Goal: Transaction & Acquisition: Download file/media

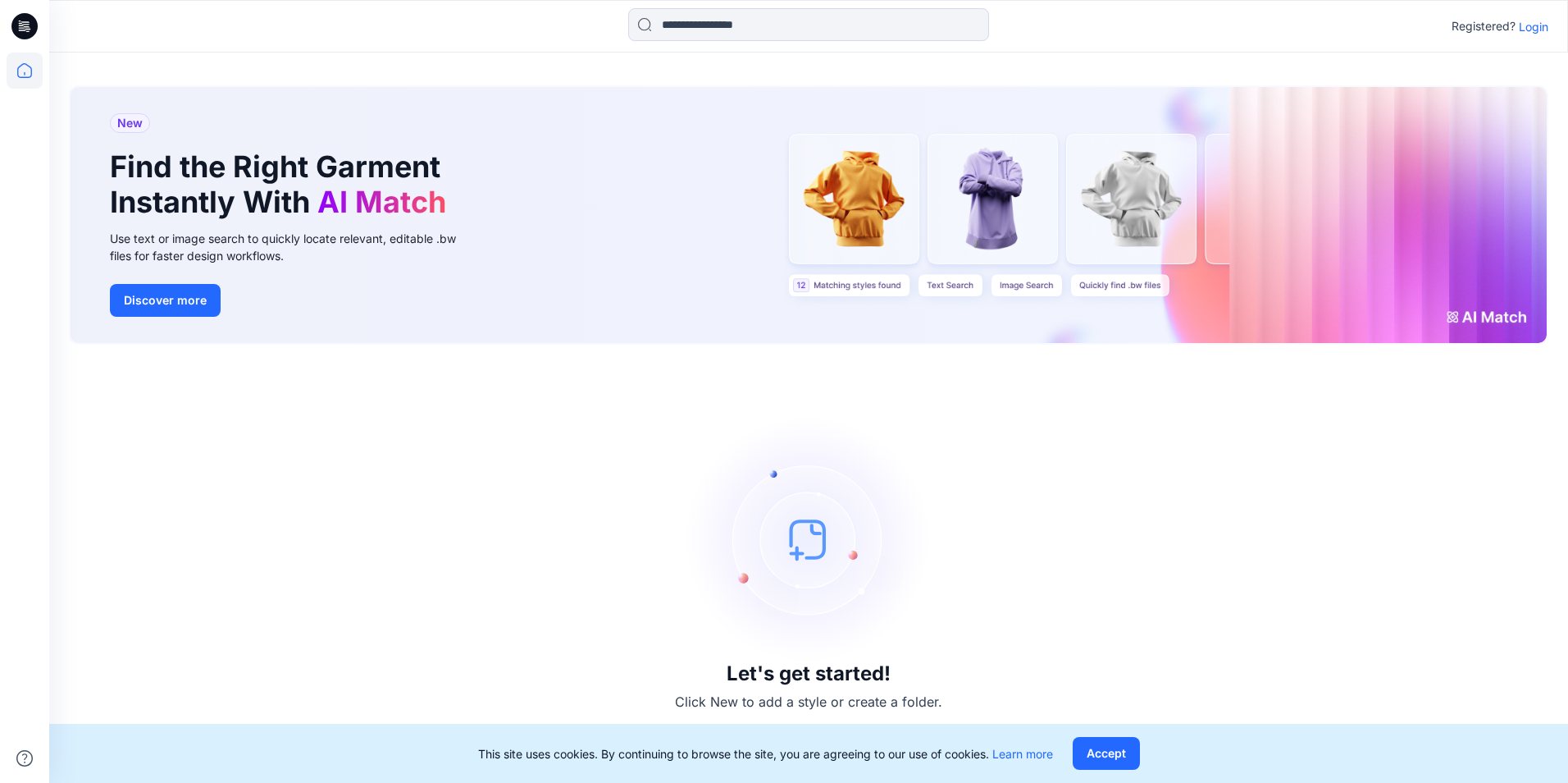
click at [1535, 26] on p "Login" at bounding box center [1534, 27] width 30 height 18
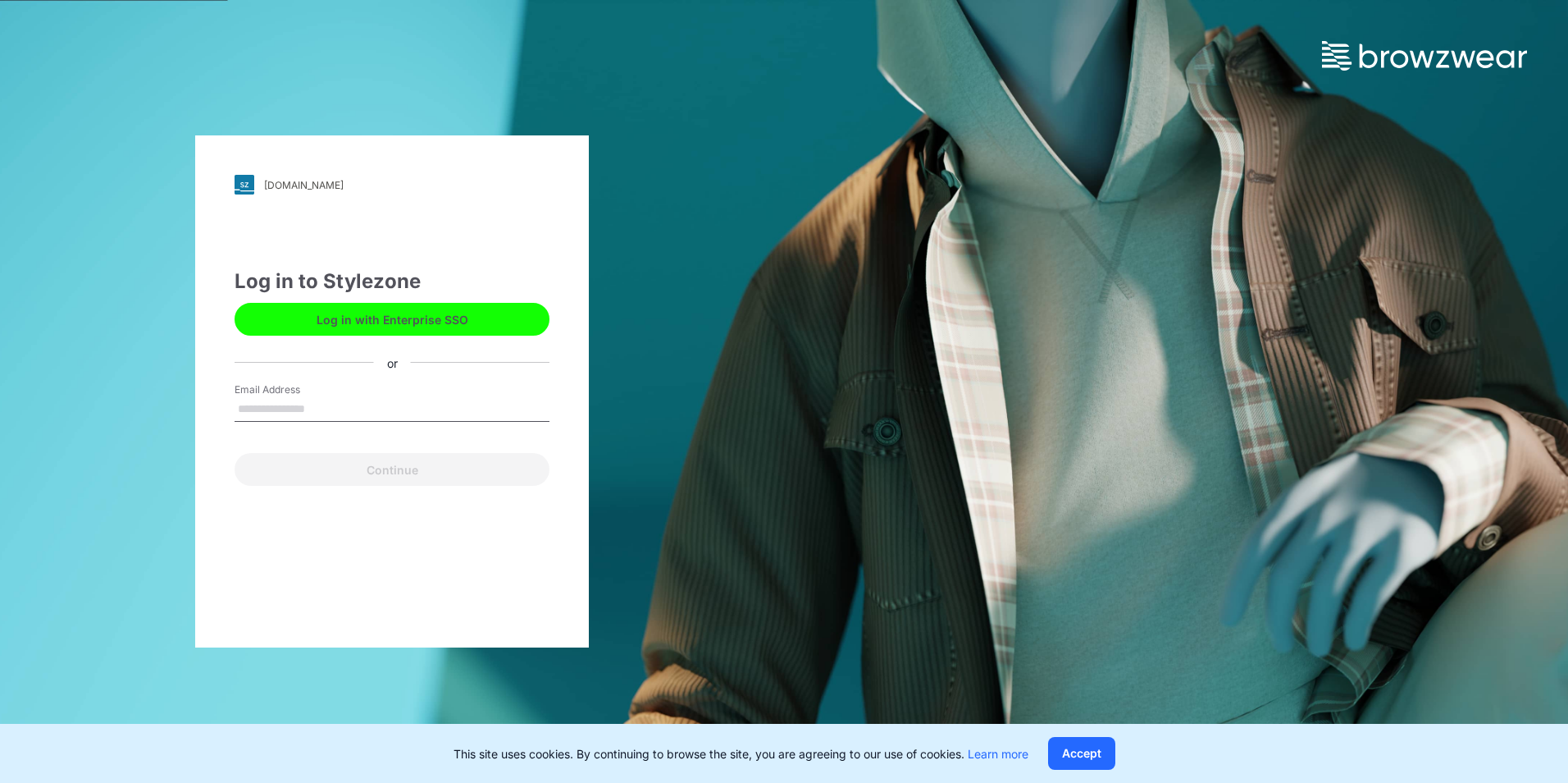
click at [277, 403] on input "Email Address" at bounding box center [392, 409] width 315 height 25
type input "**********"
click at [397, 412] on input "**********" at bounding box center [392, 409] width 315 height 25
click at [354, 417] on input "**********" at bounding box center [392, 409] width 315 height 25
click at [362, 409] on input "**********" at bounding box center [392, 409] width 315 height 25
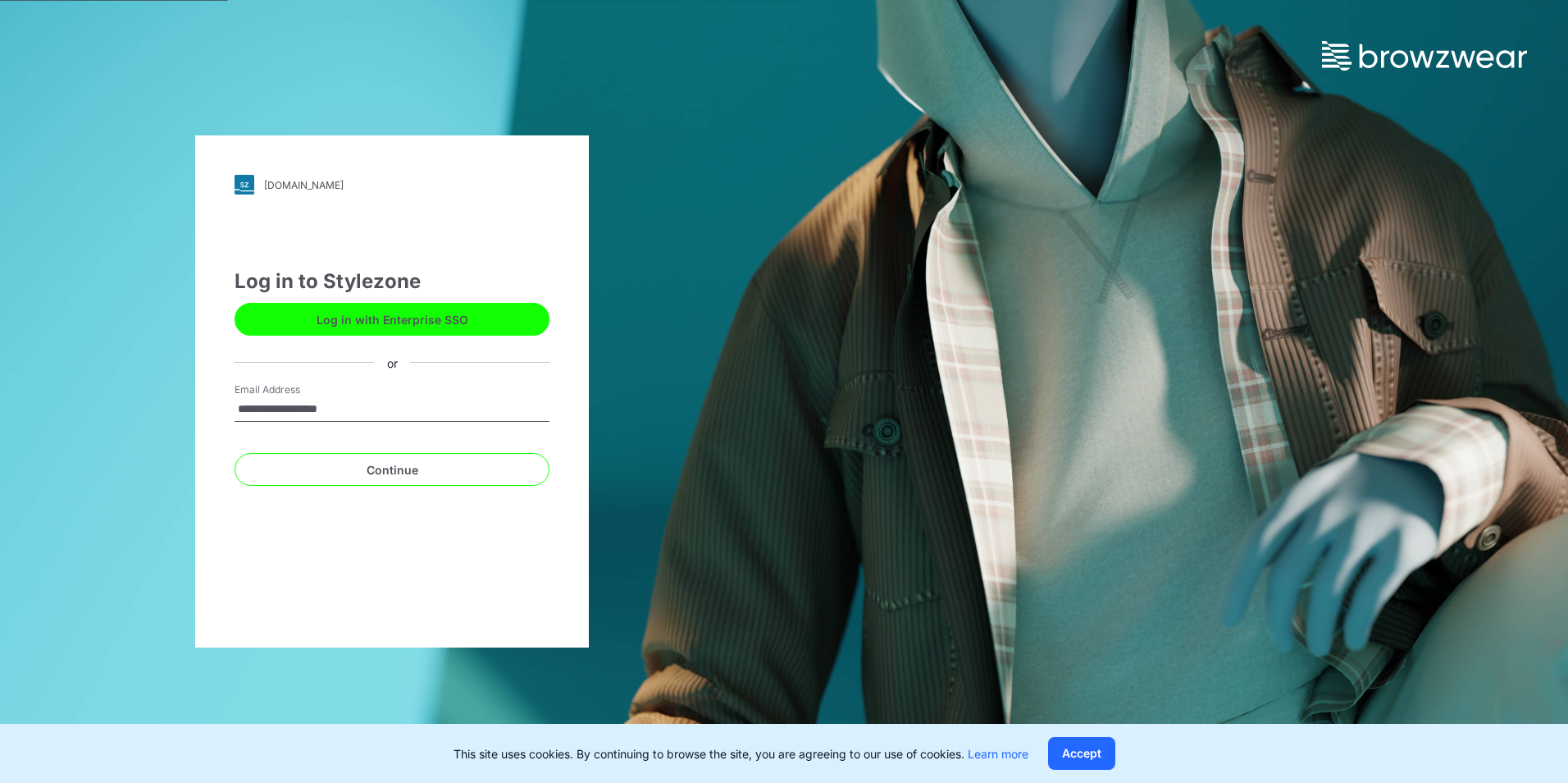
drag, startPoint x: 370, startPoint y: 409, endPoint x: 166, endPoint y: 392, distance: 204.7
click at [166, 392] on div "**********" at bounding box center [391, 392] width 784 height 783
click at [278, 414] on input "Email Address" at bounding box center [392, 409] width 315 height 25
type input "**********"
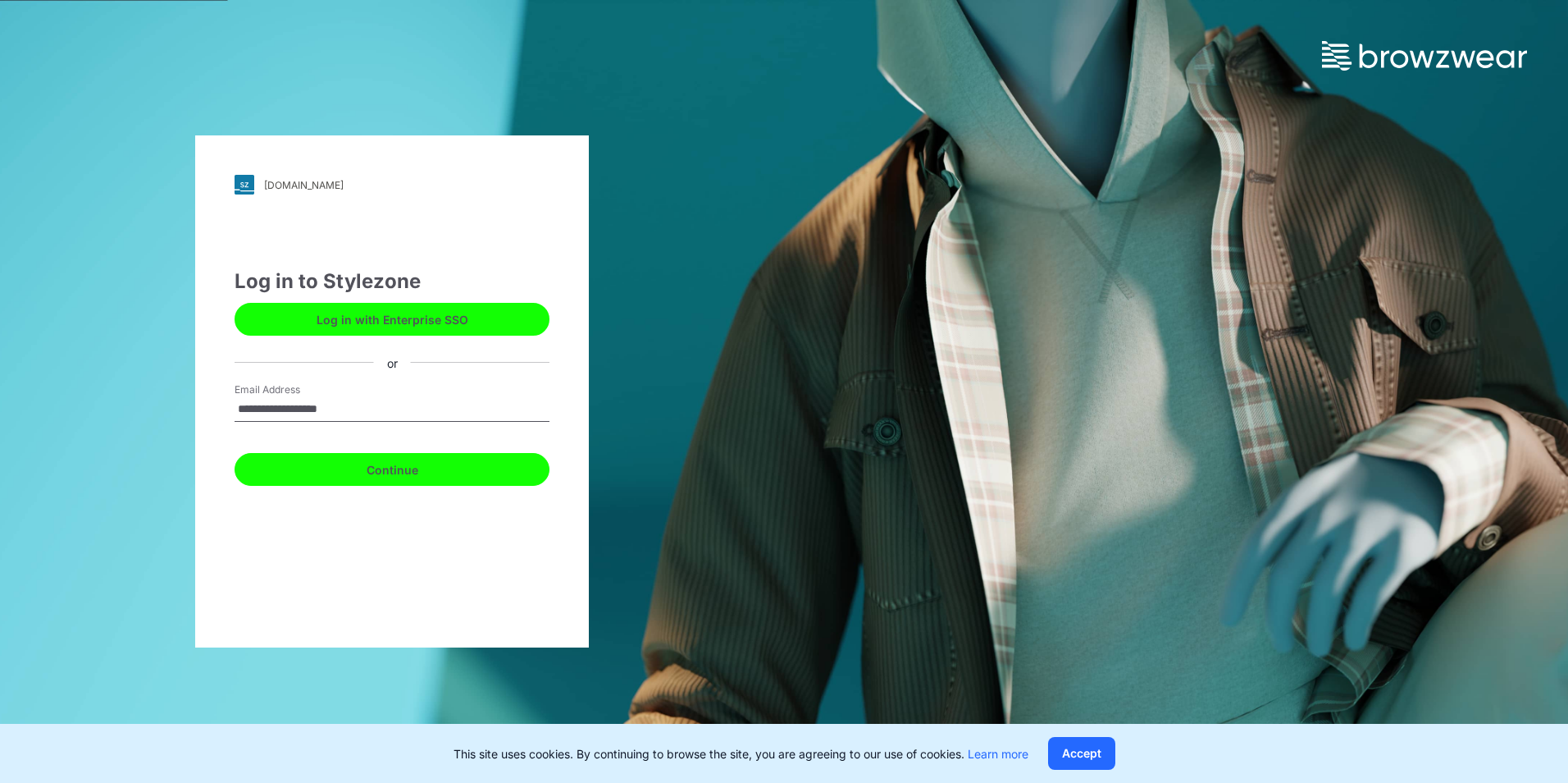
click at [386, 471] on button "Continue" at bounding box center [392, 468] width 315 height 32
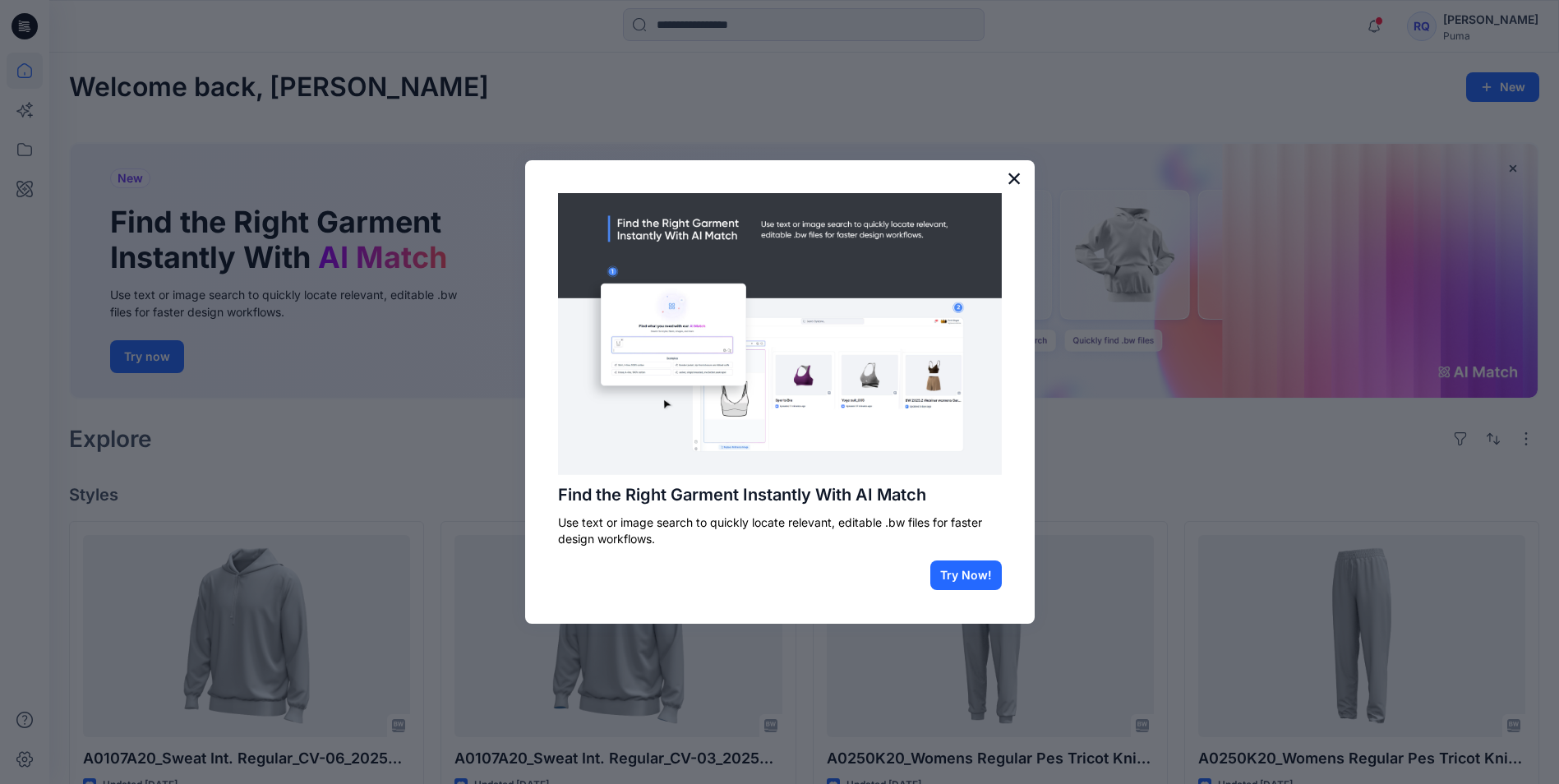
click at [1010, 182] on button "×" at bounding box center [1014, 178] width 16 height 26
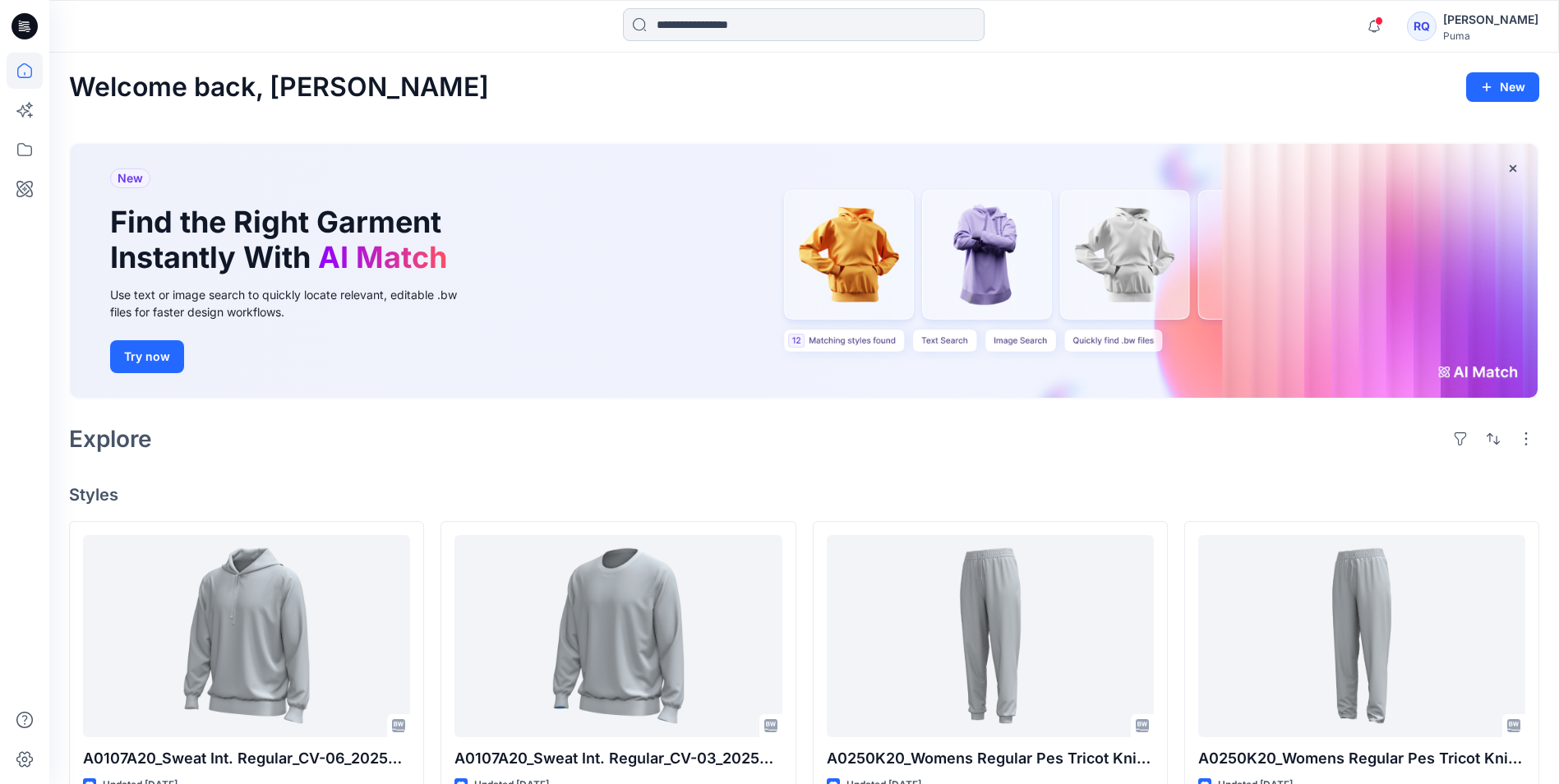
click at [711, 25] on input at bounding box center [804, 24] width 361 height 32
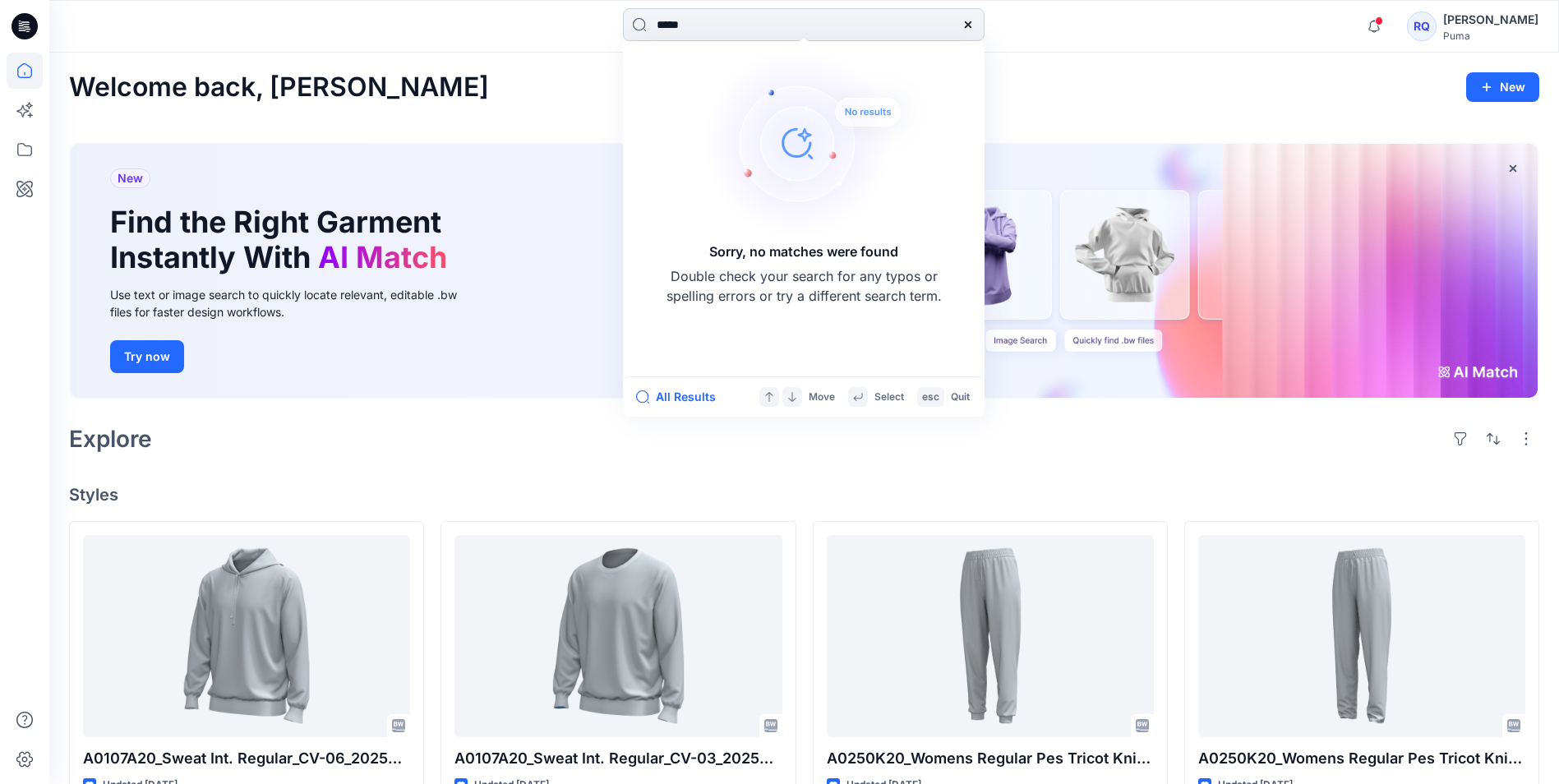
click at [692, 23] on input "*****" at bounding box center [804, 24] width 361 height 32
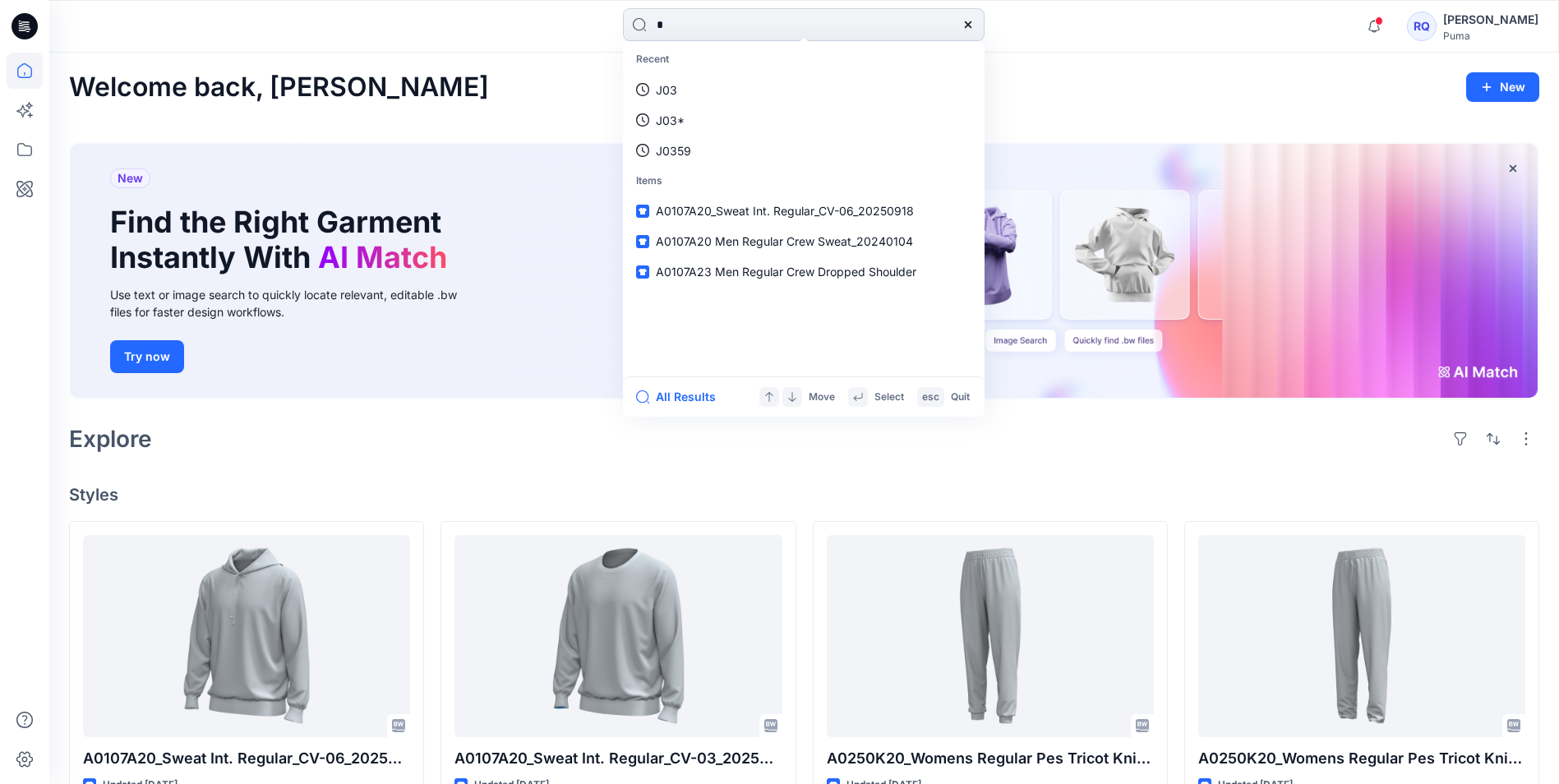
type input "*"
click at [676, 117] on p "J03*" at bounding box center [669, 120] width 29 height 18
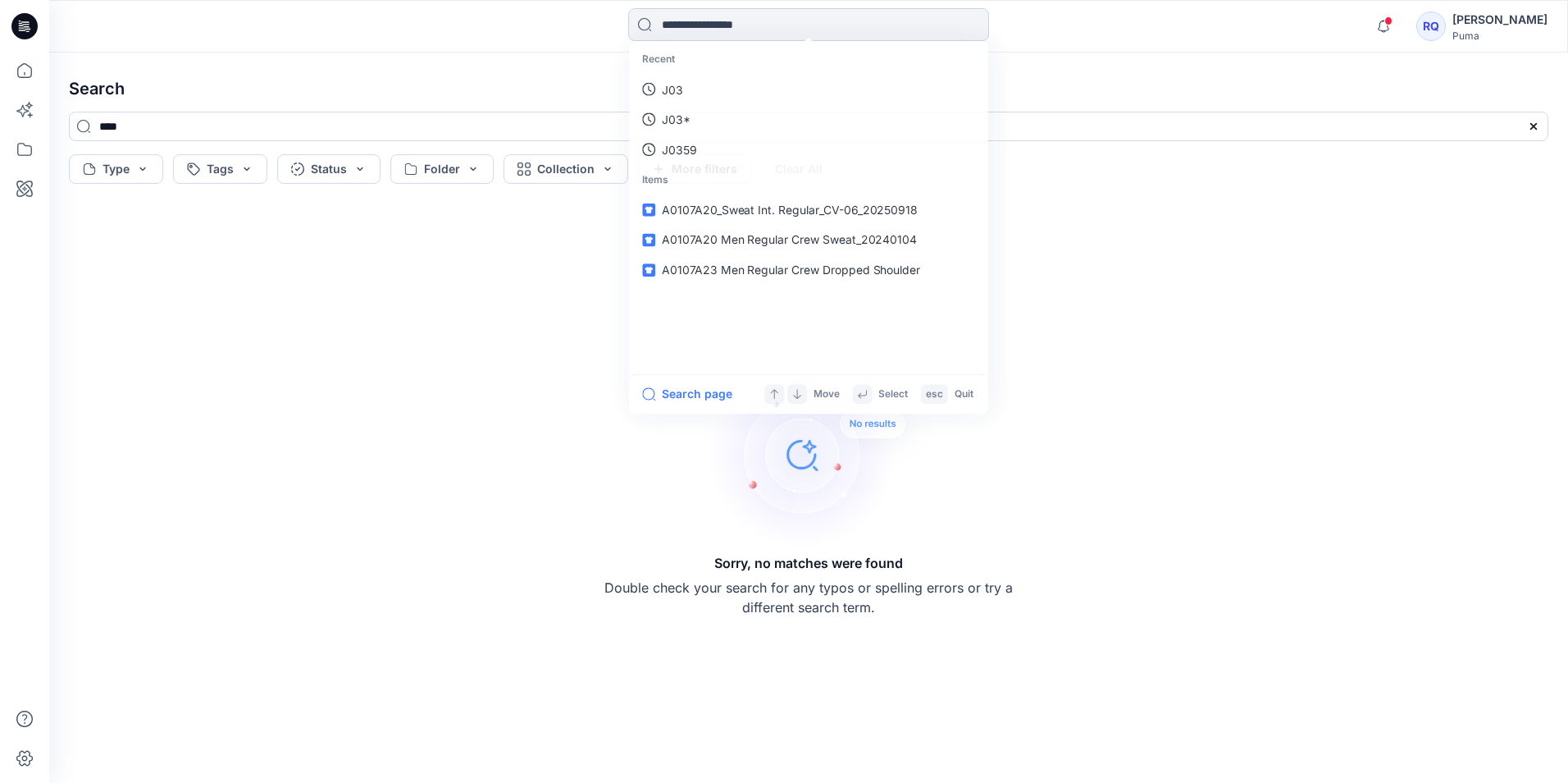
click at [698, 18] on input at bounding box center [809, 24] width 361 height 32
click at [675, 85] on p "J03*" at bounding box center [674, 90] width 29 height 18
click at [698, 15] on input at bounding box center [809, 24] width 361 height 32
click at [673, 119] on p "J03" at bounding box center [671, 120] width 21 height 18
click at [704, 24] on input at bounding box center [809, 24] width 361 height 32
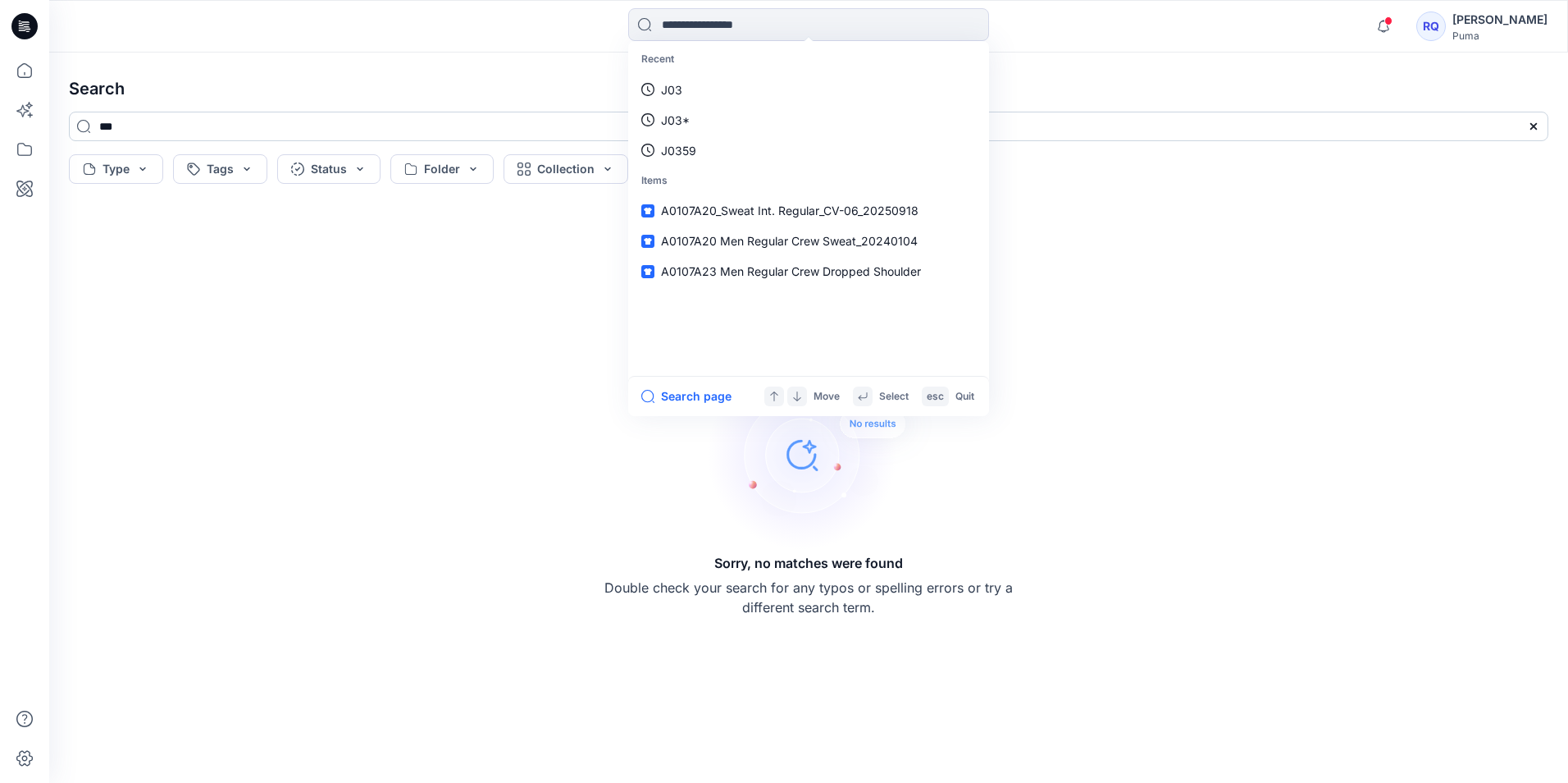
click at [135, 135] on input "***" at bounding box center [808, 127] width 1479 height 30
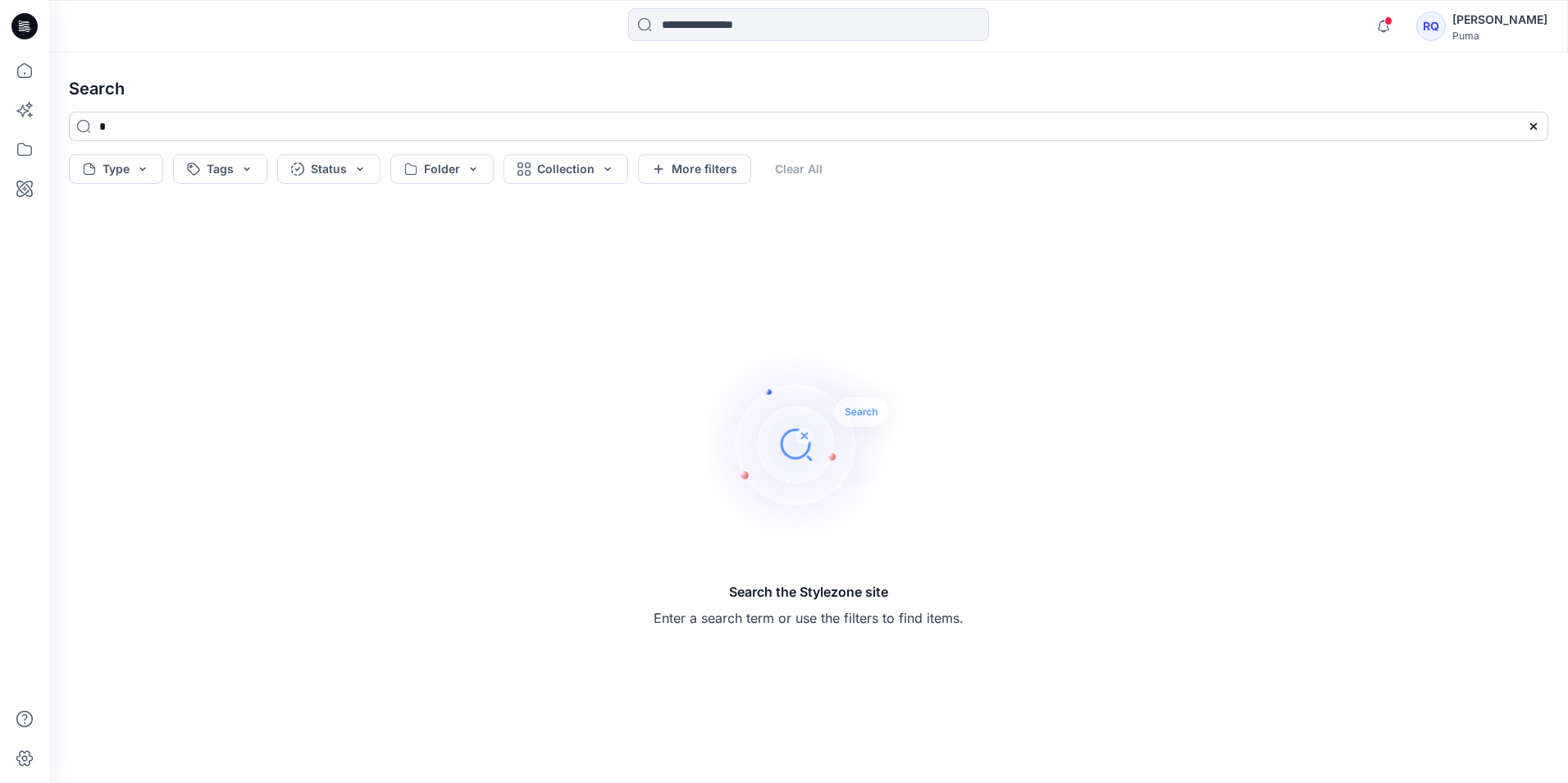
type input "*"
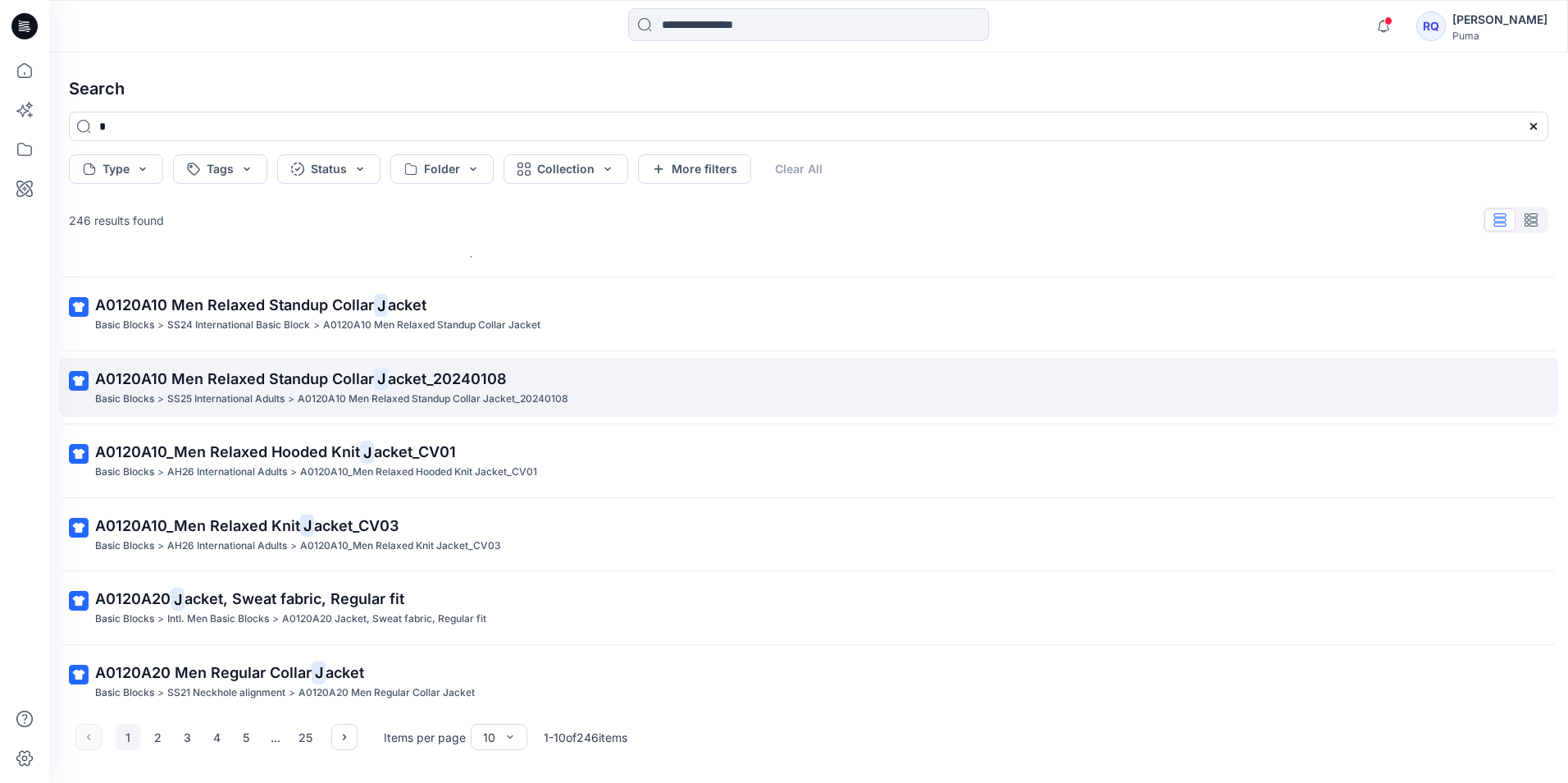
scroll to position [286, 0]
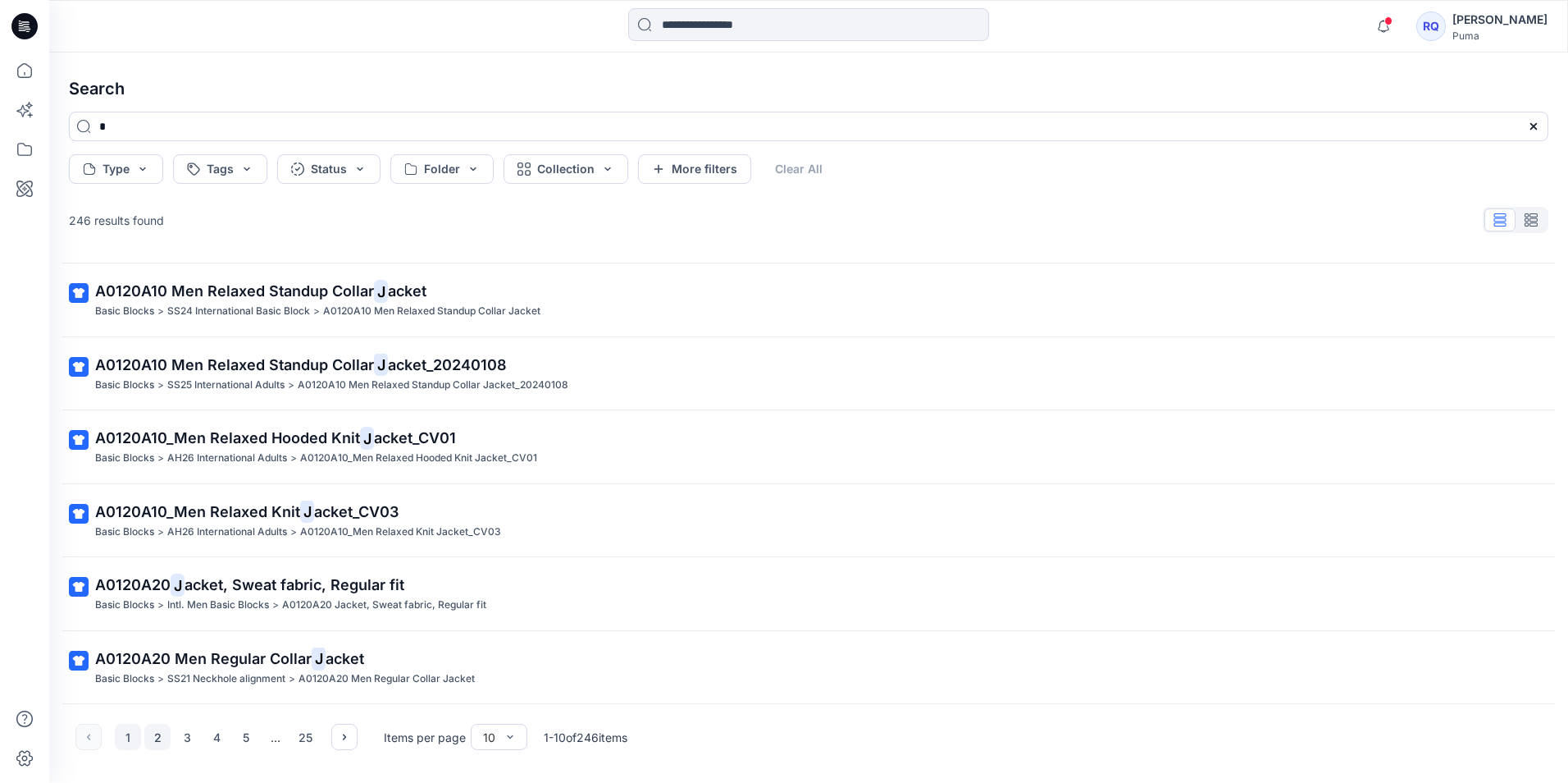
click at [151, 733] on button "2" at bounding box center [157, 737] width 26 height 26
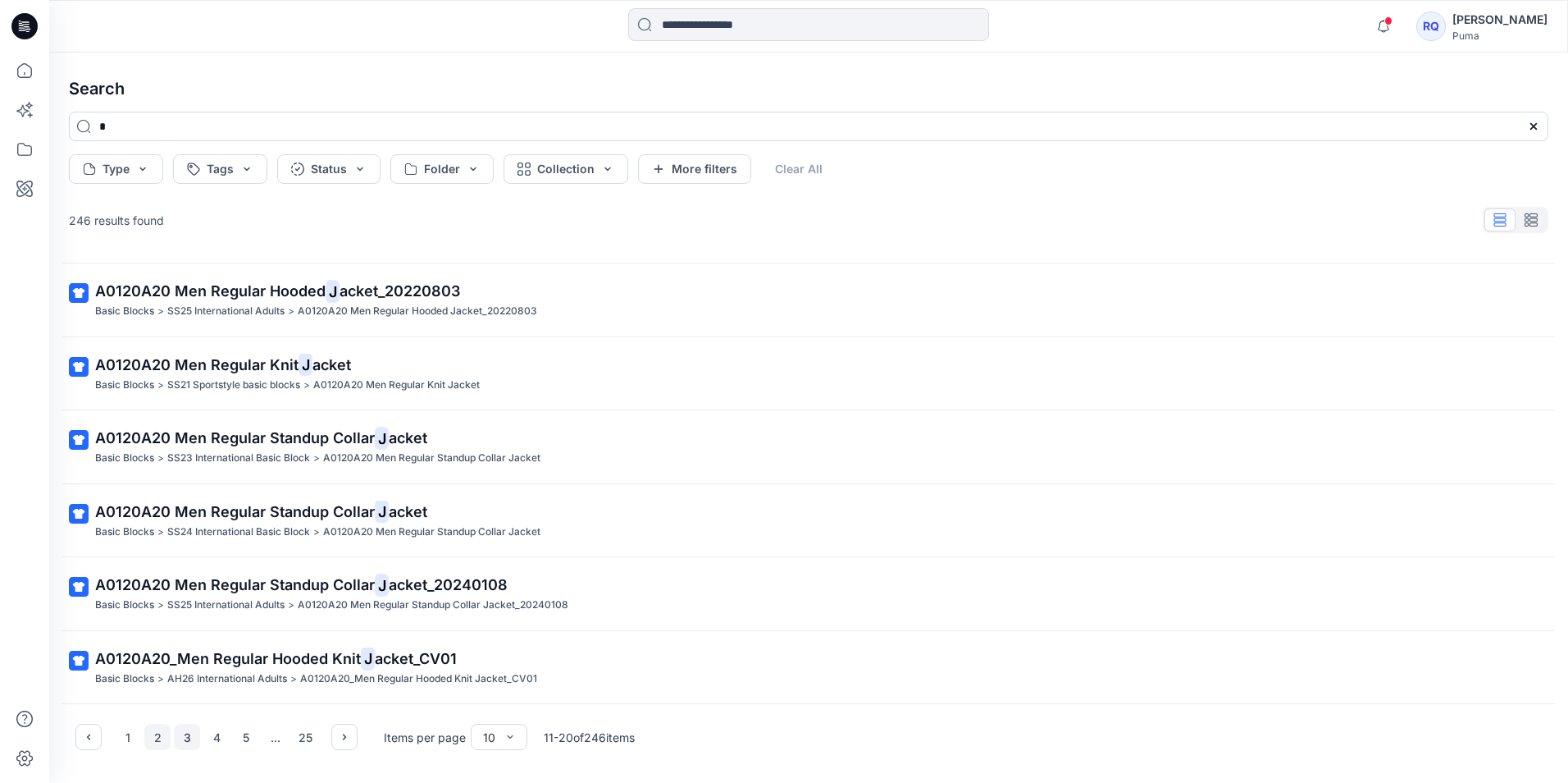
click at [191, 735] on button "3" at bounding box center [187, 737] width 26 height 26
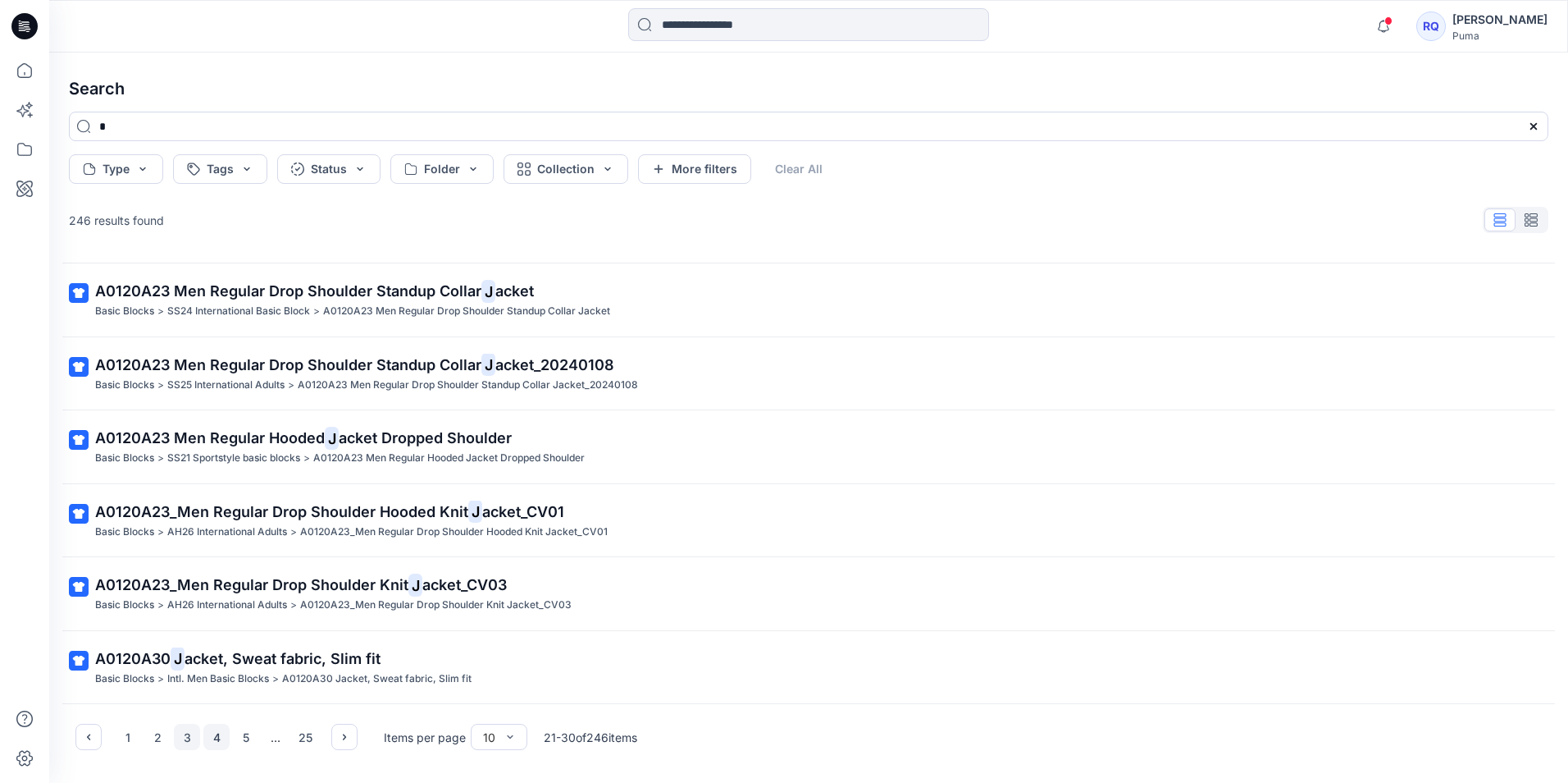
click at [216, 739] on button "4" at bounding box center [216, 737] width 26 height 26
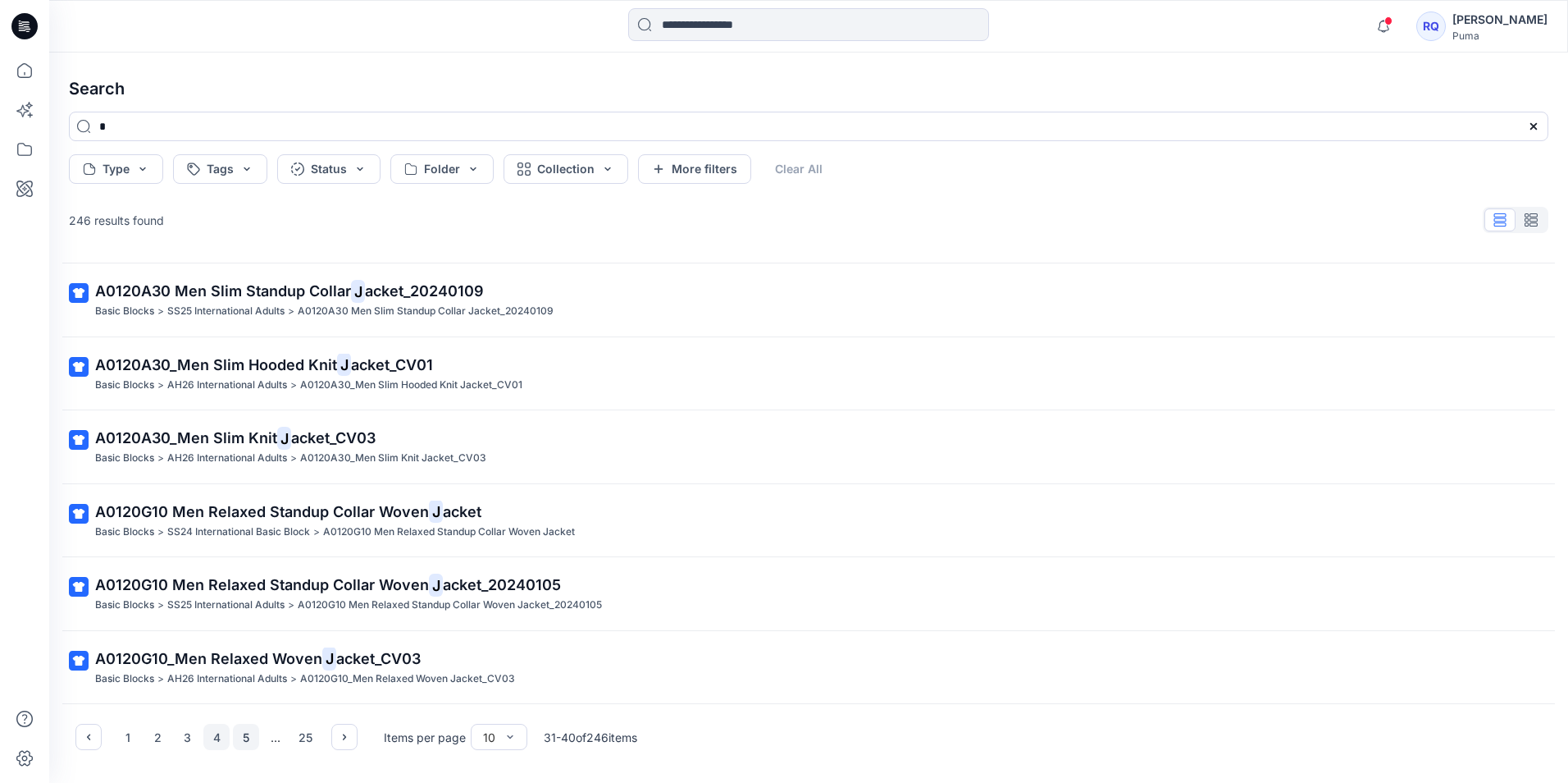
click at [239, 737] on button "5" at bounding box center [246, 737] width 26 height 26
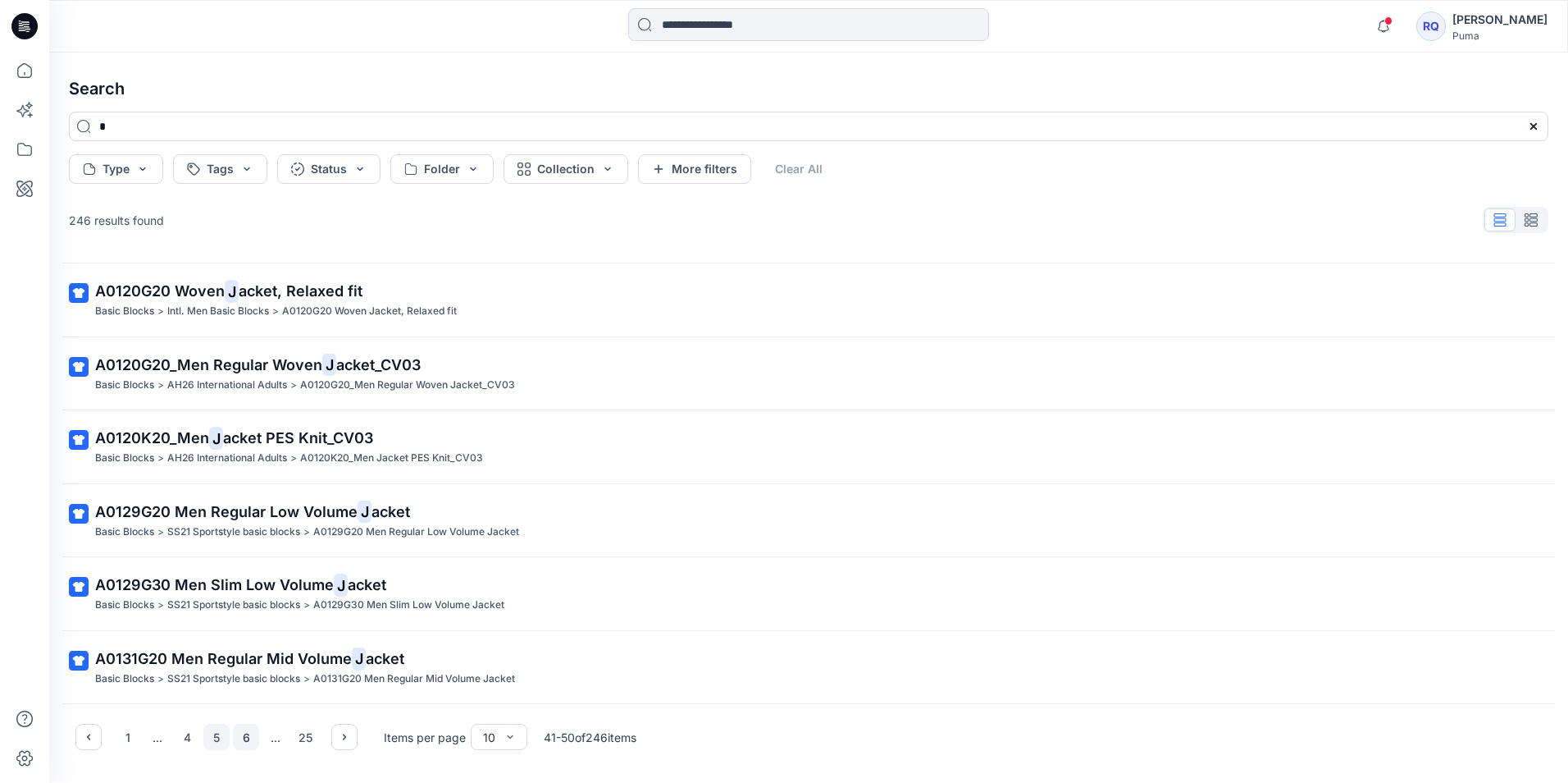
click at [244, 736] on button "6" at bounding box center [246, 737] width 26 height 26
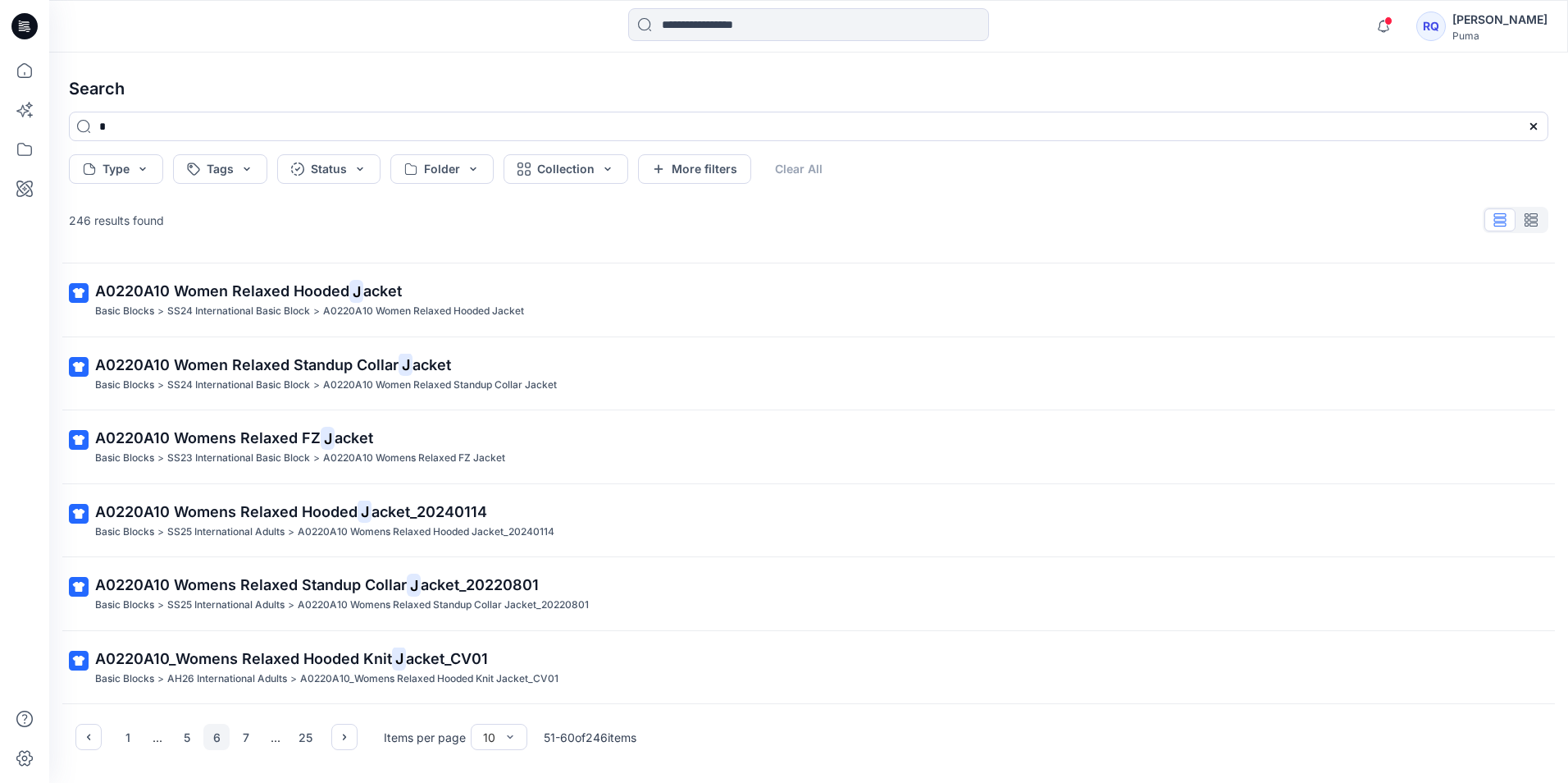
click at [269, 739] on div "..." at bounding box center [276, 737] width 26 height 26
click at [339, 734] on icon "button" at bounding box center [344, 737] width 13 height 13
click at [249, 740] on button "8" at bounding box center [246, 737] width 26 height 26
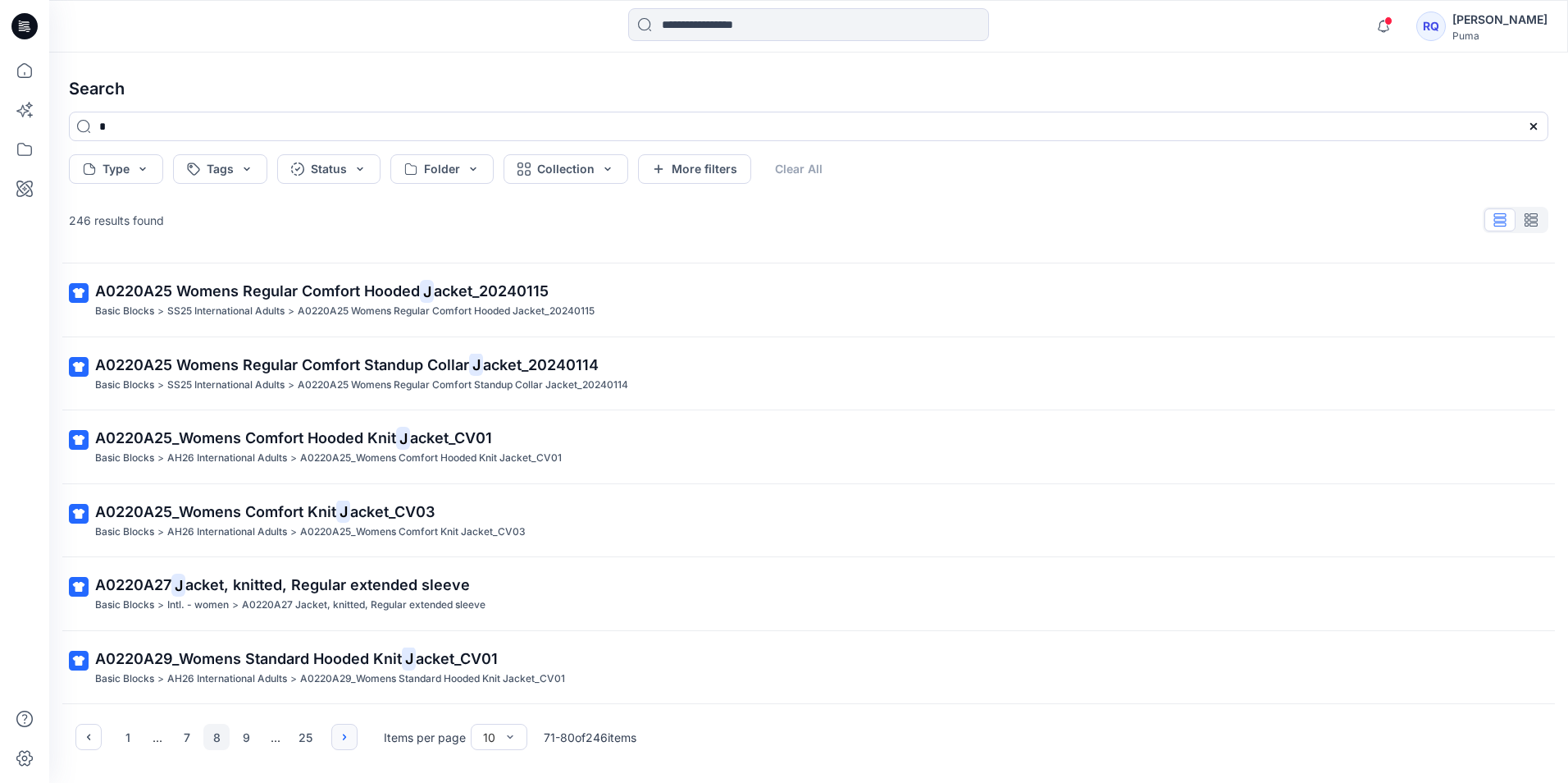
click at [336, 736] on button "button" at bounding box center [344, 737] width 26 height 26
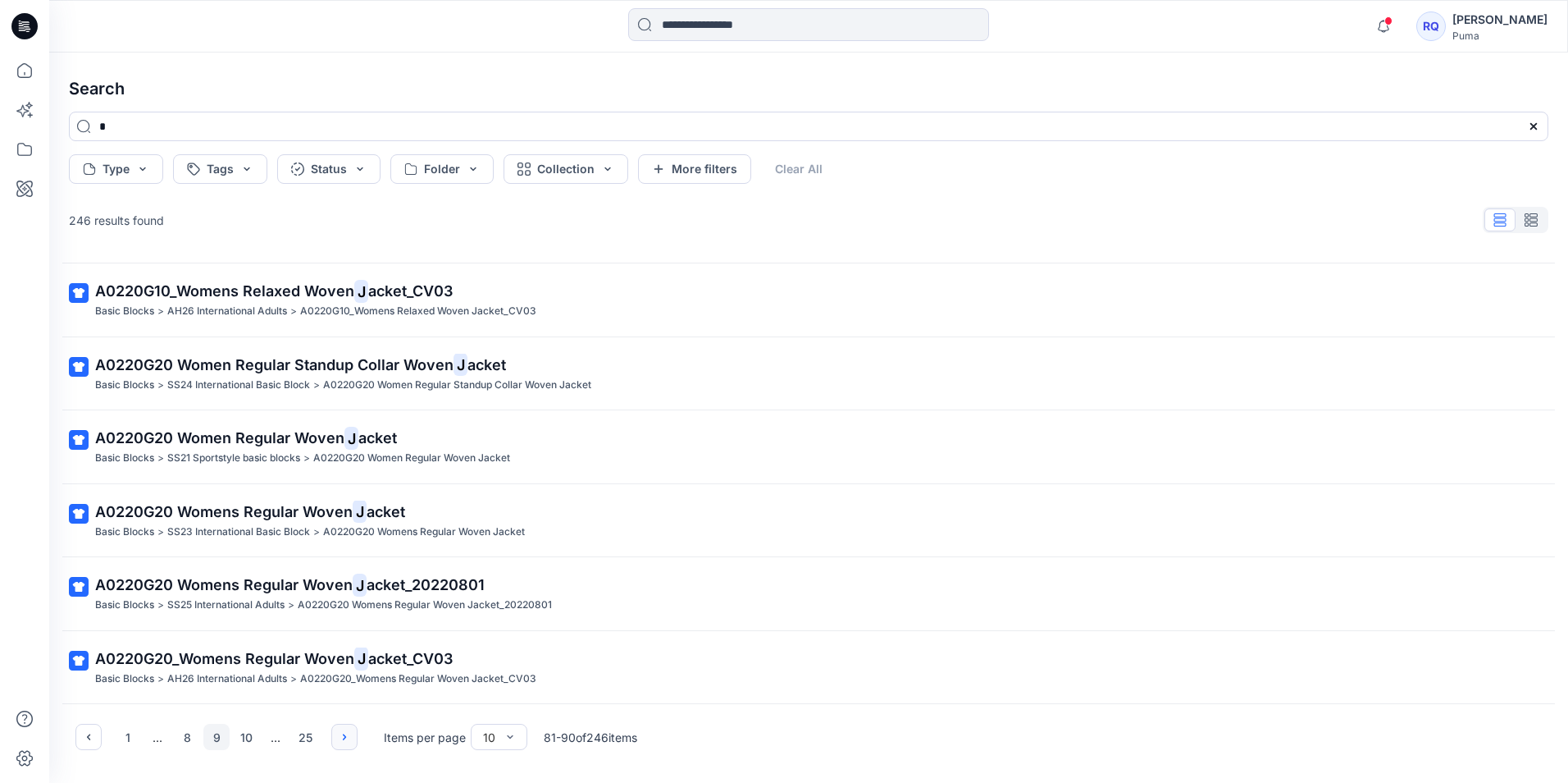
click at [339, 738] on icon "button" at bounding box center [344, 737] width 13 height 13
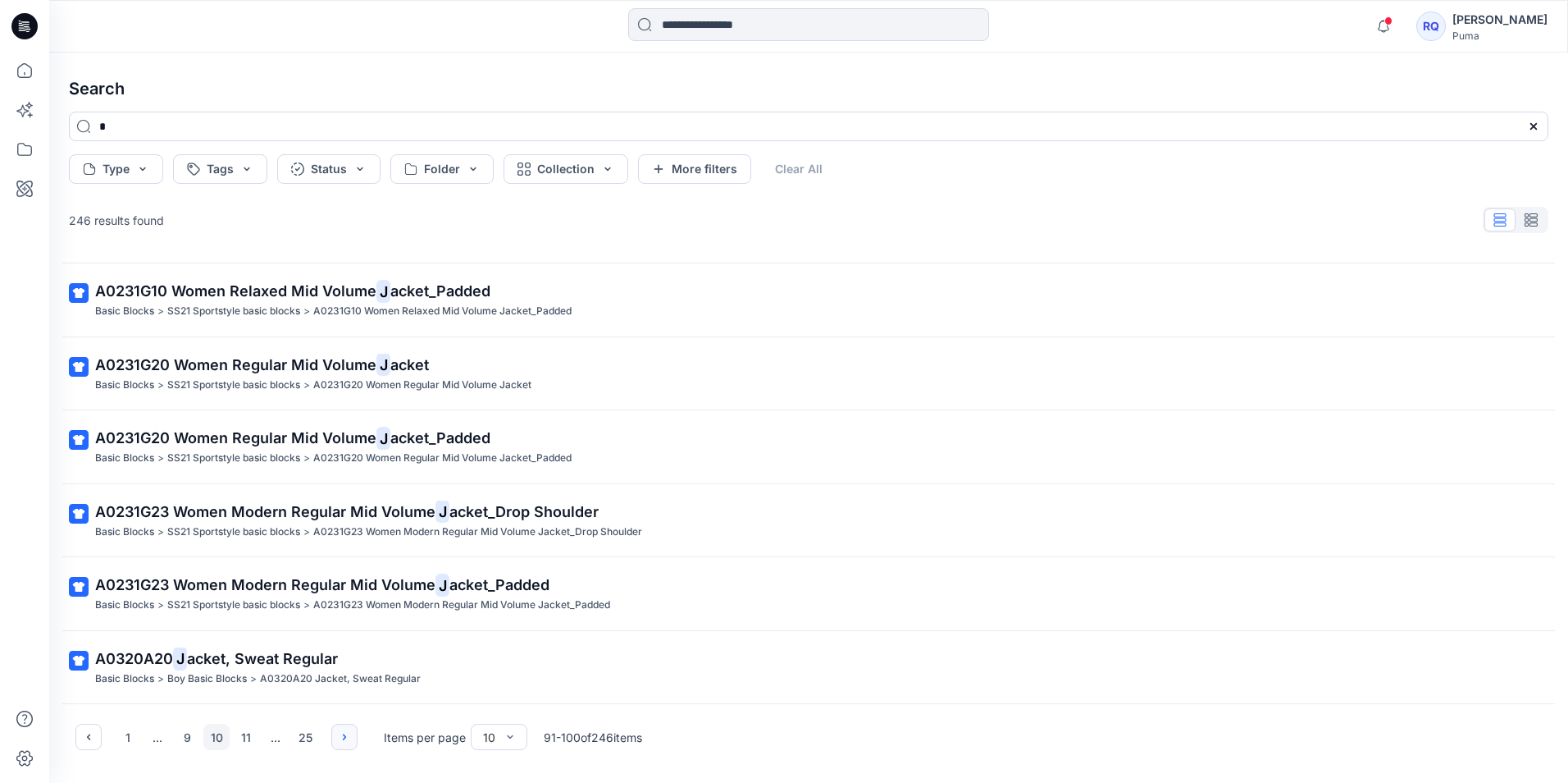
click at [339, 738] on icon "button" at bounding box center [344, 737] width 13 height 13
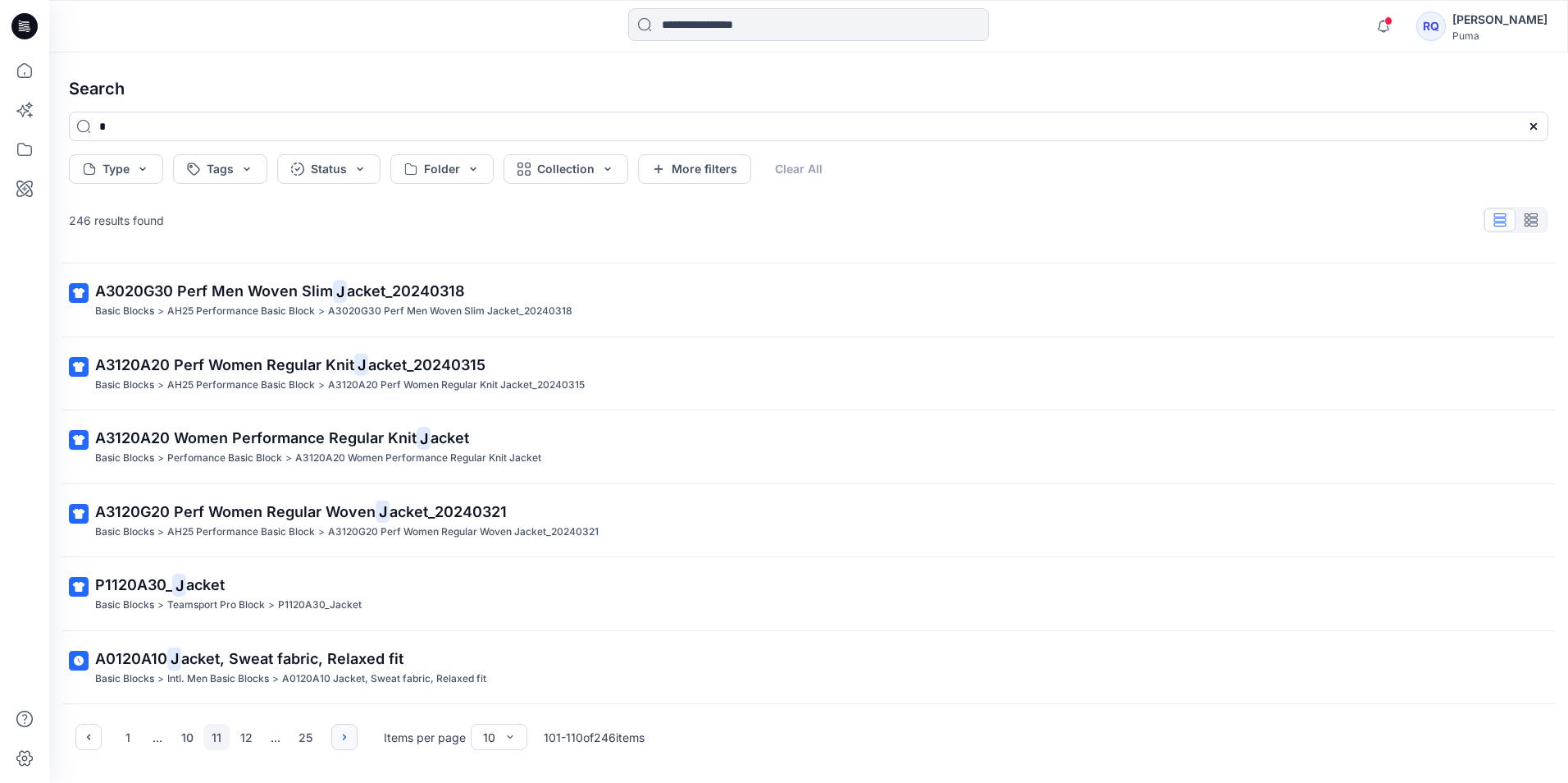
click at [339, 738] on icon "button" at bounding box center [344, 737] width 13 height 13
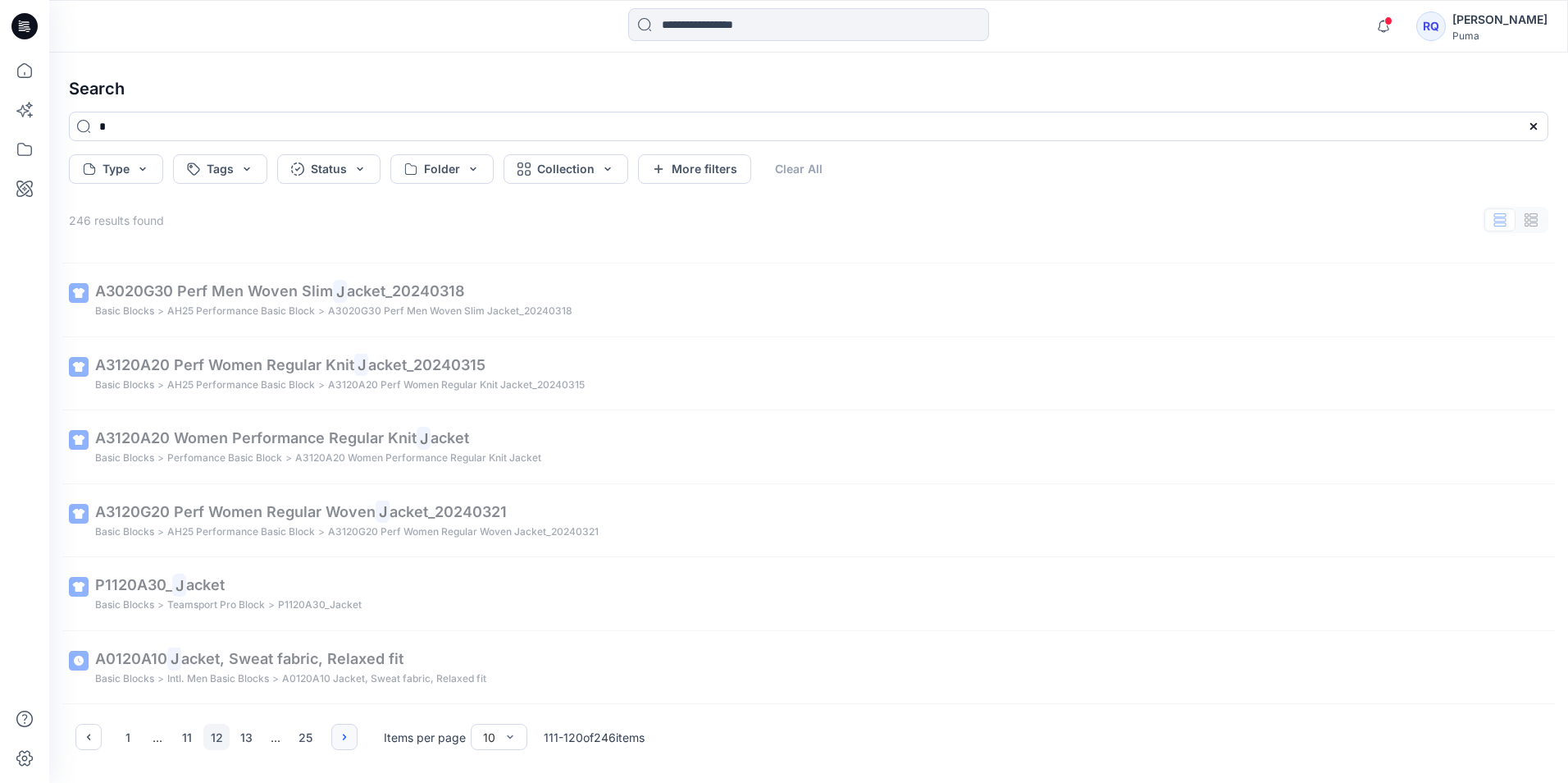
click at [339, 738] on icon "button" at bounding box center [344, 737] width 13 height 13
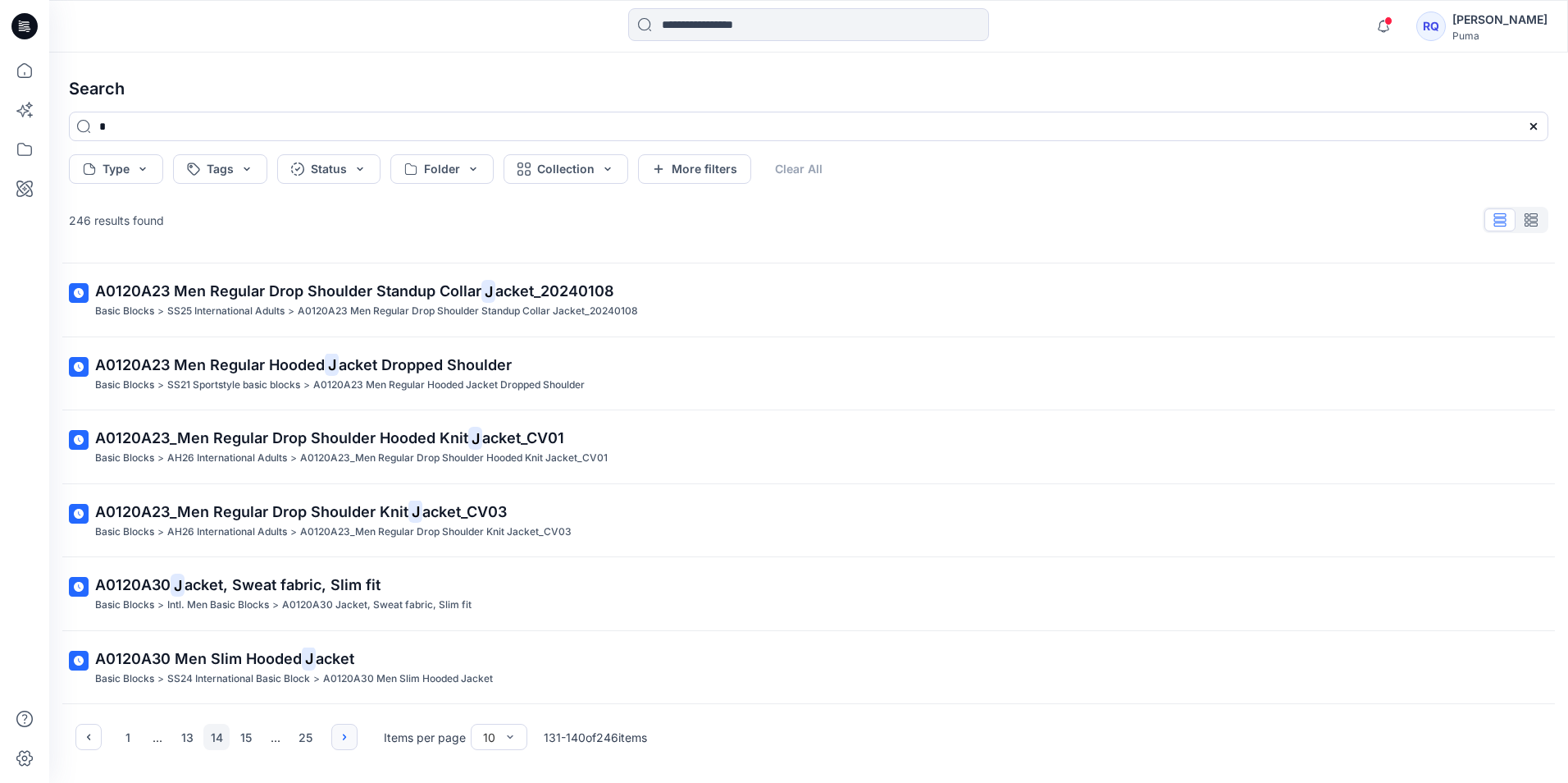
click at [339, 738] on icon "button" at bounding box center [344, 737] width 13 height 13
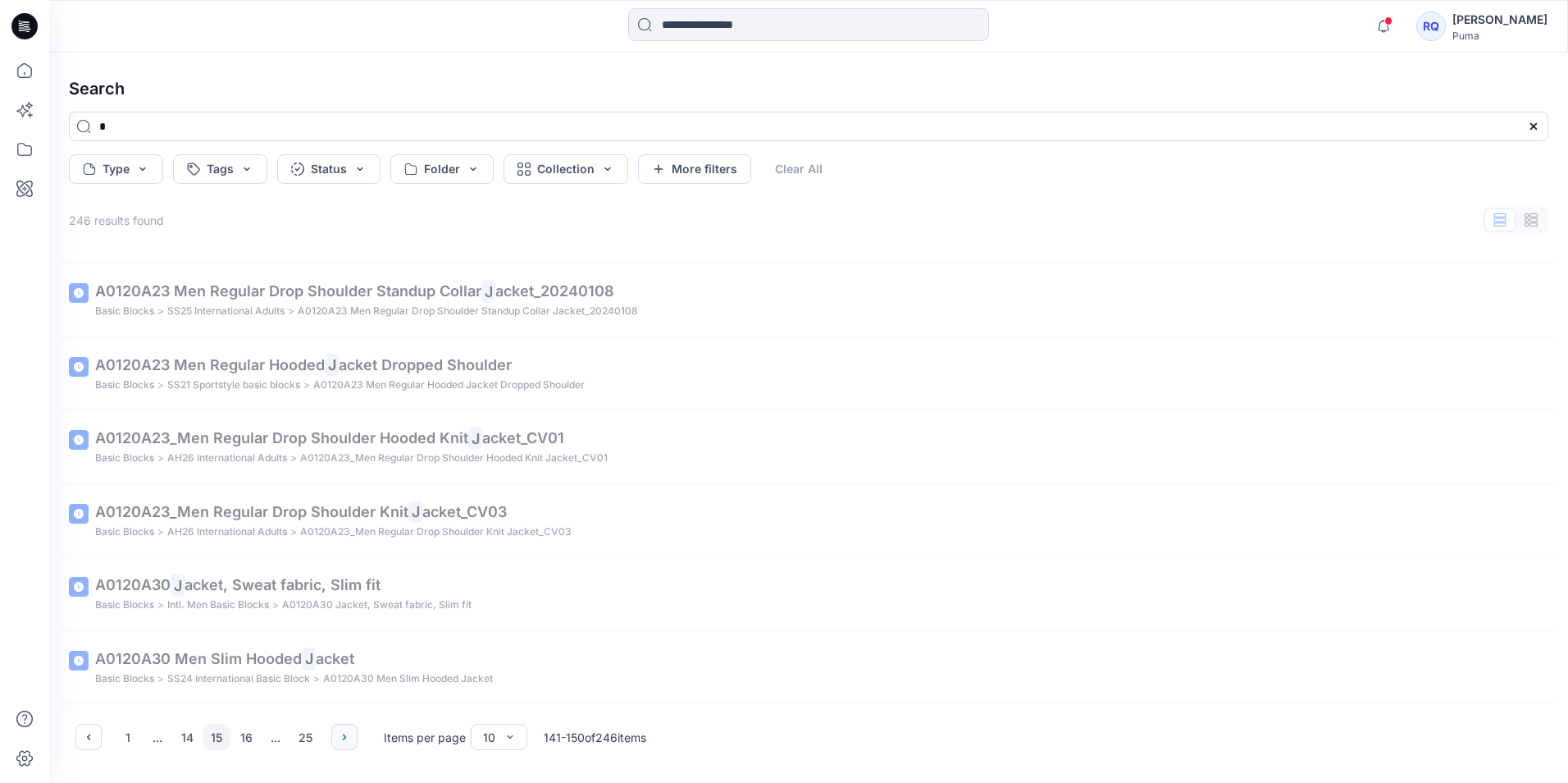
click at [339, 738] on icon "button" at bounding box center [344, 737] width 13 height 13
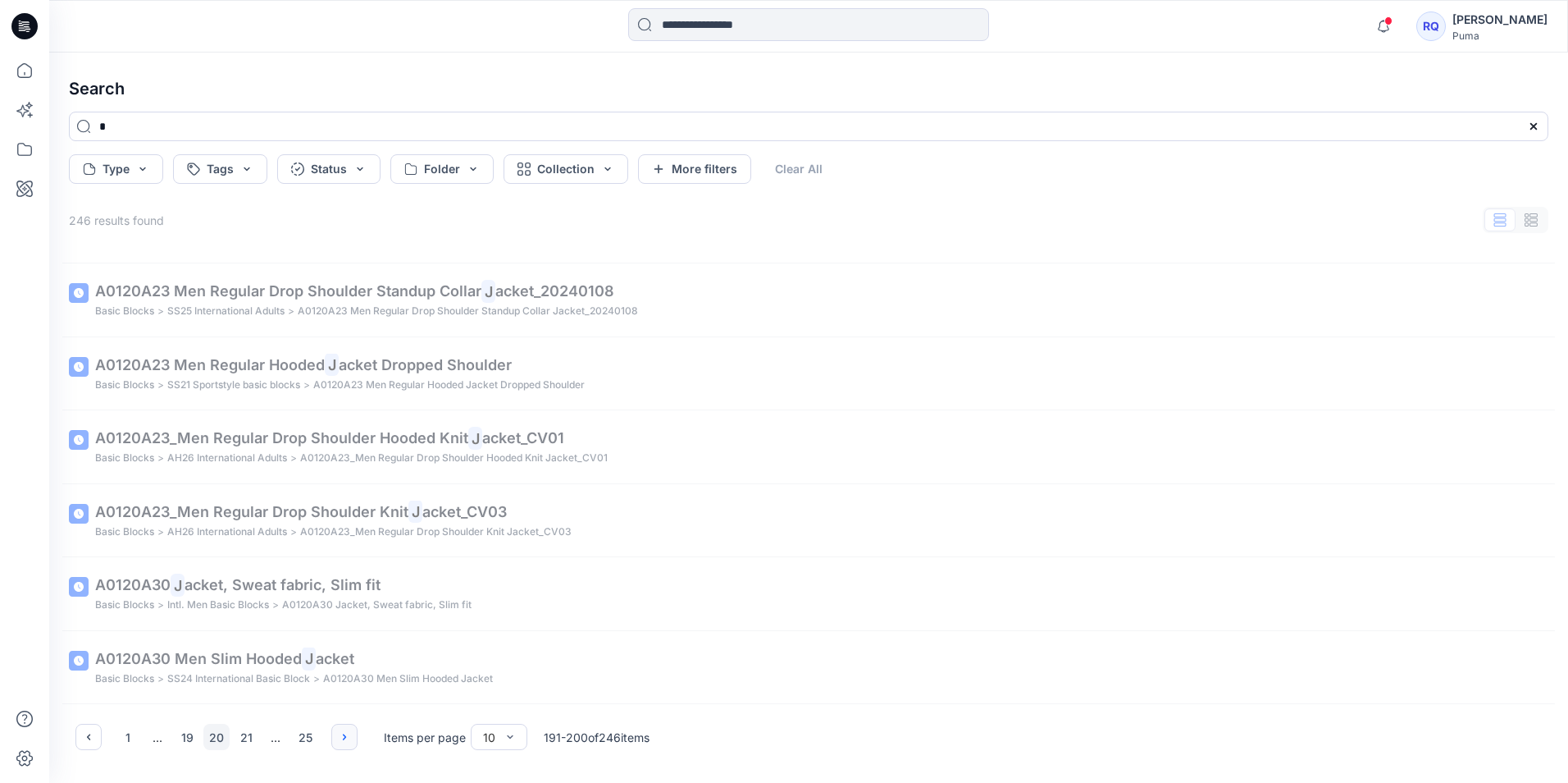
click at [339, 738] on icon "button" at bounding box center [344, 737] width 13 height 13
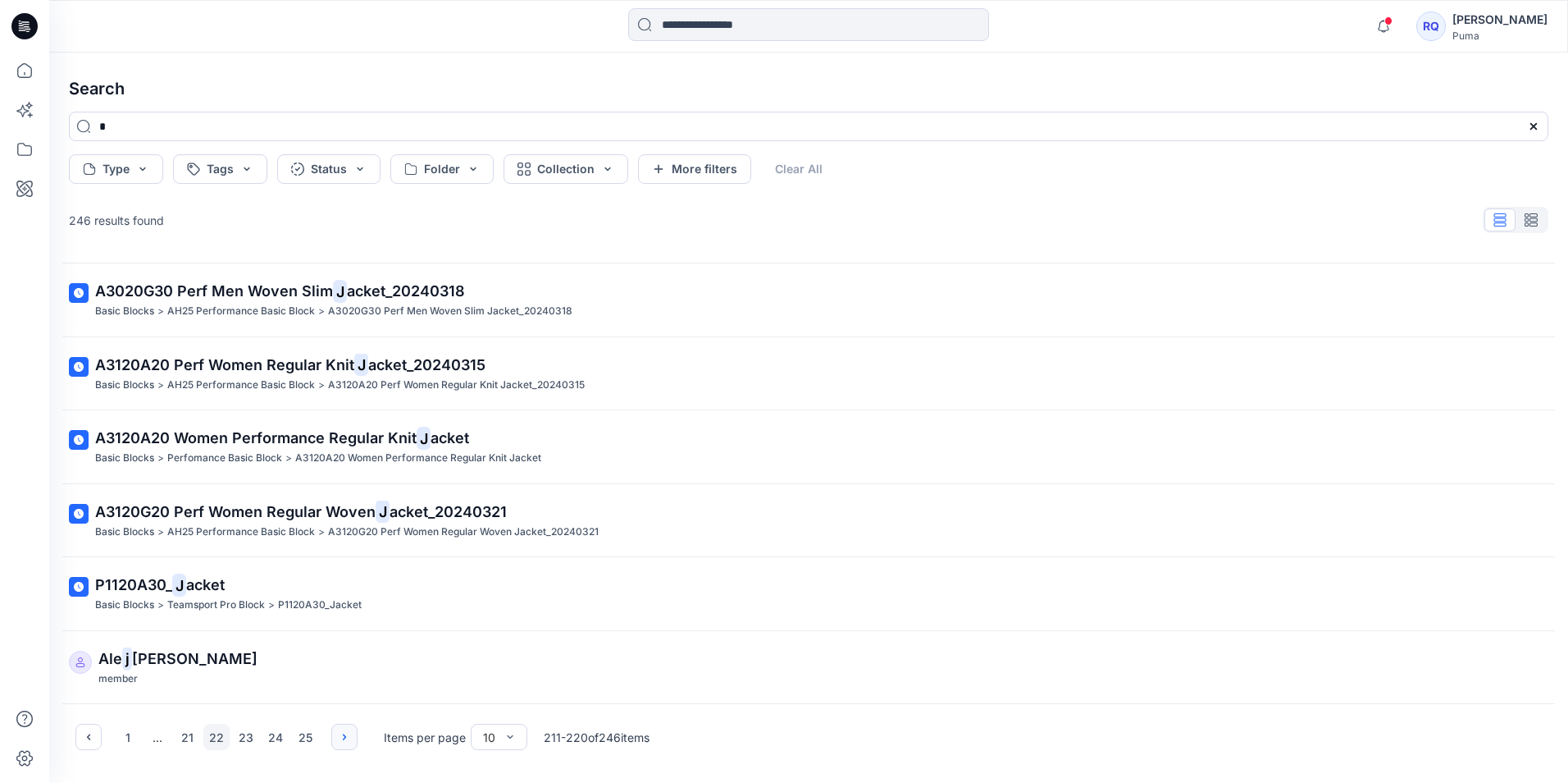
click at [339, 738] on icon "button" at bounding box center [344, 737] width 13 height 13
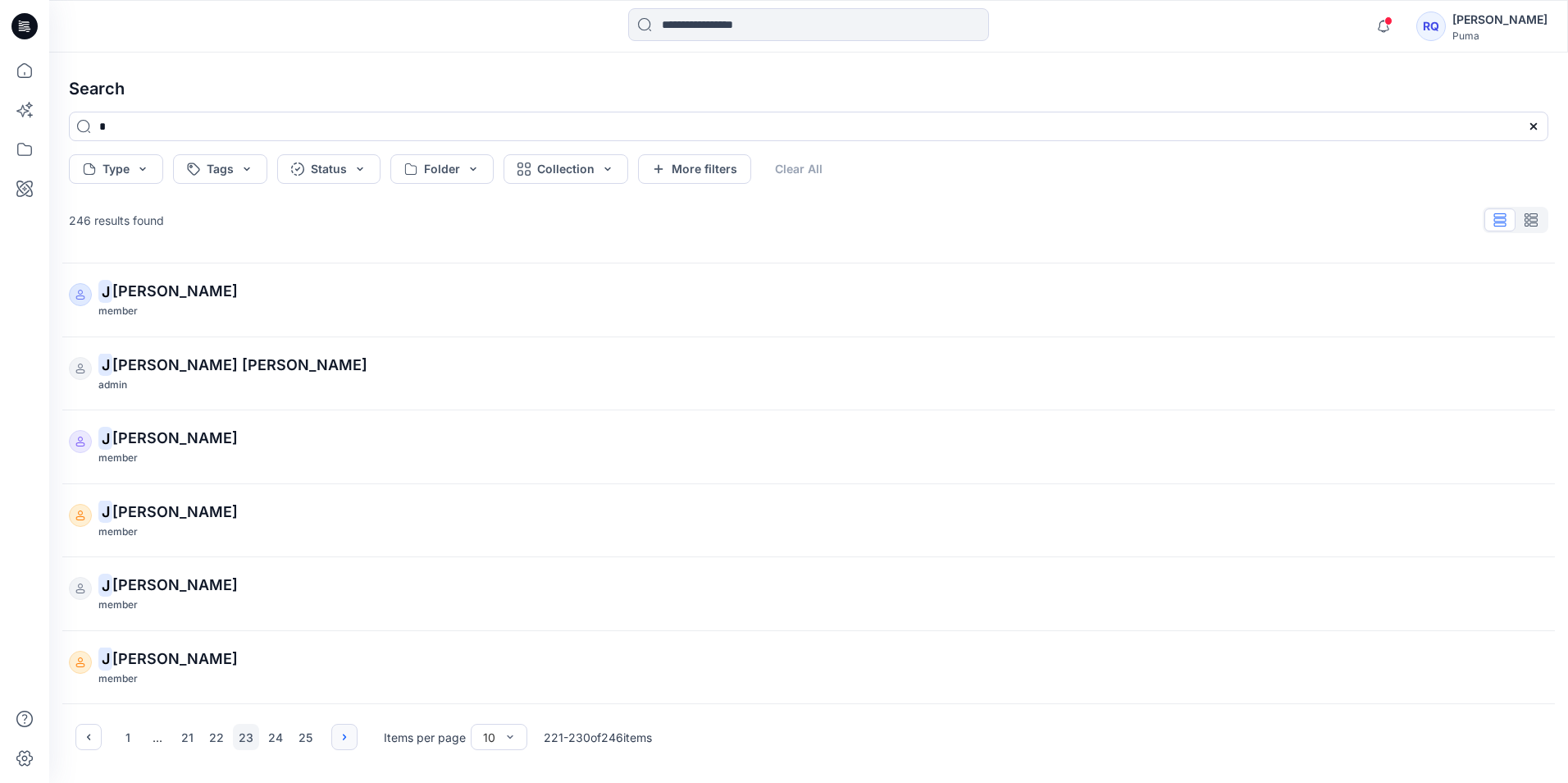
click at [338, 740] on icon "button" at bounding box center [344, 737] width 13 height 13
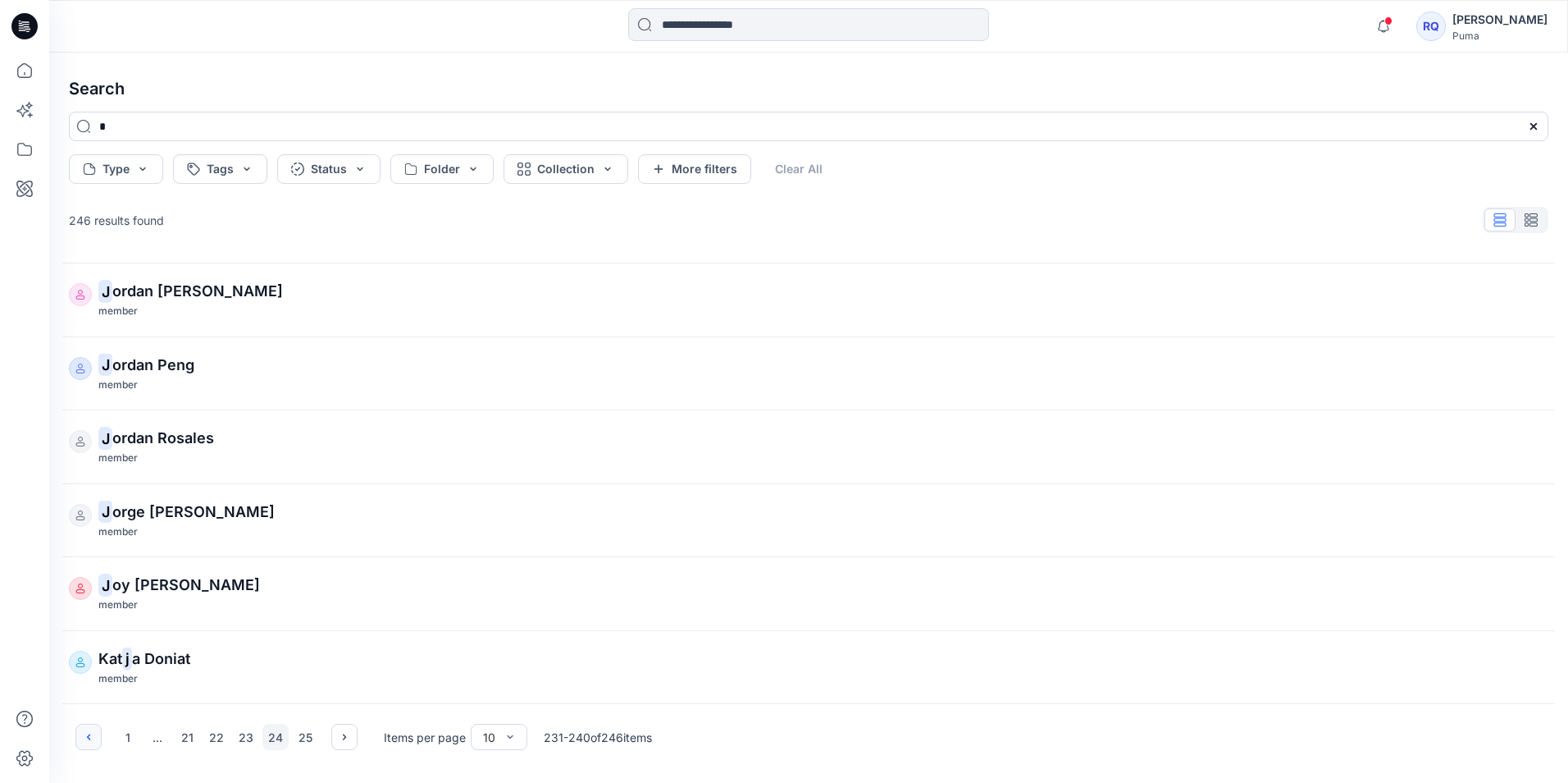
click at [83, 727] on button "button" at bounding box center [89, 737] width 26 height 26
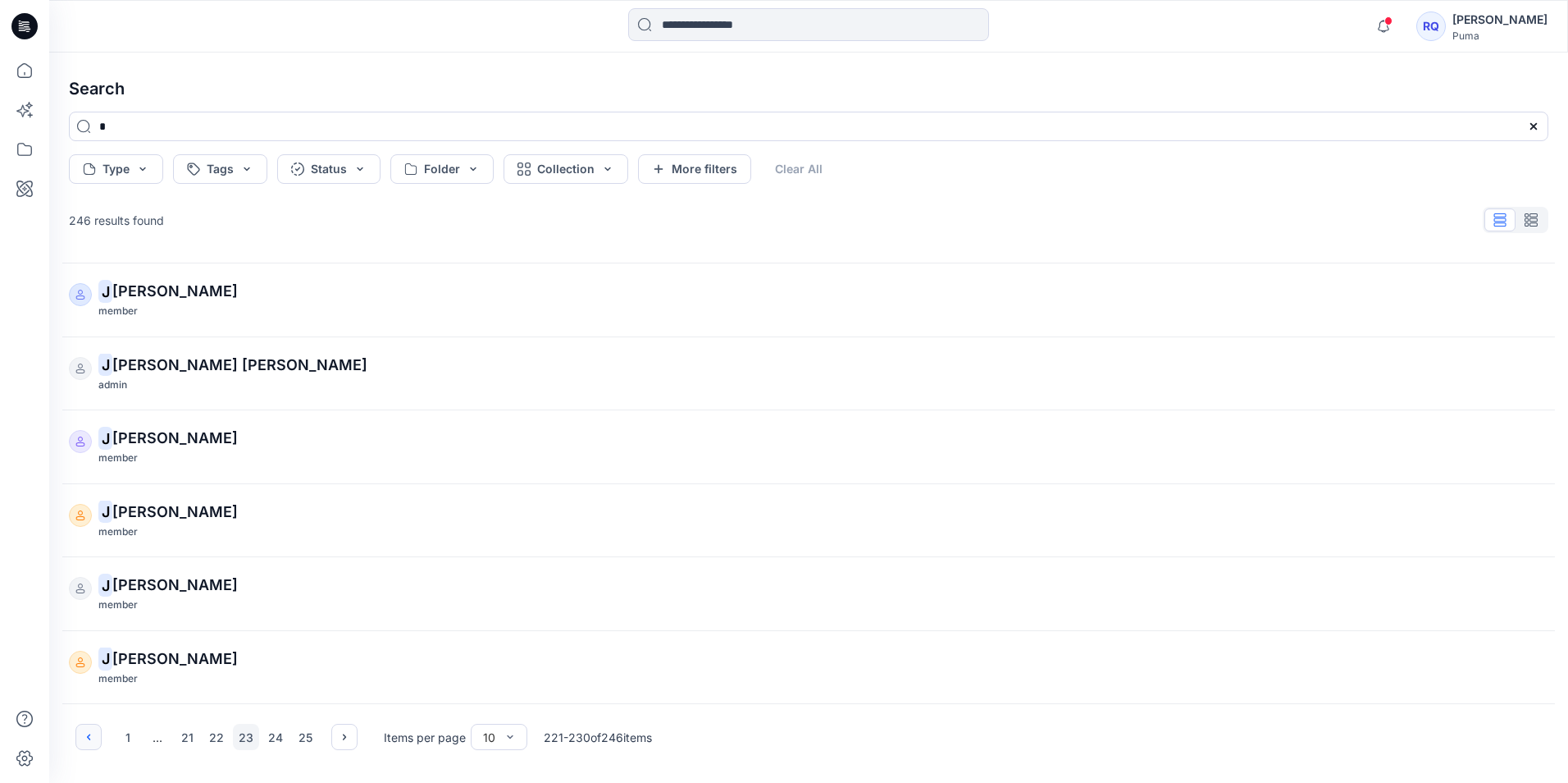
click at [83, 727] on button "button" at bounding box center [89, 737] width 26 height 26
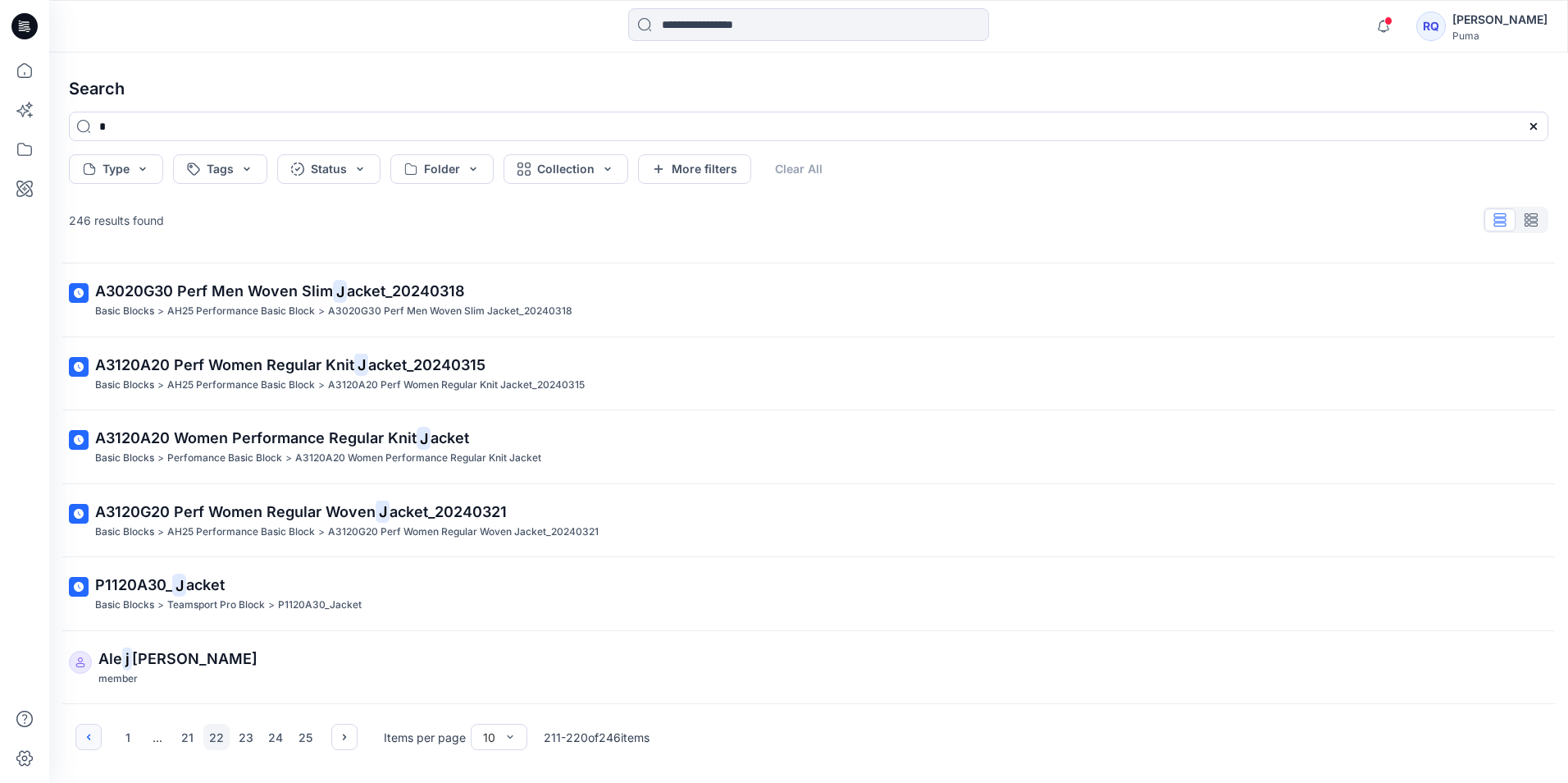
click at [83, 727] on button "button" at bounding box center [89, 737] width 26 height 26
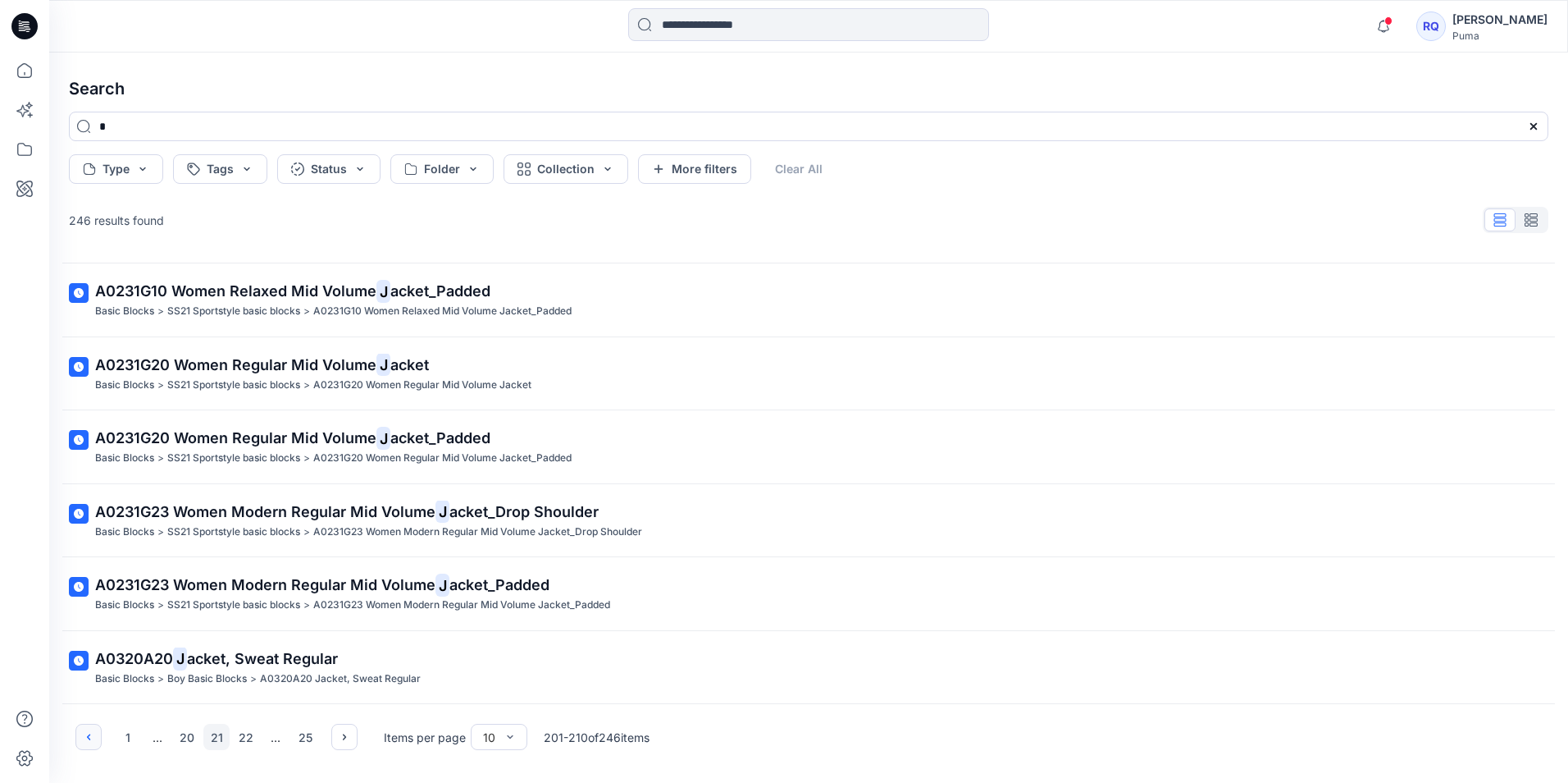
click at [83, 727] on button "button" at bounding box center [89, 737] width 26 height 26
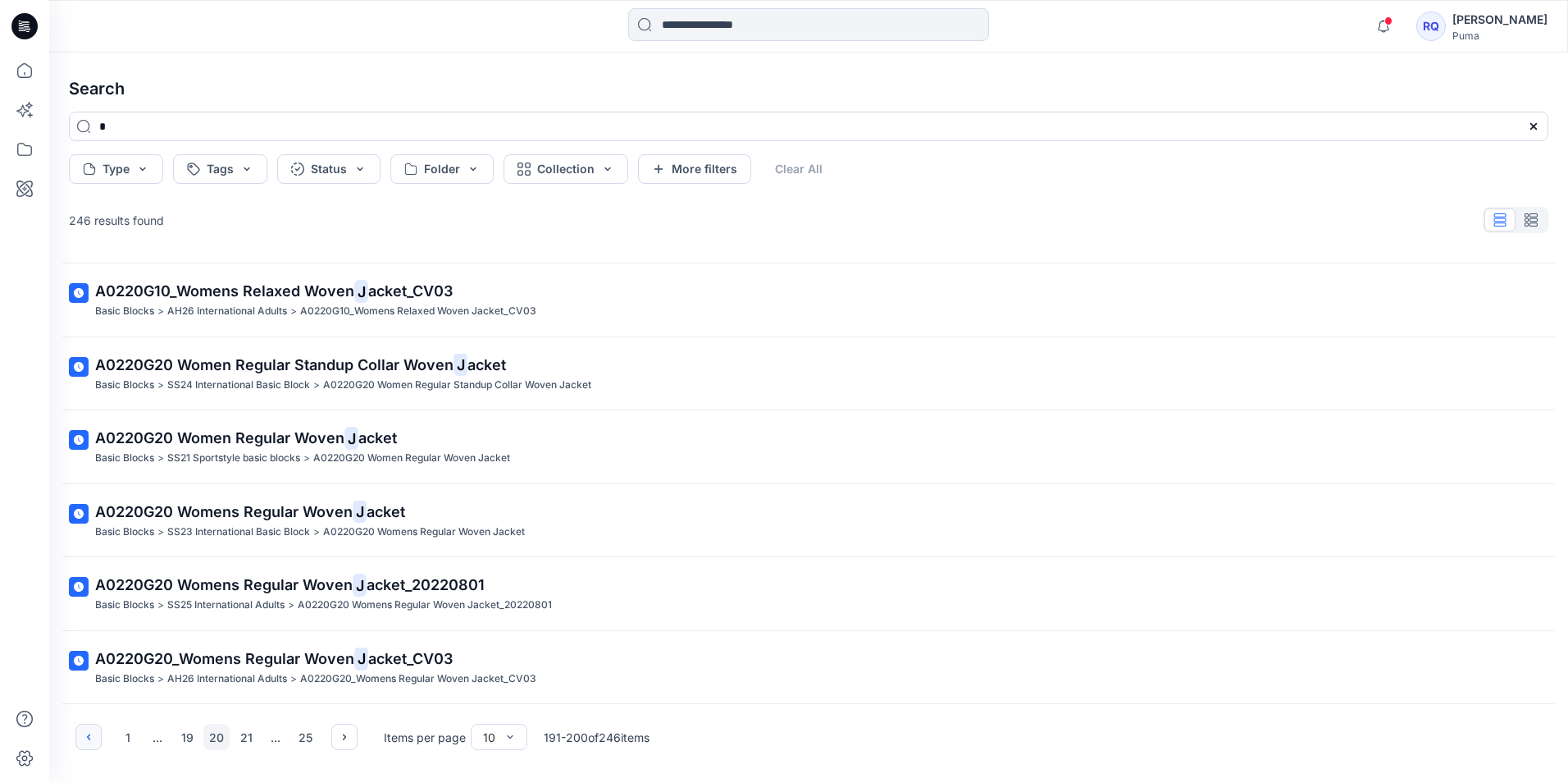
click at [83, 727] on button "button" at bounding box center [89, 737] width 26 height 26
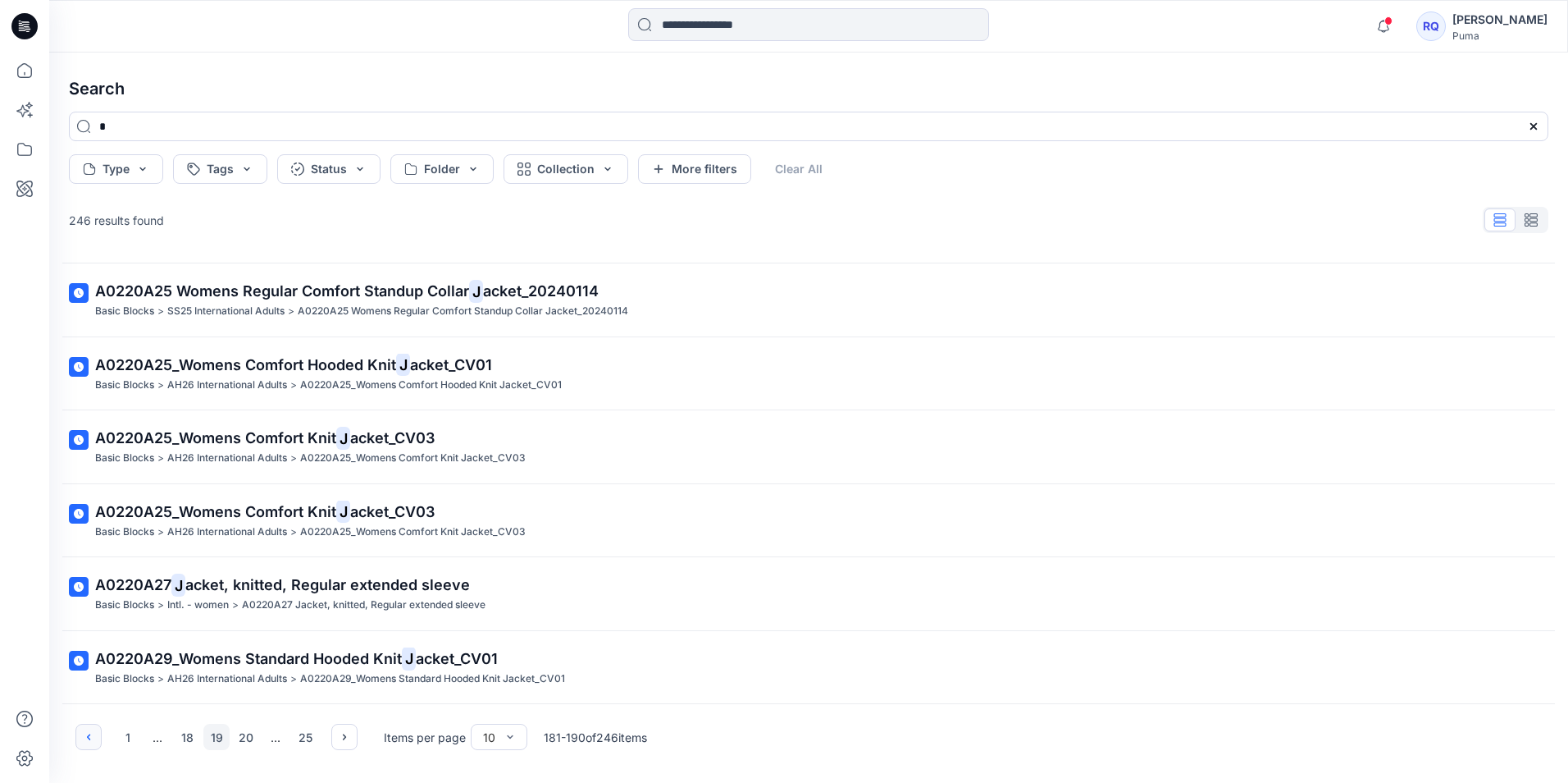
click at [83, 727] on button "button" at bounding box center [89, 737] width 26 height 26
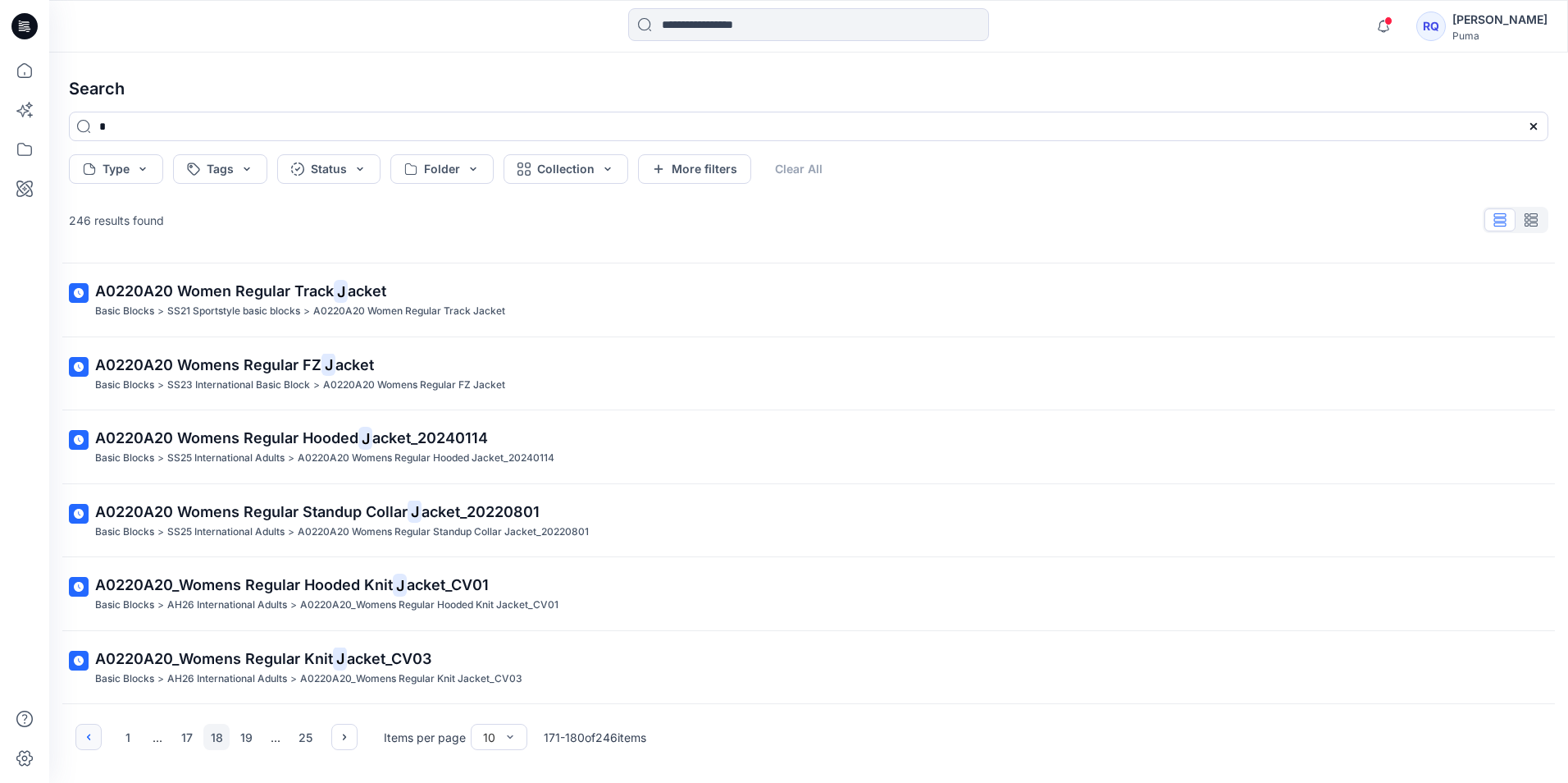
click at [83, 727] on button "button" at bounding box center [89, 737] width 26 height 26
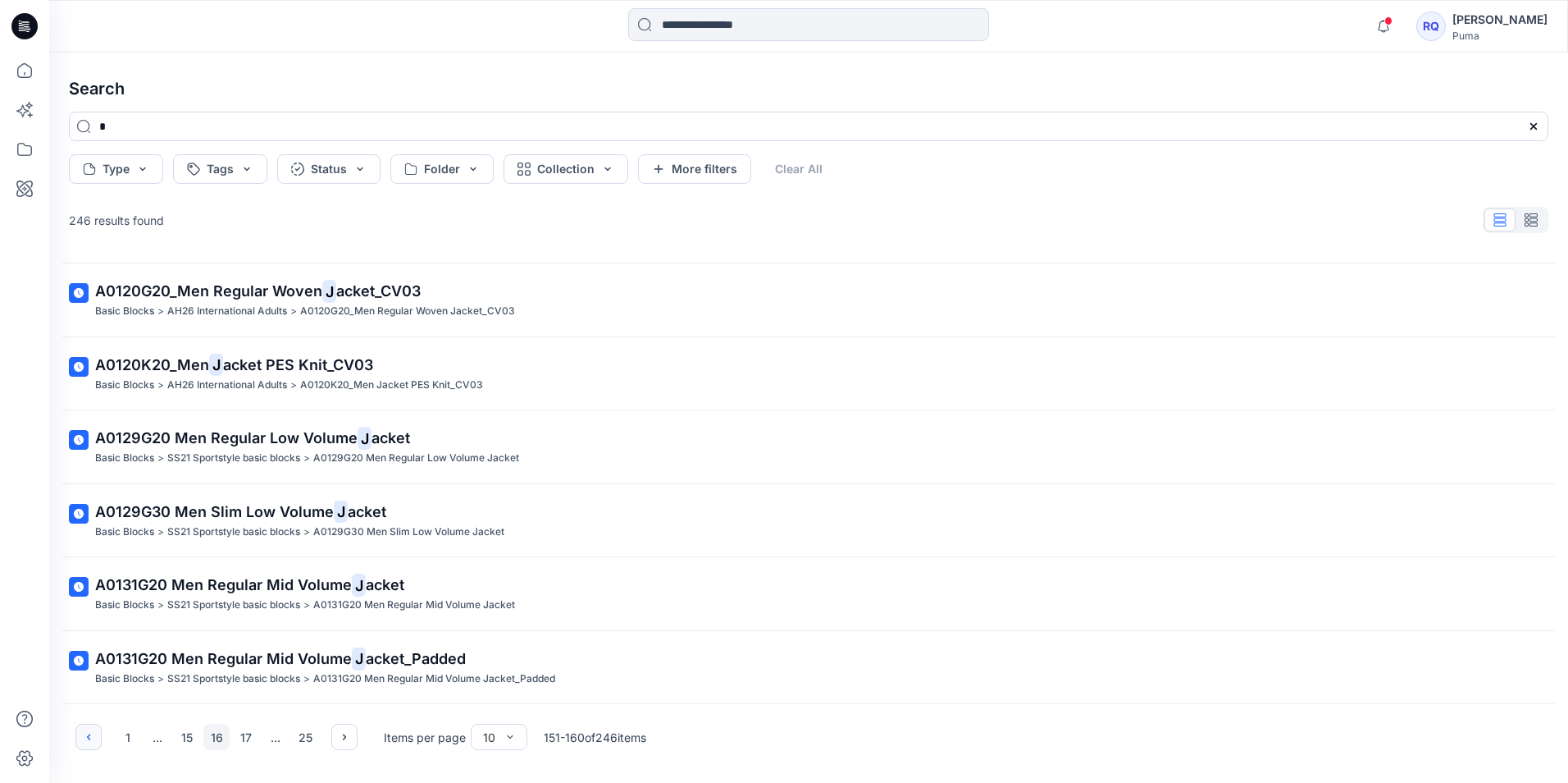
click at [83, 727] on button "button" at bounding box center [89, 737] width 26 height 26
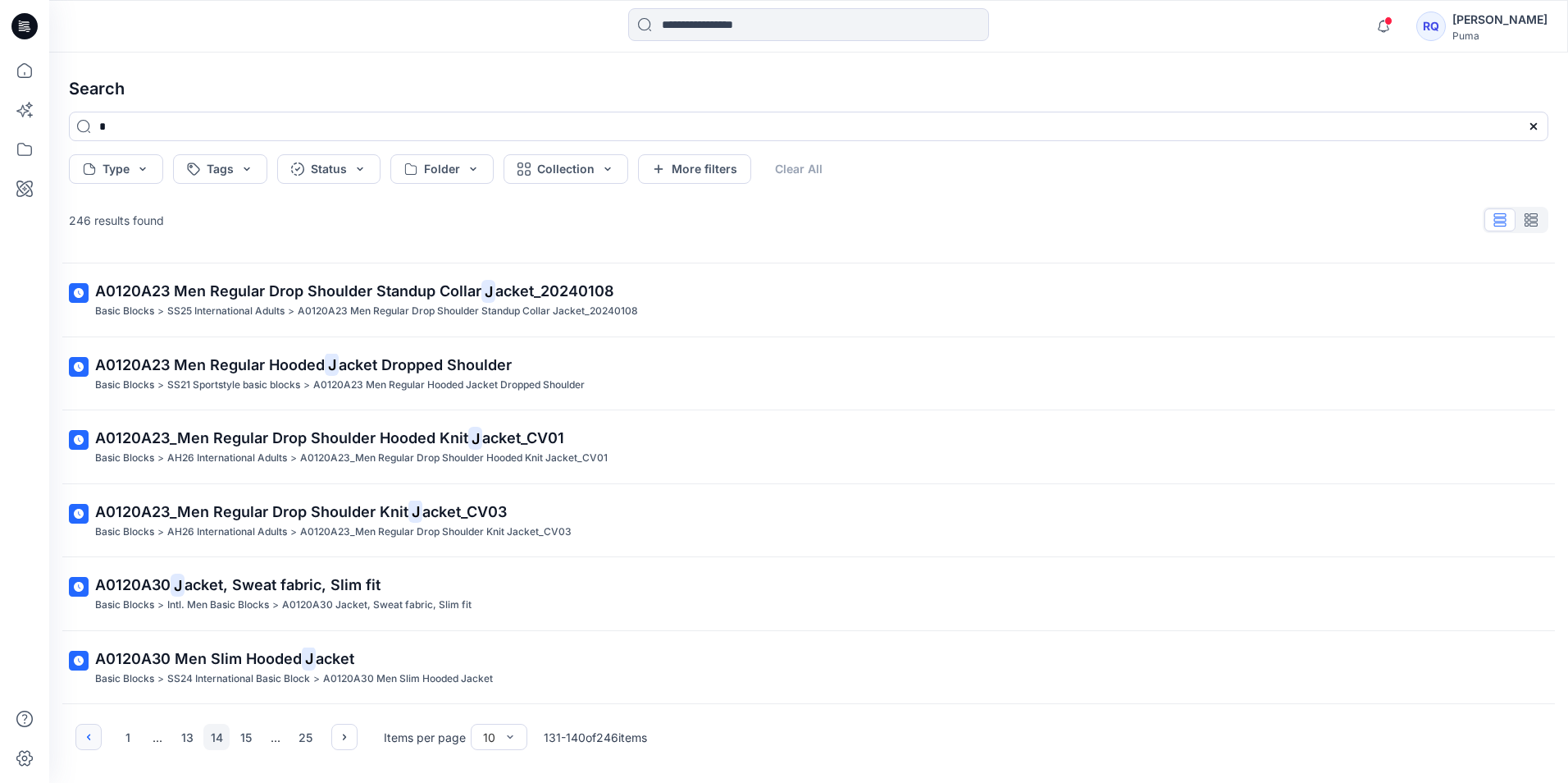
click at [83, 727] on button "button" at bounding box center [89, 737] width 26 height 26
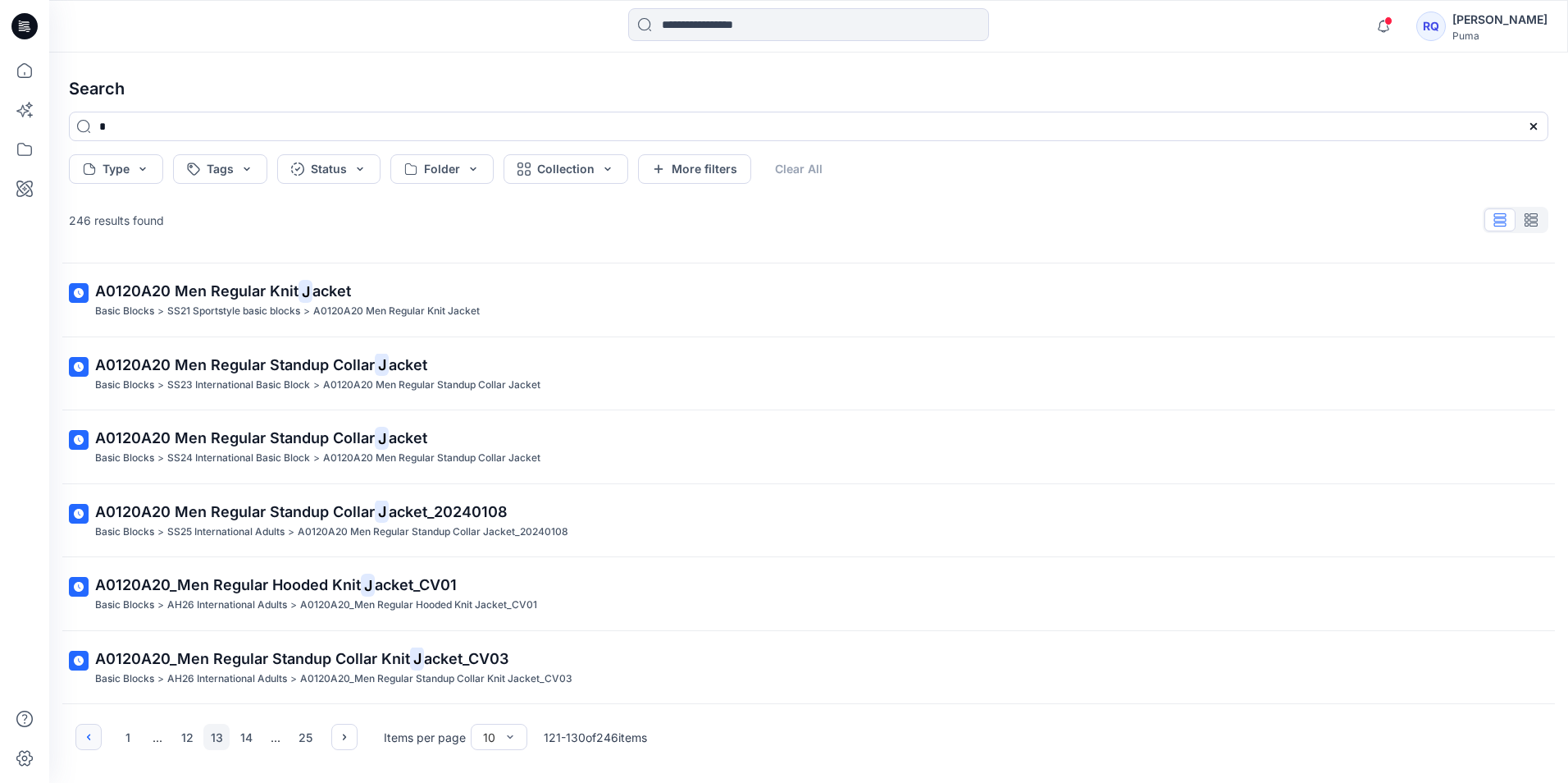
click at [83, 727] on button "button" at bounding box center [89, 737] width 26 height 26
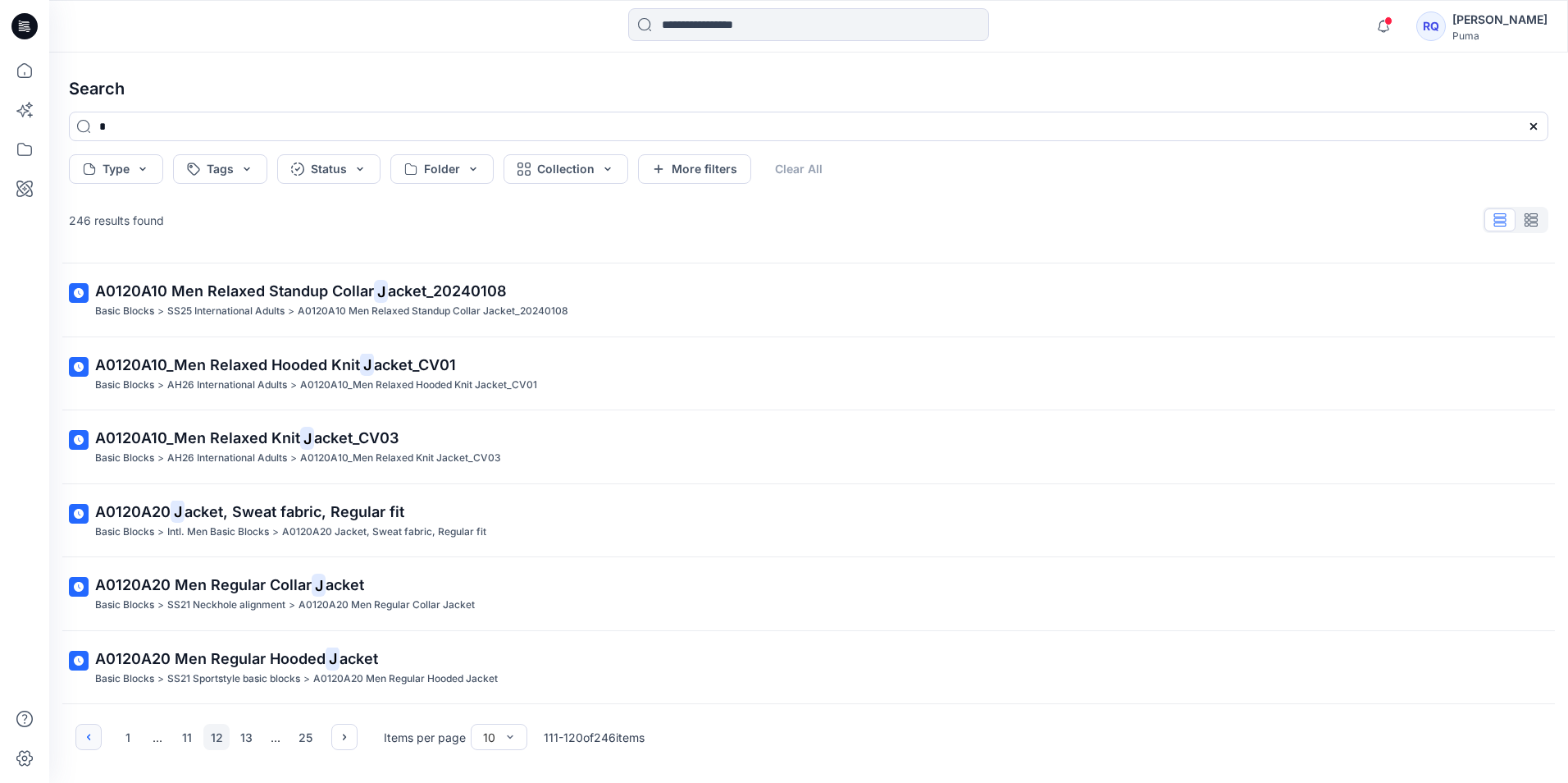
click at [83, 727] on button "button" at bounding box center [89, 737] width 26 height 26
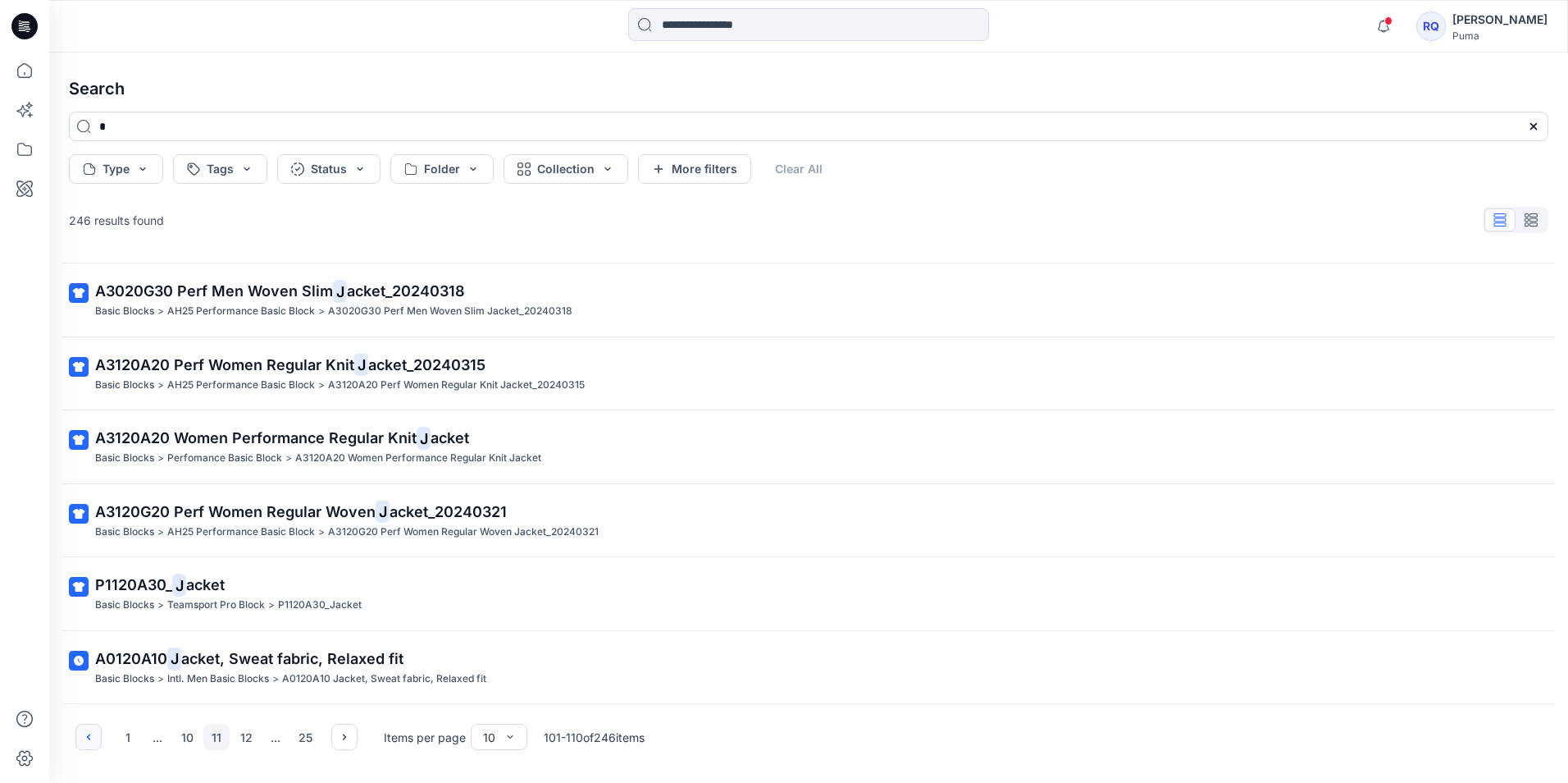
click at [83, 727] on button "button" at bounding box center [89, 737] width 26 height 26
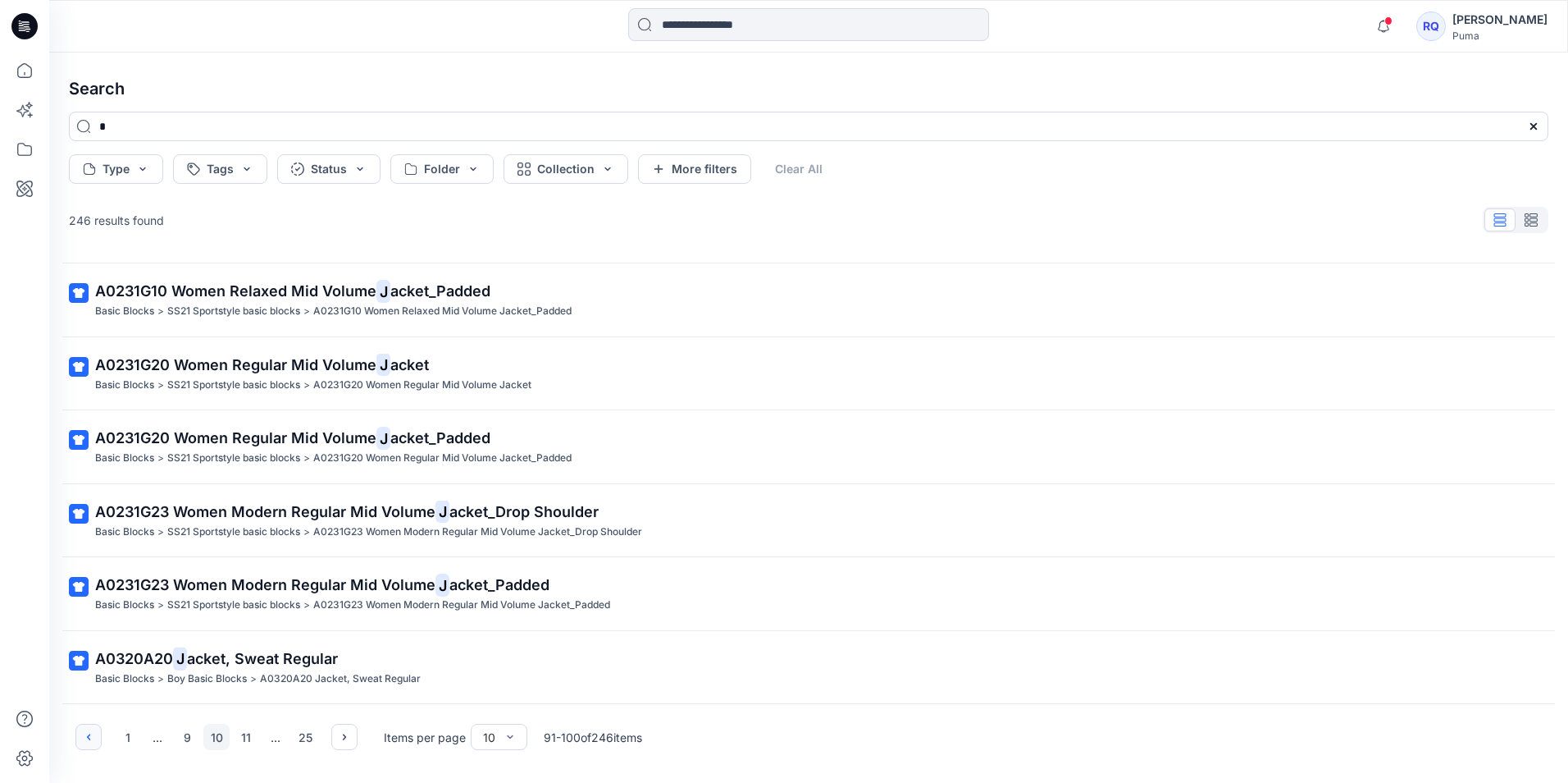
click at [83, 727] on button "button" at bounding box center [89, 737] width 26 height 26
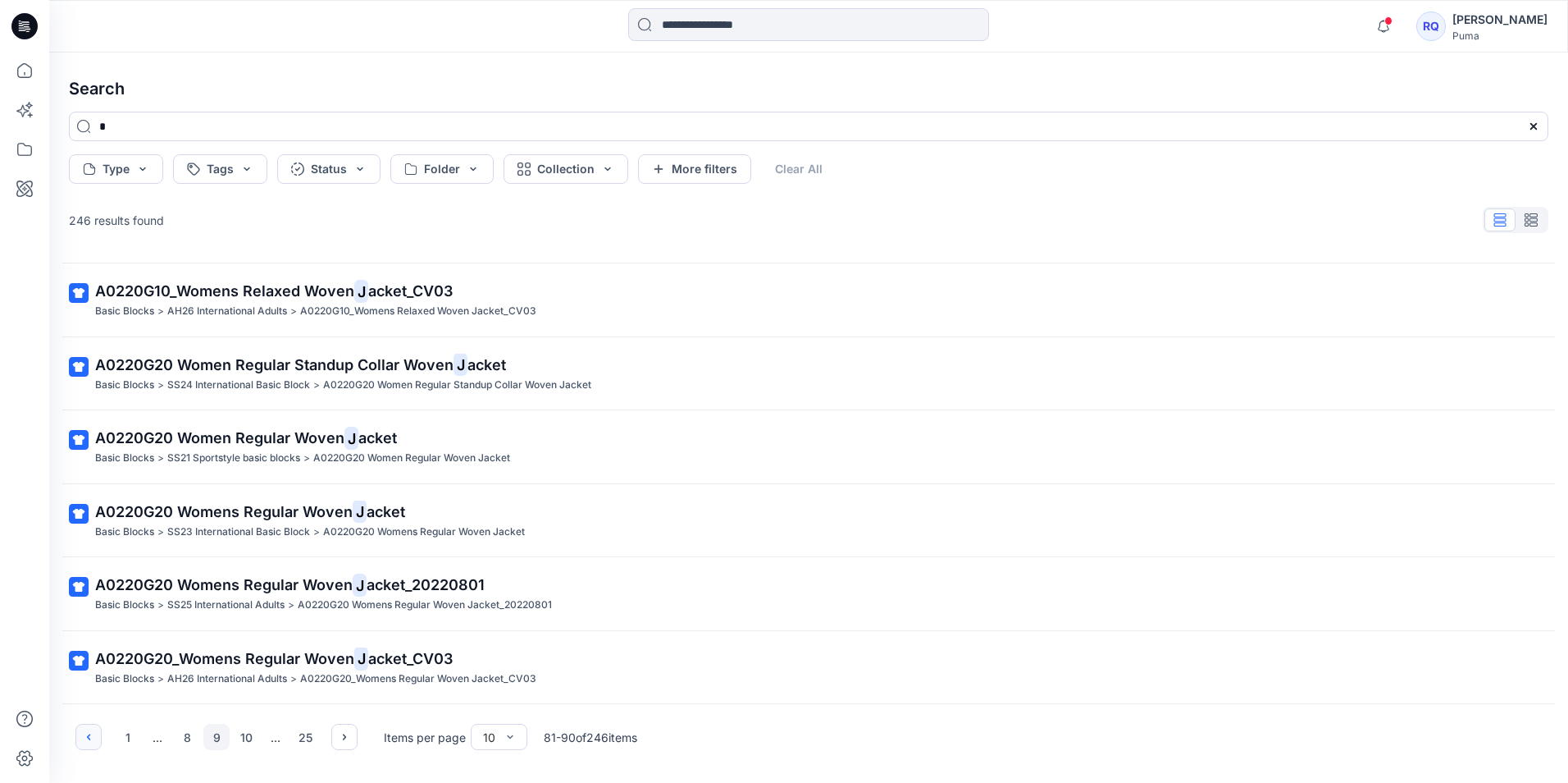
click at [83, 727] on button "button" at bounding box center [89, 737] width 26 height 26
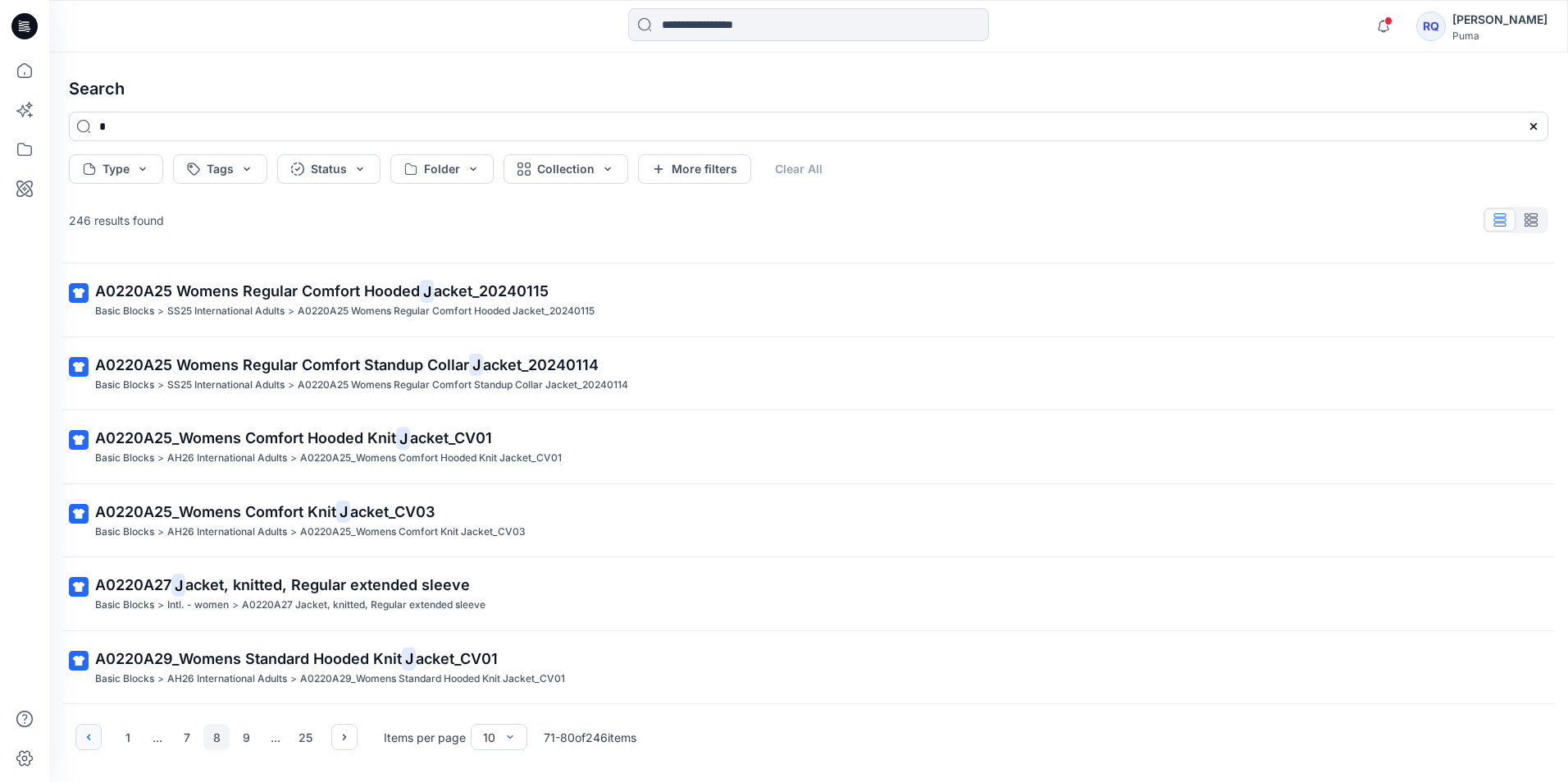
click at [83, 727] on button "button" at bounding box center [89, 737] width 26 height 26
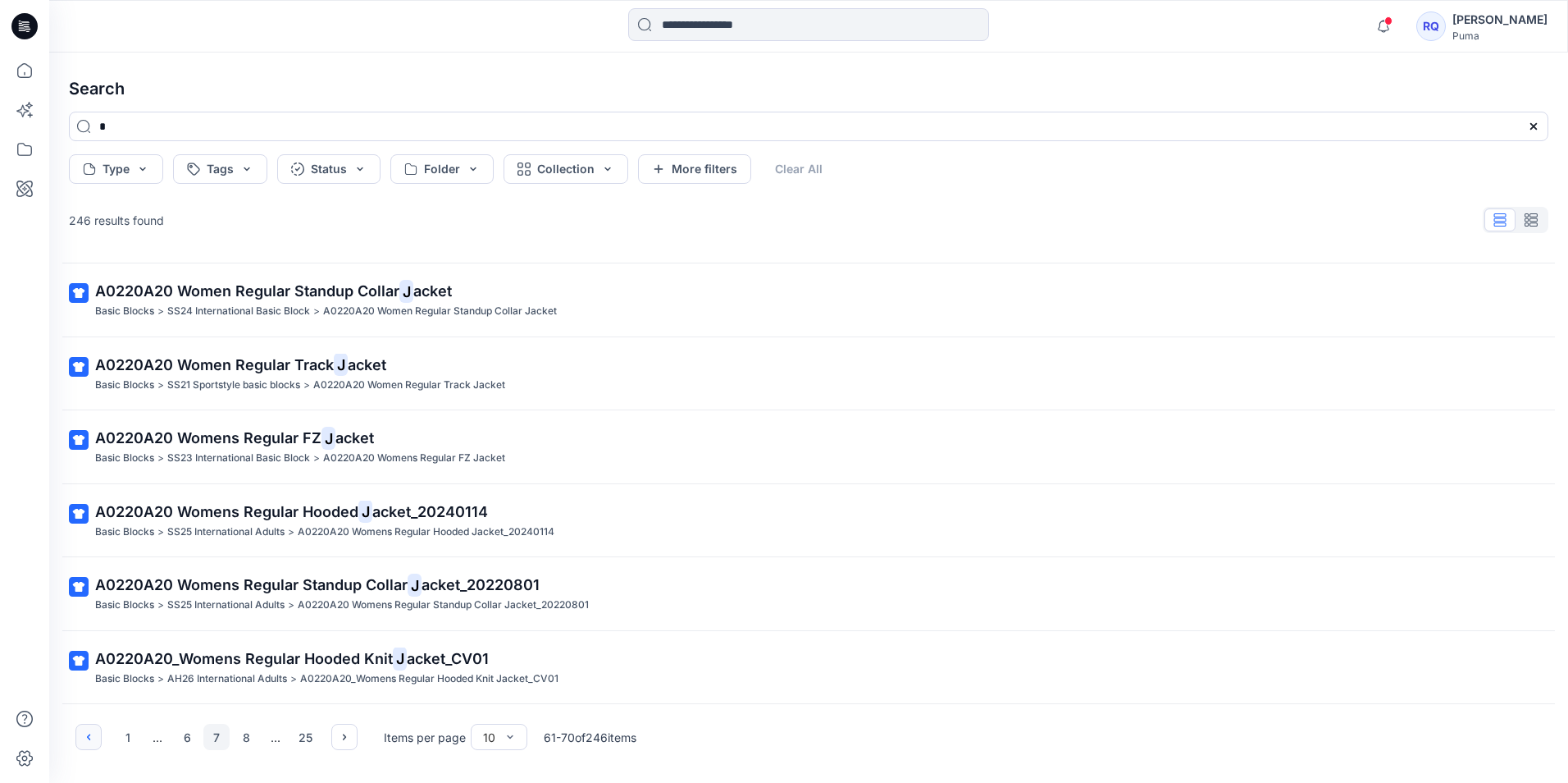
click at [83, 727] on button "button" at bounding box center [89, 737] width 26 height 26
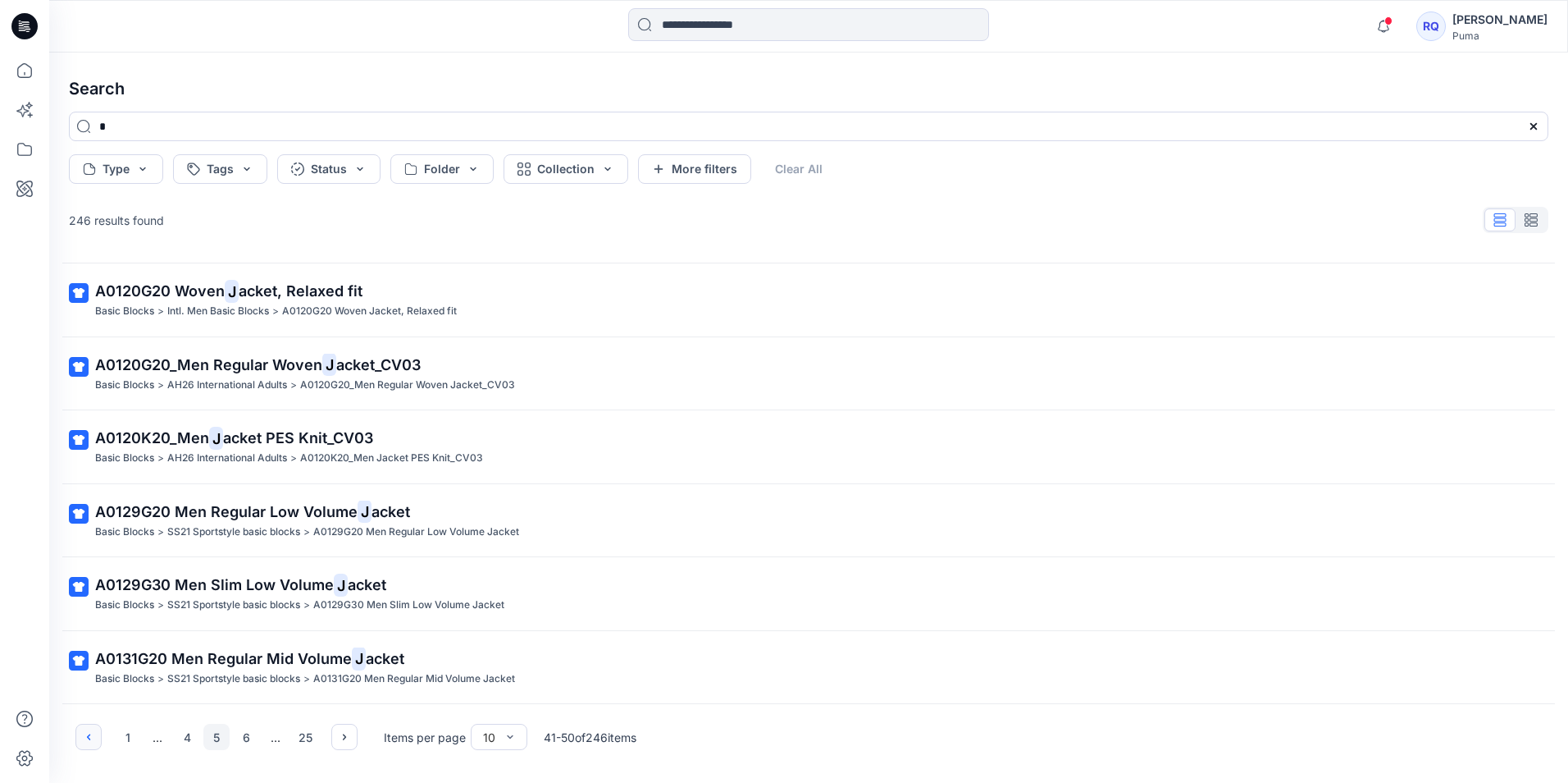
click at [83, 727] on button "button" at bounding box center [89, 737] width 26 height 26
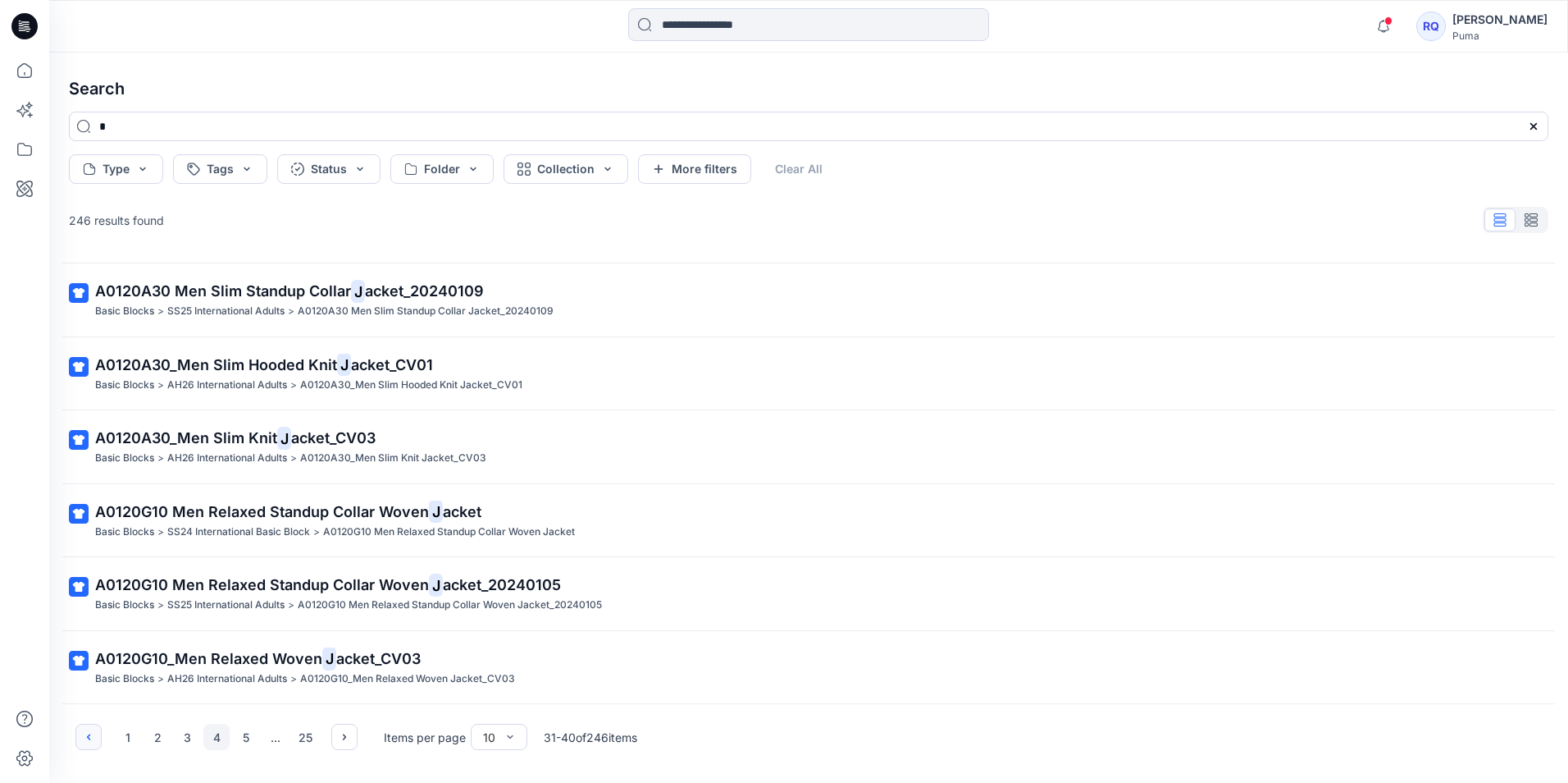
click at [83, 727] on button "button" at bounding box center [89, 737] width 26 height 26
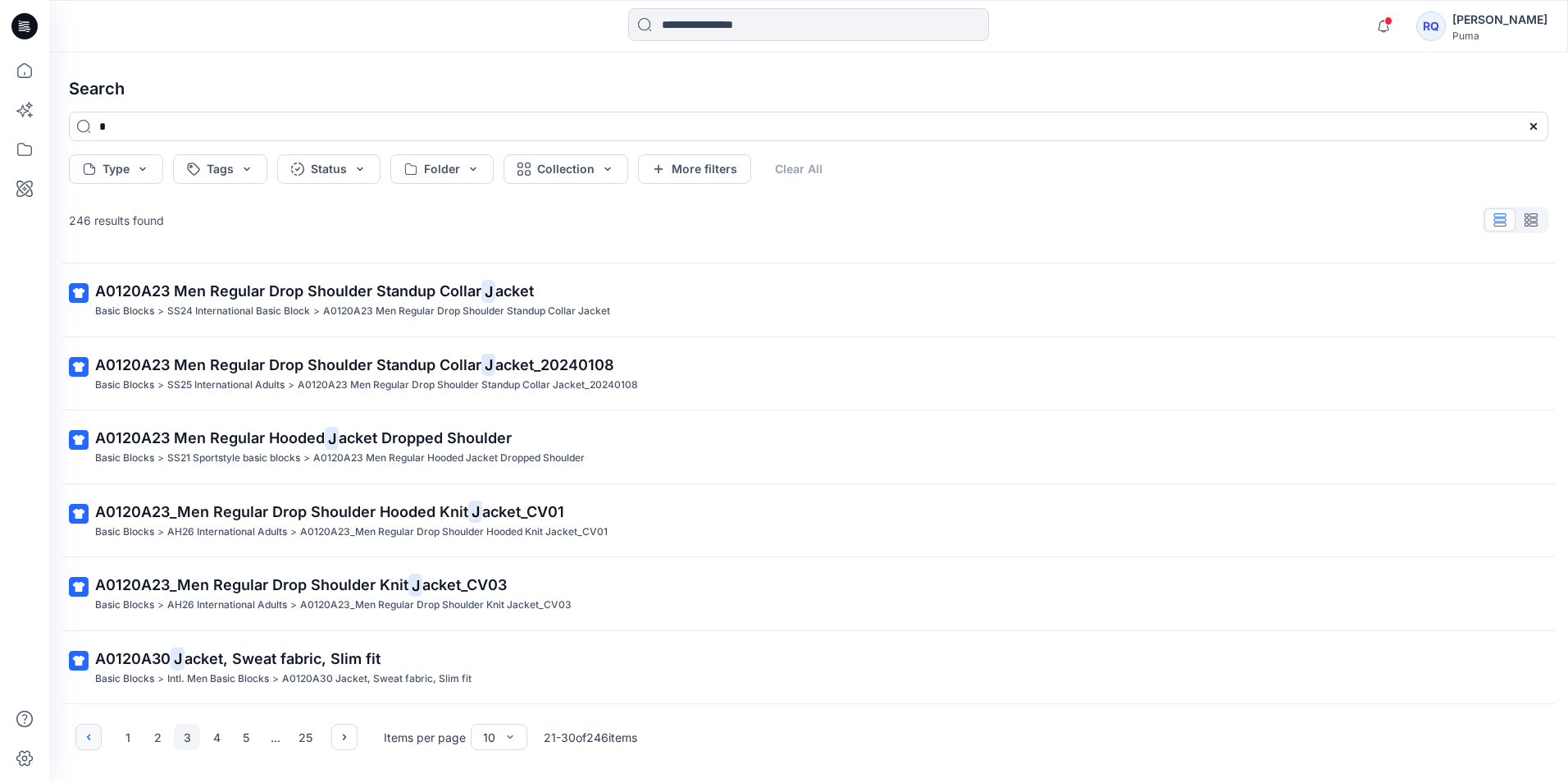
click at [83, 727] on button "button" at bounding box center [89, 737] width 26 height 26
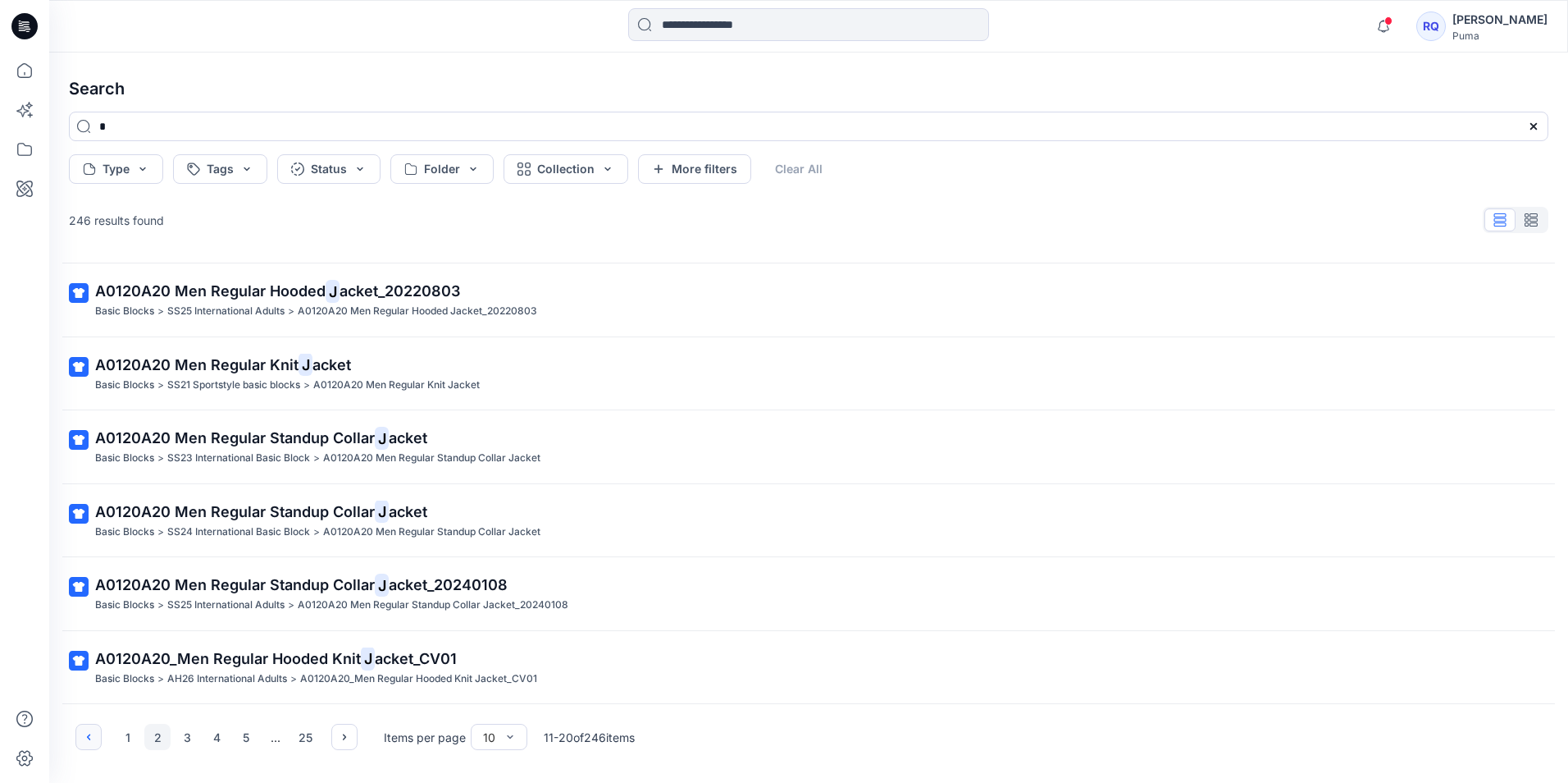
click at [83, 727] on button "button" at bounding box center [89, 737] width 26 height 26
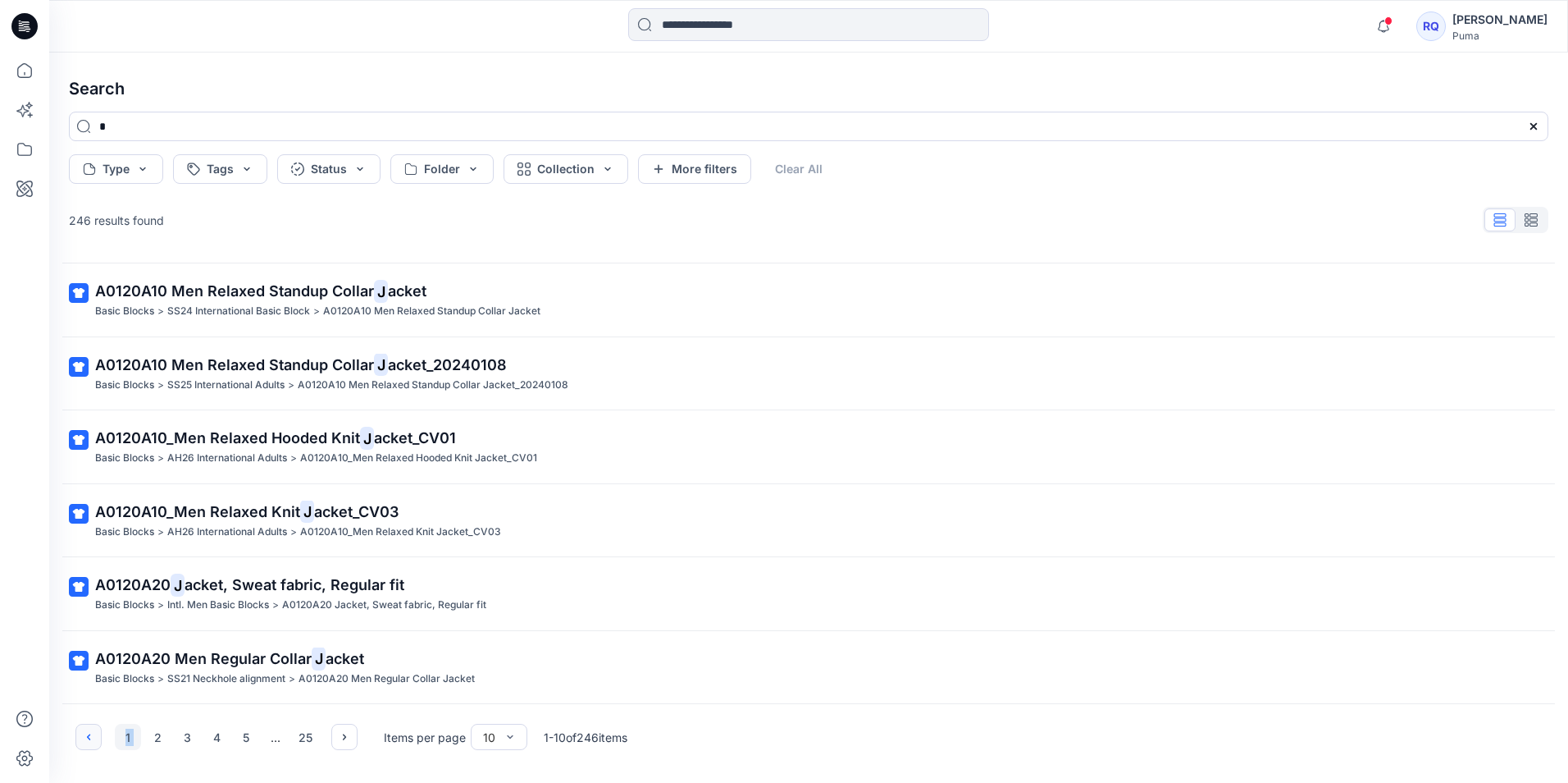
click at [83, 727] on div "1 2 3 4 5 ... 25" at bounding box center [216, 737] width 282 height 26
click at [83, 736] on div "1 2 3 4 5 ... 25" at bounding box center [216, 737] width 282 height 26
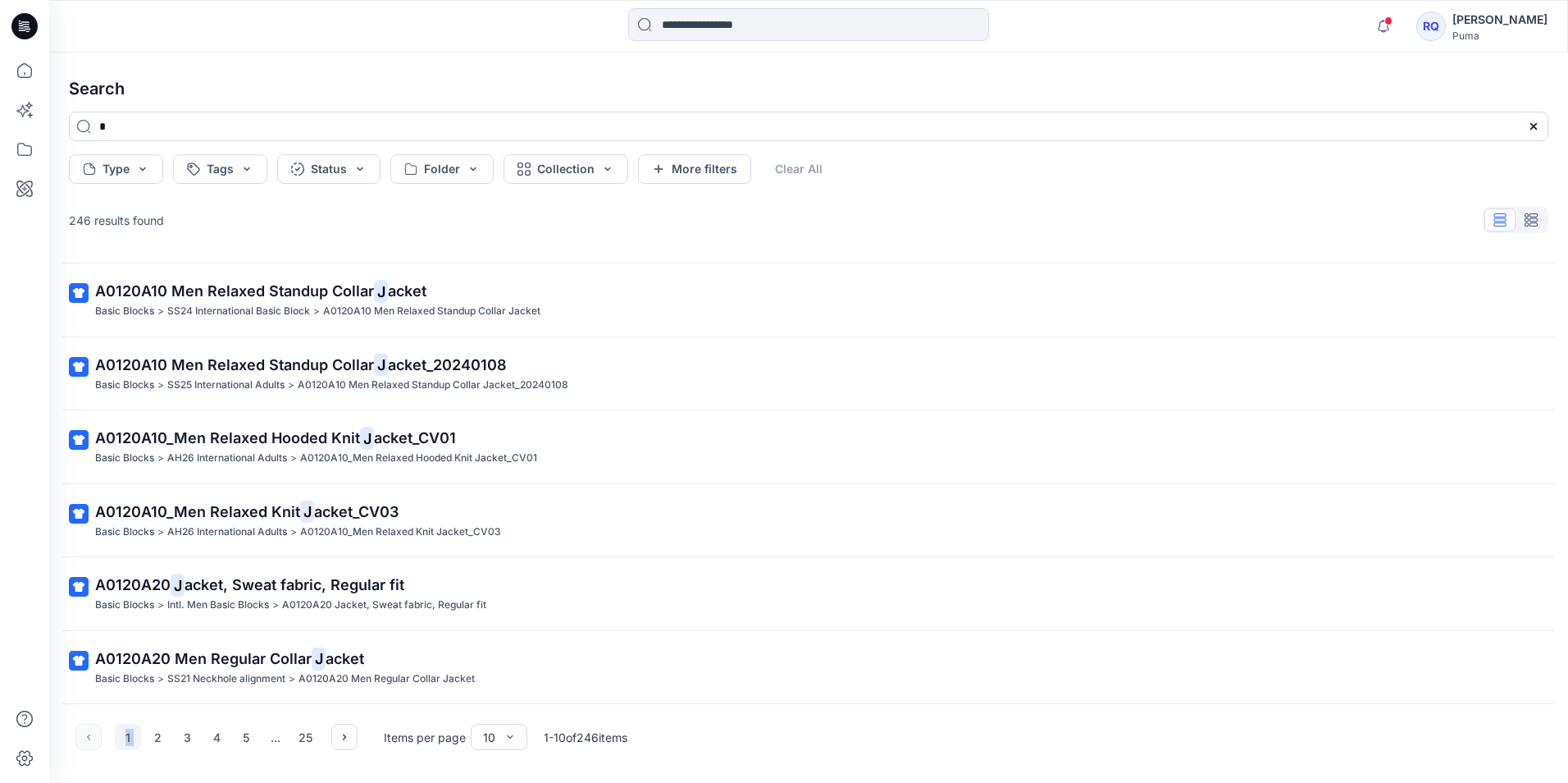
click at [83, 736] on div "1 2 3 4 5 ... 25" at bounding box center [216, 737] width 282 height 26
click at [661, 25] on input at bounding box center [809, 24] width 361 height 32
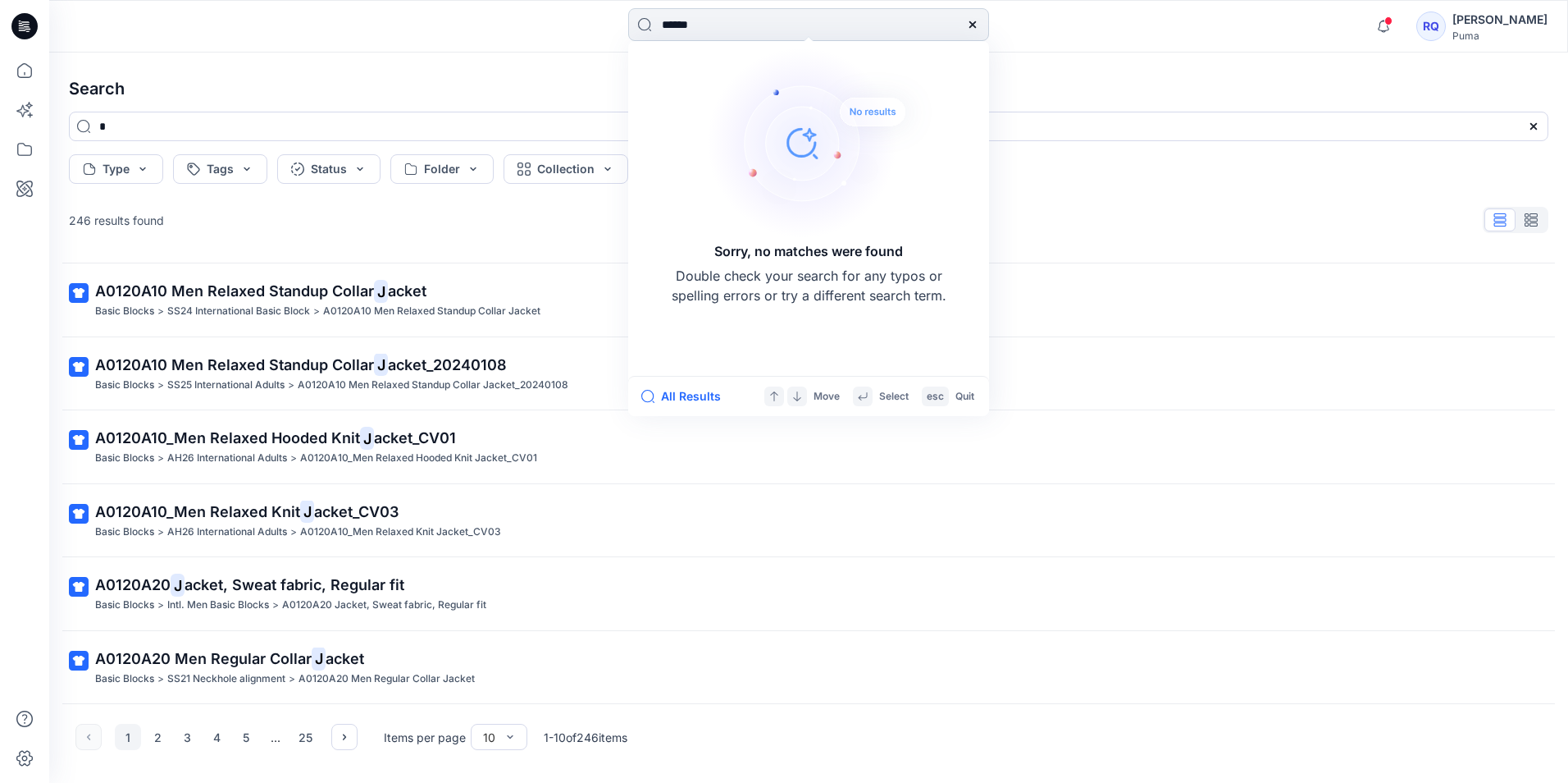
click at [657, 25] on input "******" at bounding box center [809, 24] width 361 height 32
click at [695, 23] on input "*******" at bounding box center [809, 24] width 361 height 32
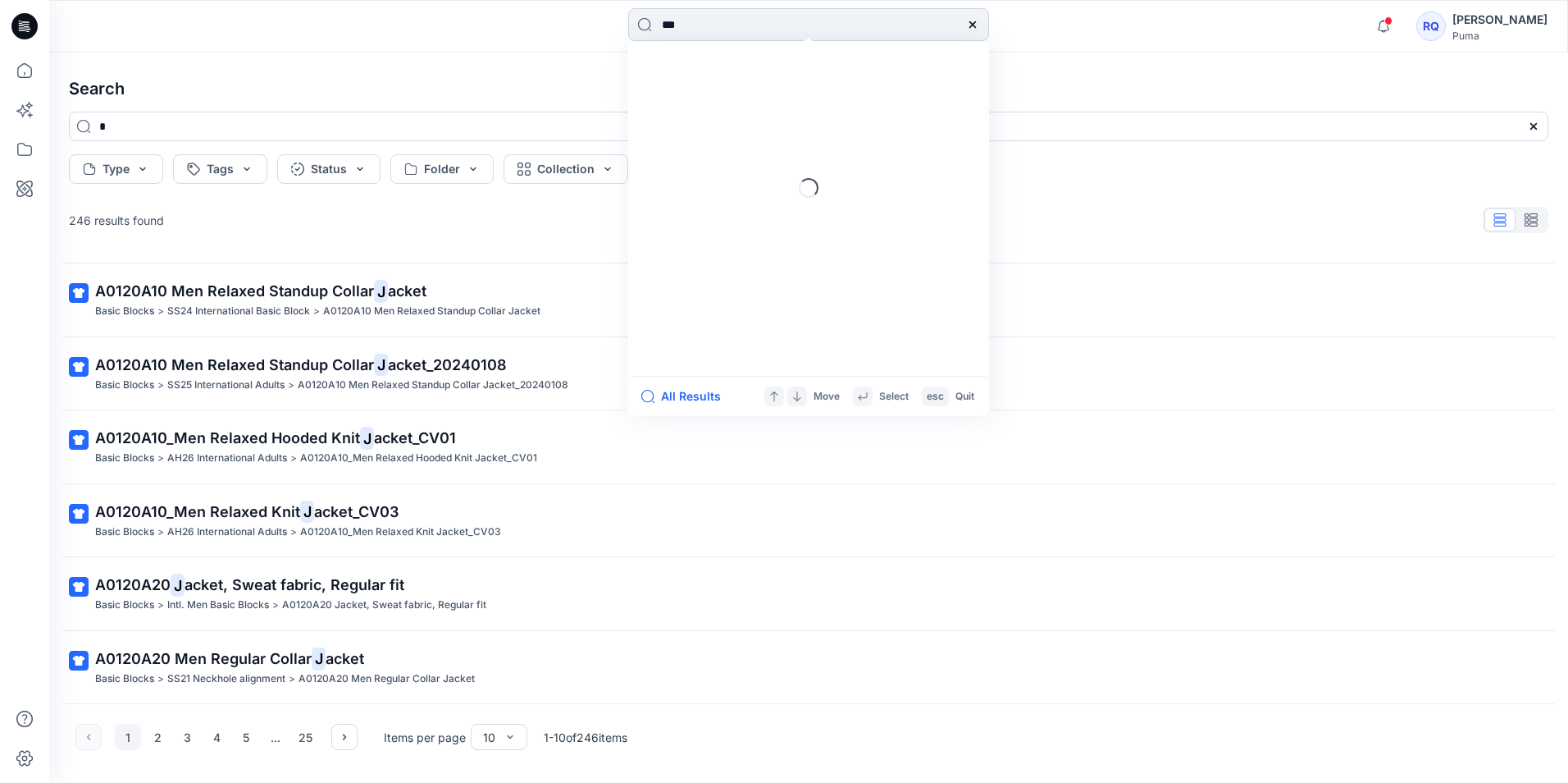
type input "***"
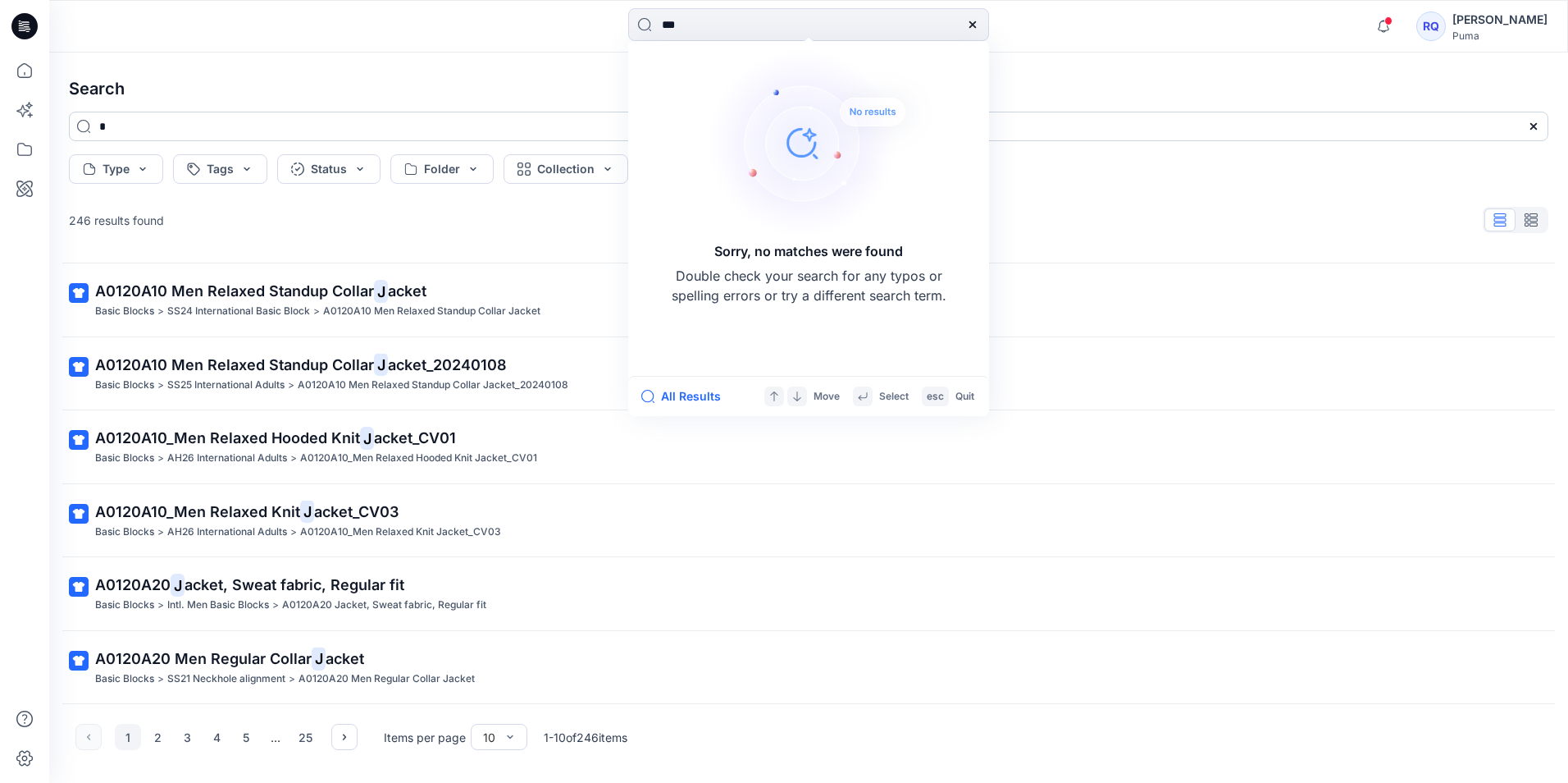
click at [109, 128] on input "*" at bounding box center [808, 127] width 1479 height 30
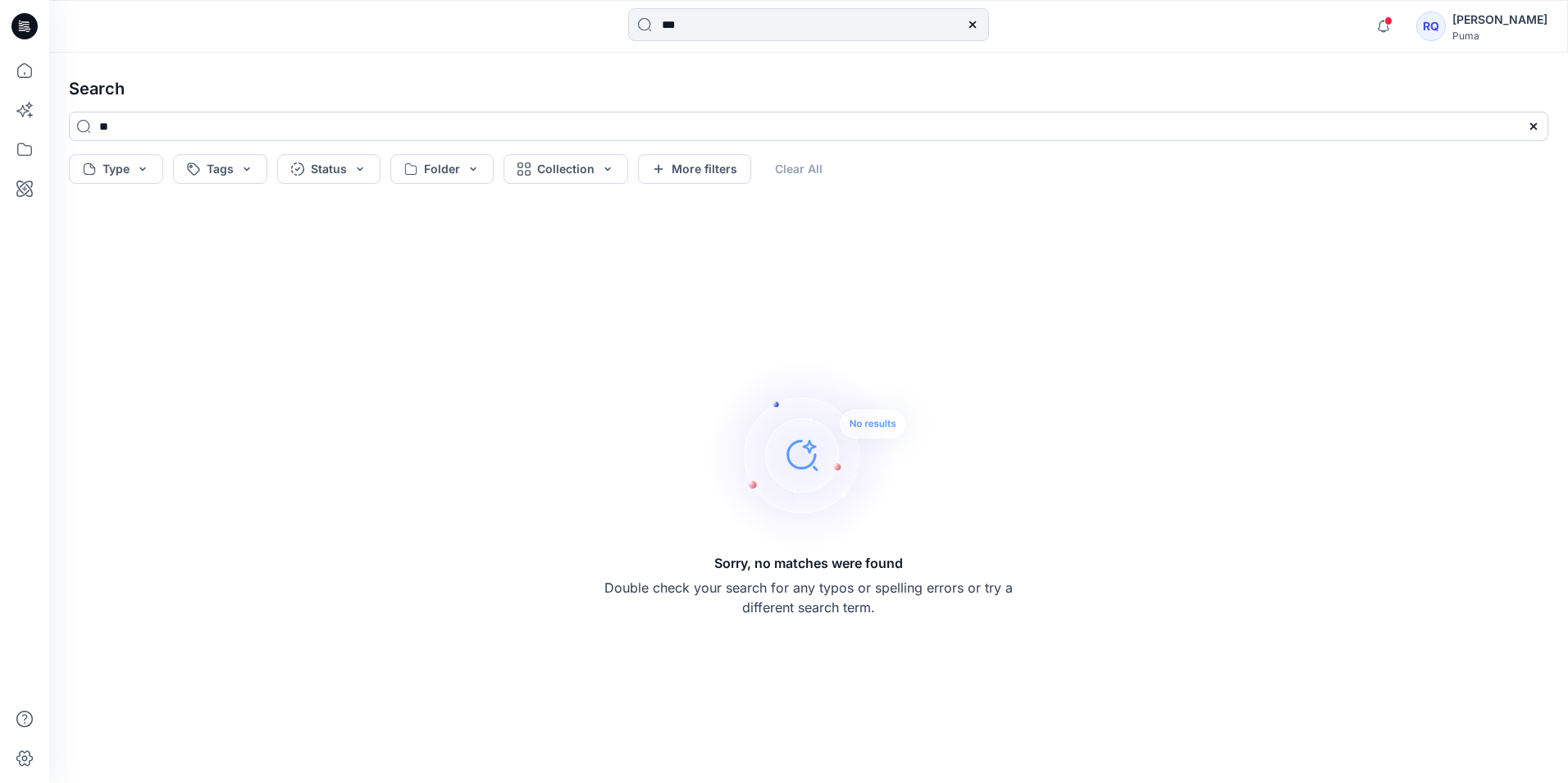
click at [128, 139] on input "**" at bounding box center [808, 127] width 1479 height 30
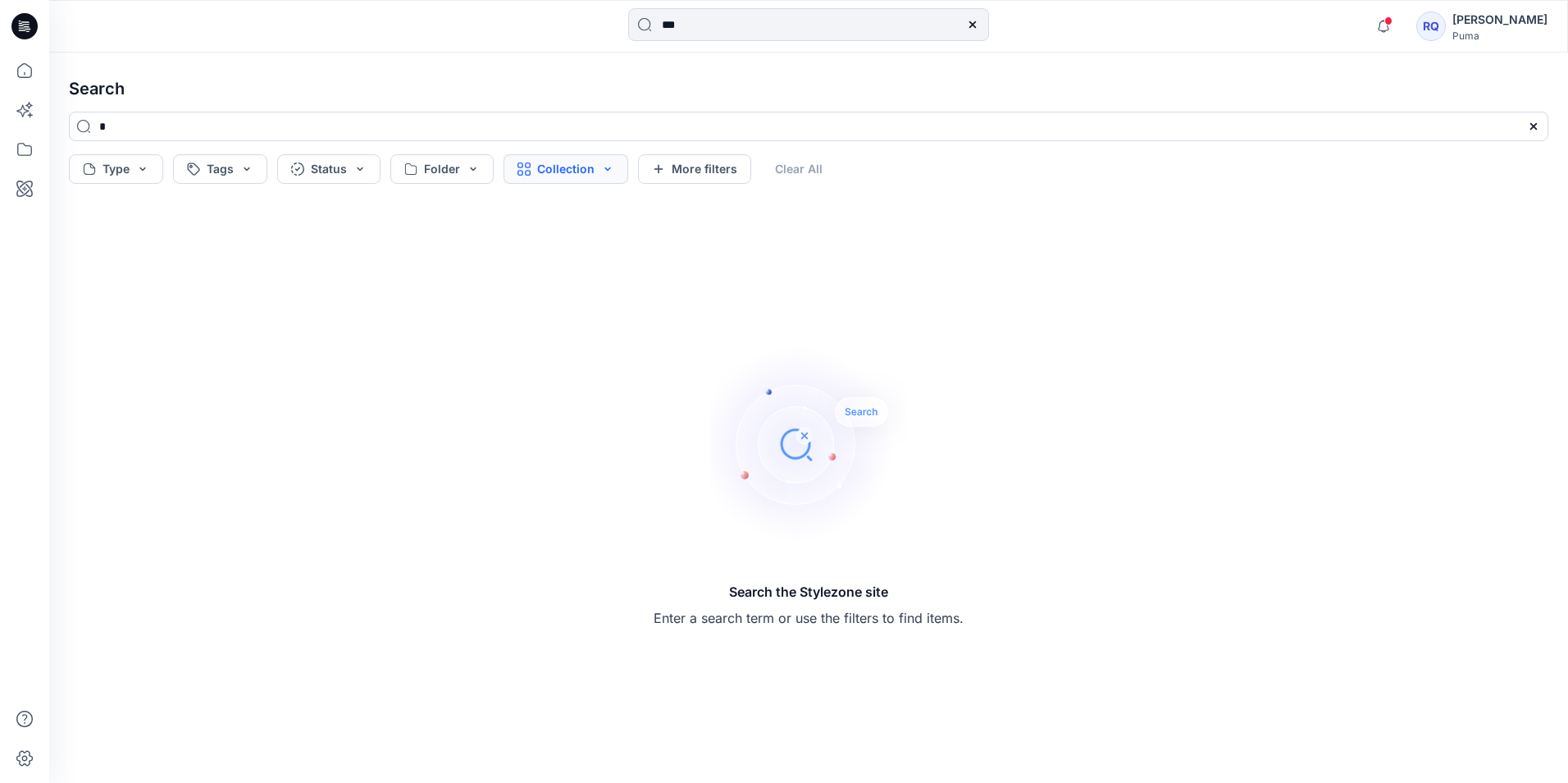
type input "*"
click at [605, 172] on button "Collection" at bounding box center [565, 169] width 125 height 30
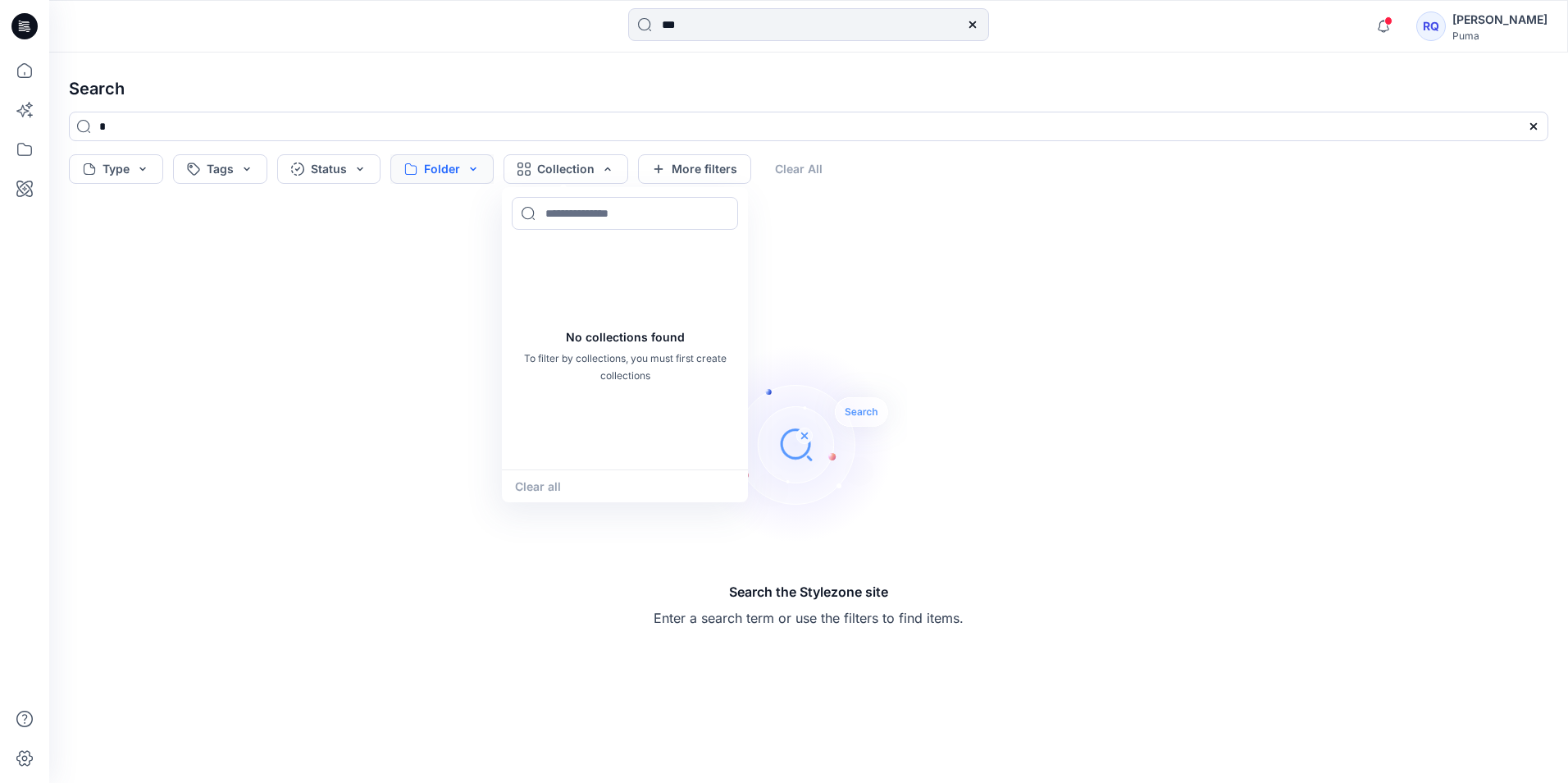
click at [468, 169] on button "Folder" at bounding box center [442, 169] width 104 height 30
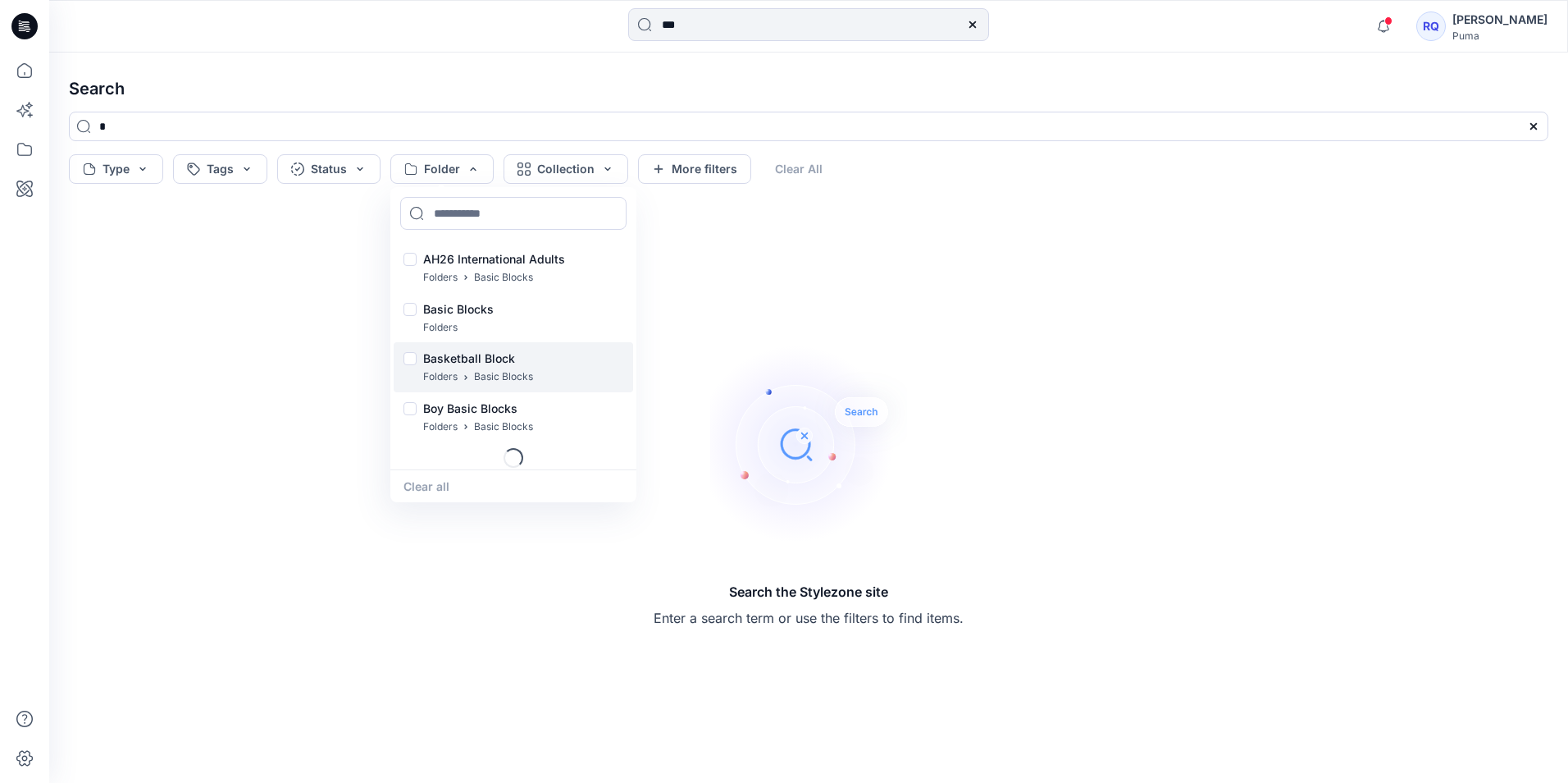
scroll to position [105, 0]
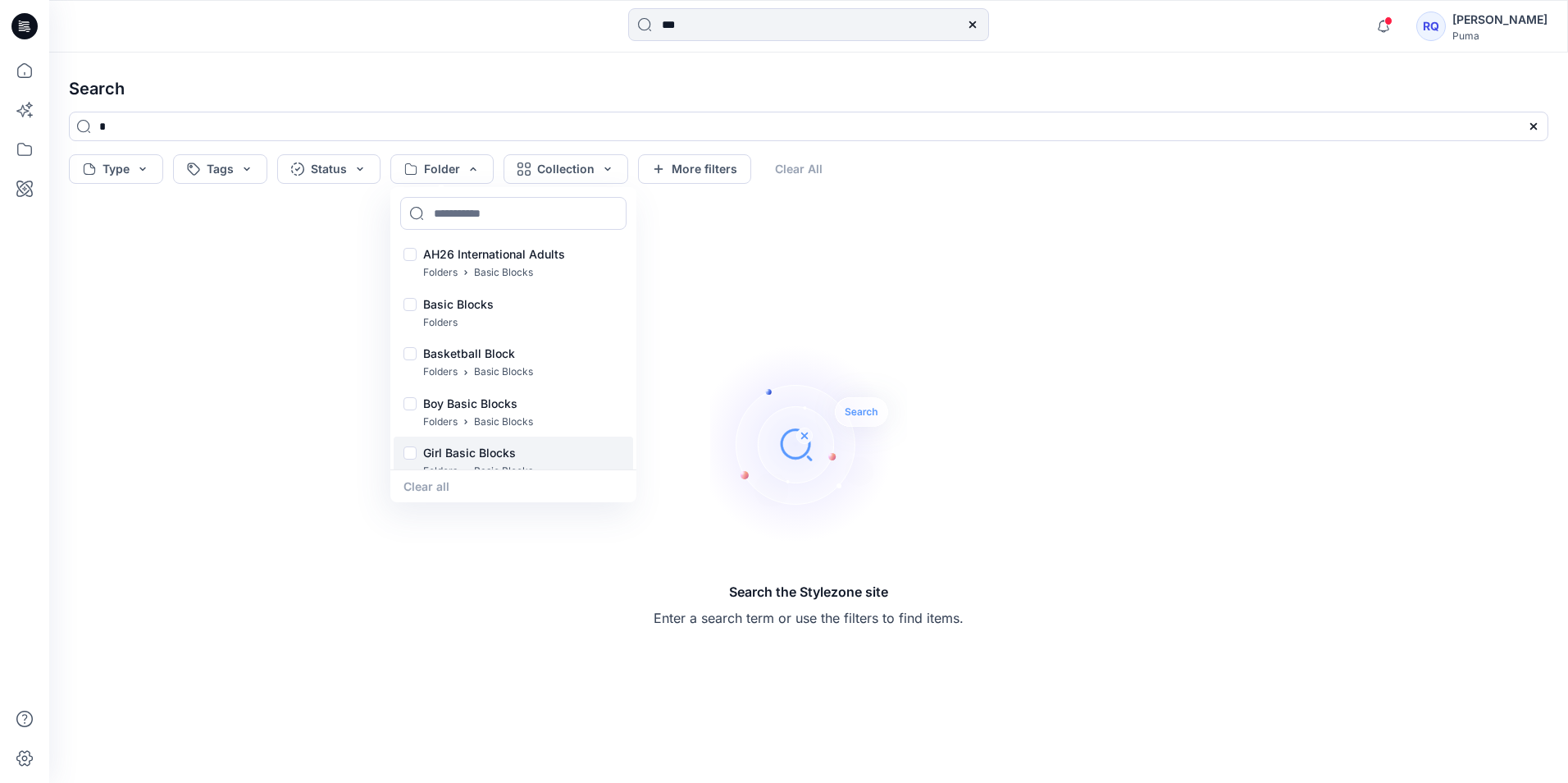
click at [444, 448] on p "Girl Basic Blocks" at bounding box center [477, 453] width 110 height 19
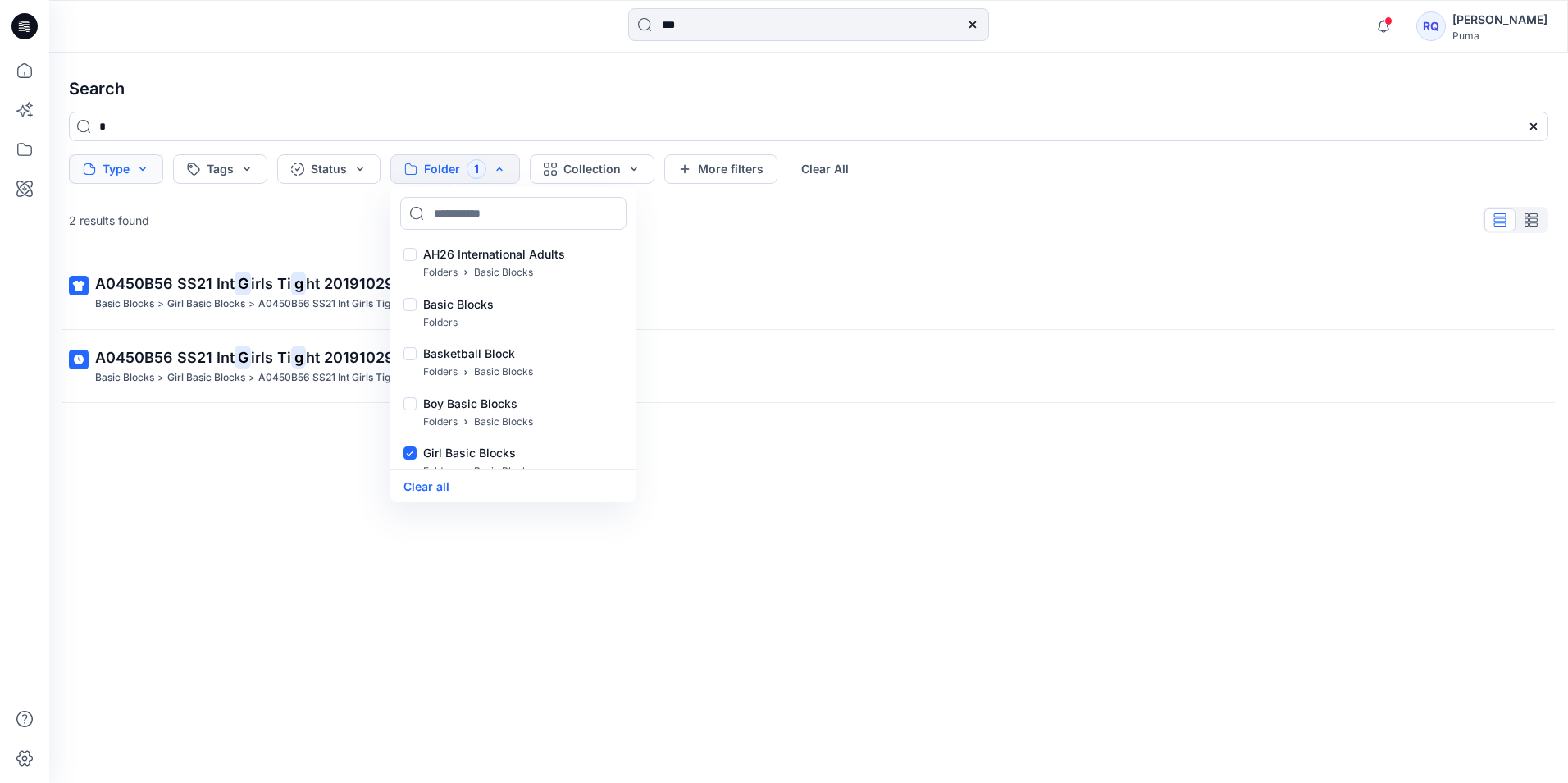
click at [135, 171] on button "Type" at bounding box center [116, 169] width 94 height 30
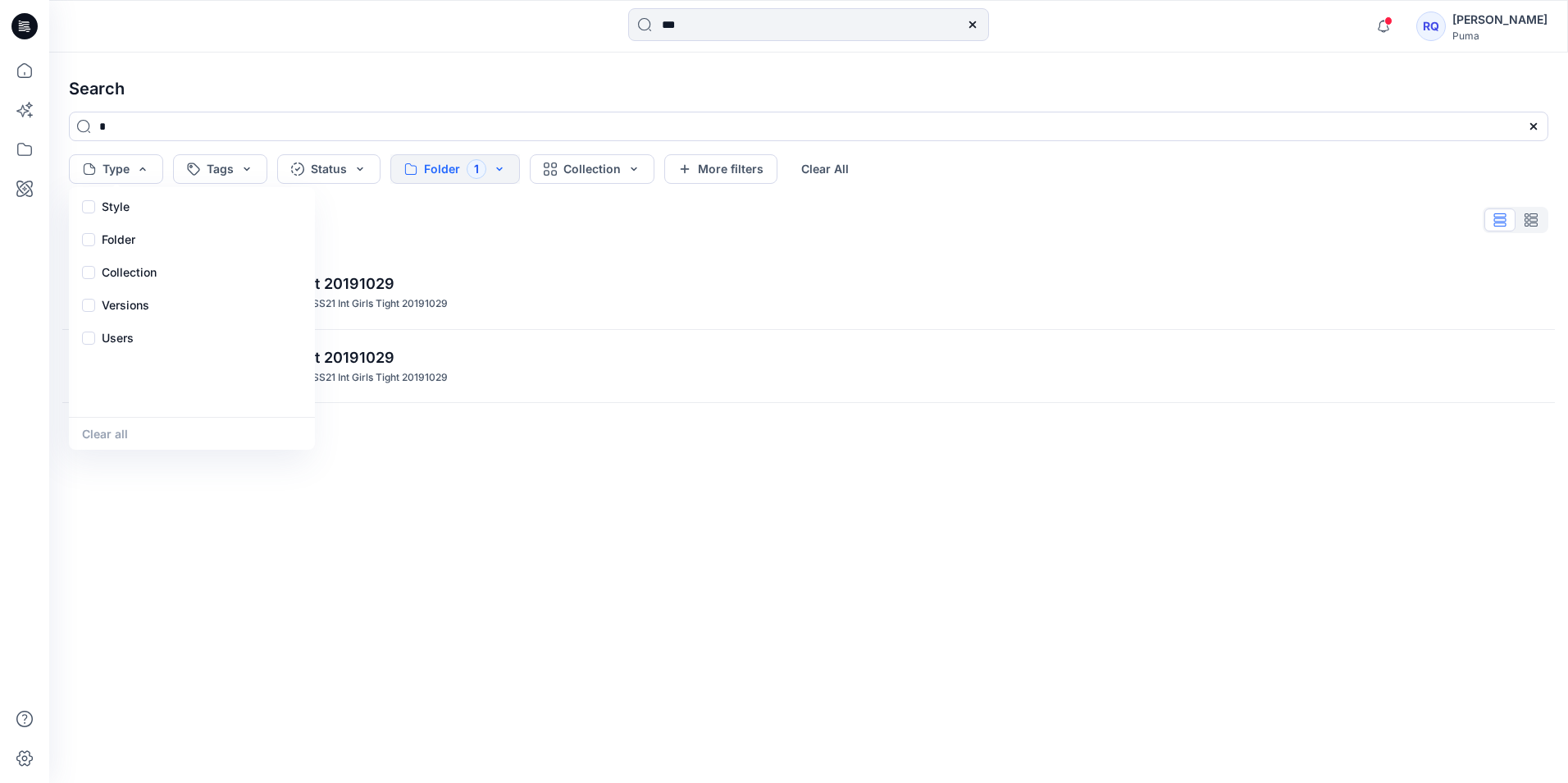
click at [495, 165] on button "Folder 1" at bounding box center [455, 169] width 130 height 30
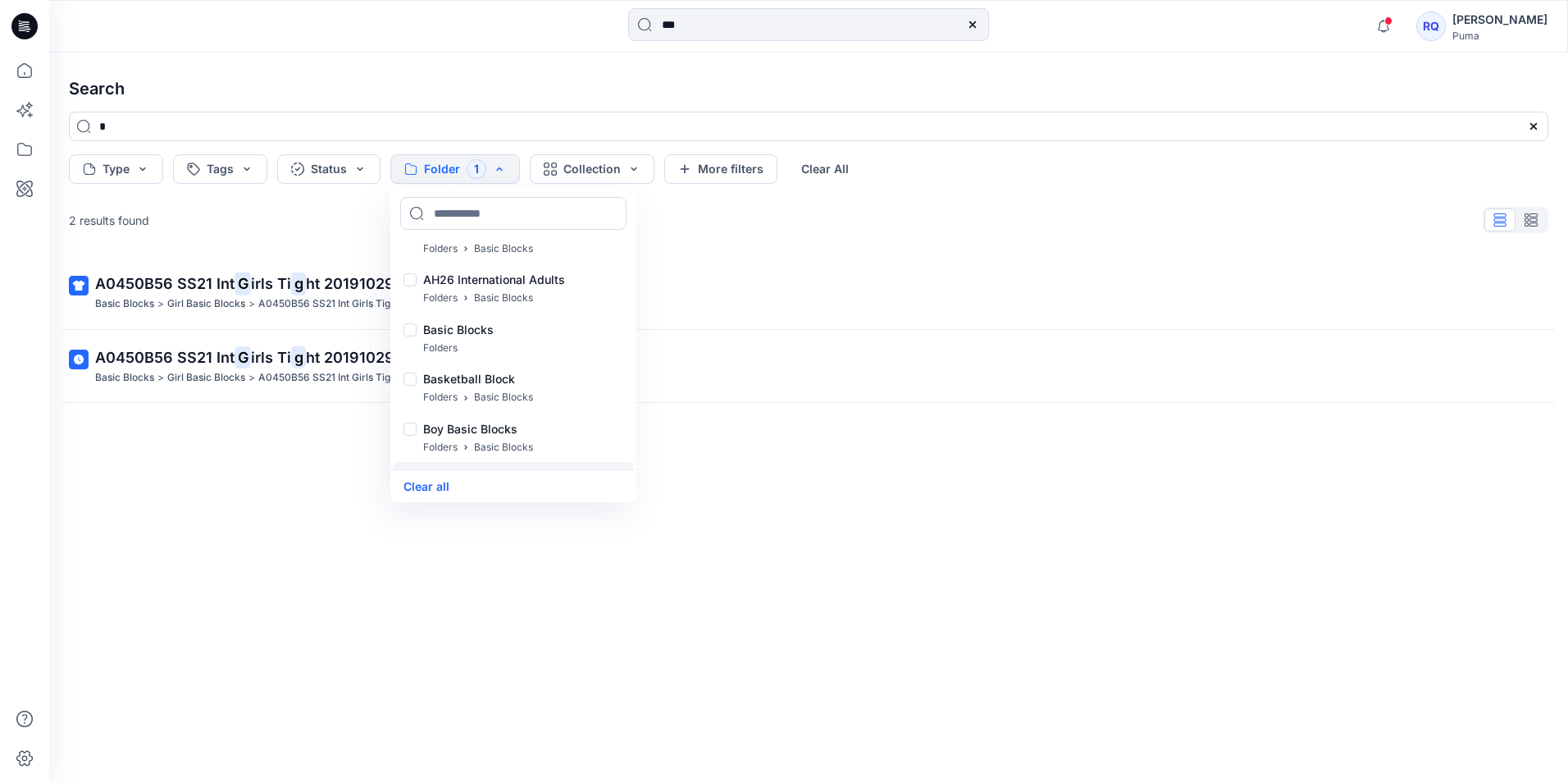
scroll to position [161, 0]
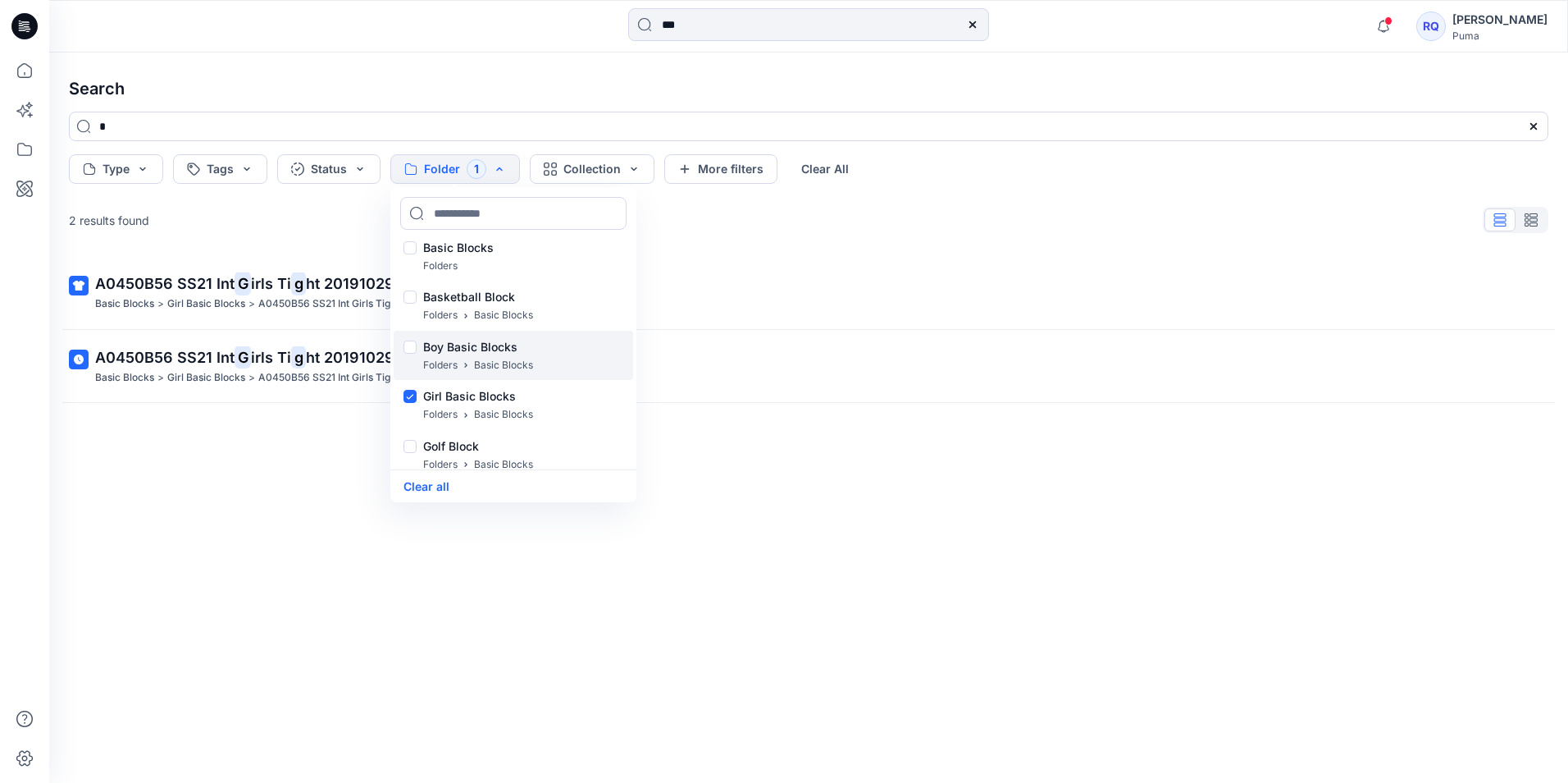
click at [475, 353] on p "Boy Basic Blocks" at bounding box center [477, 346] width 110 height 19
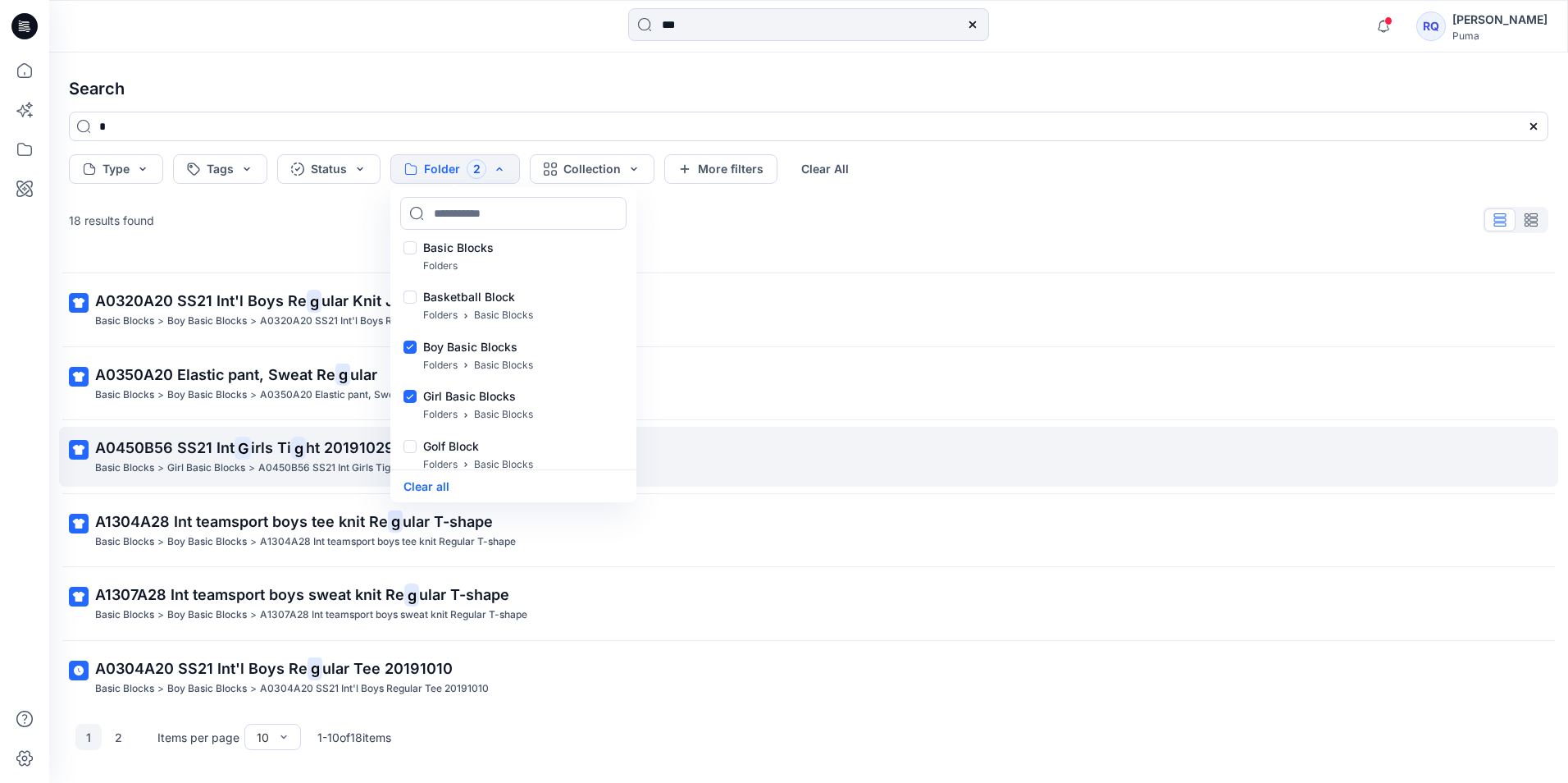
scroll to position [286, 0]
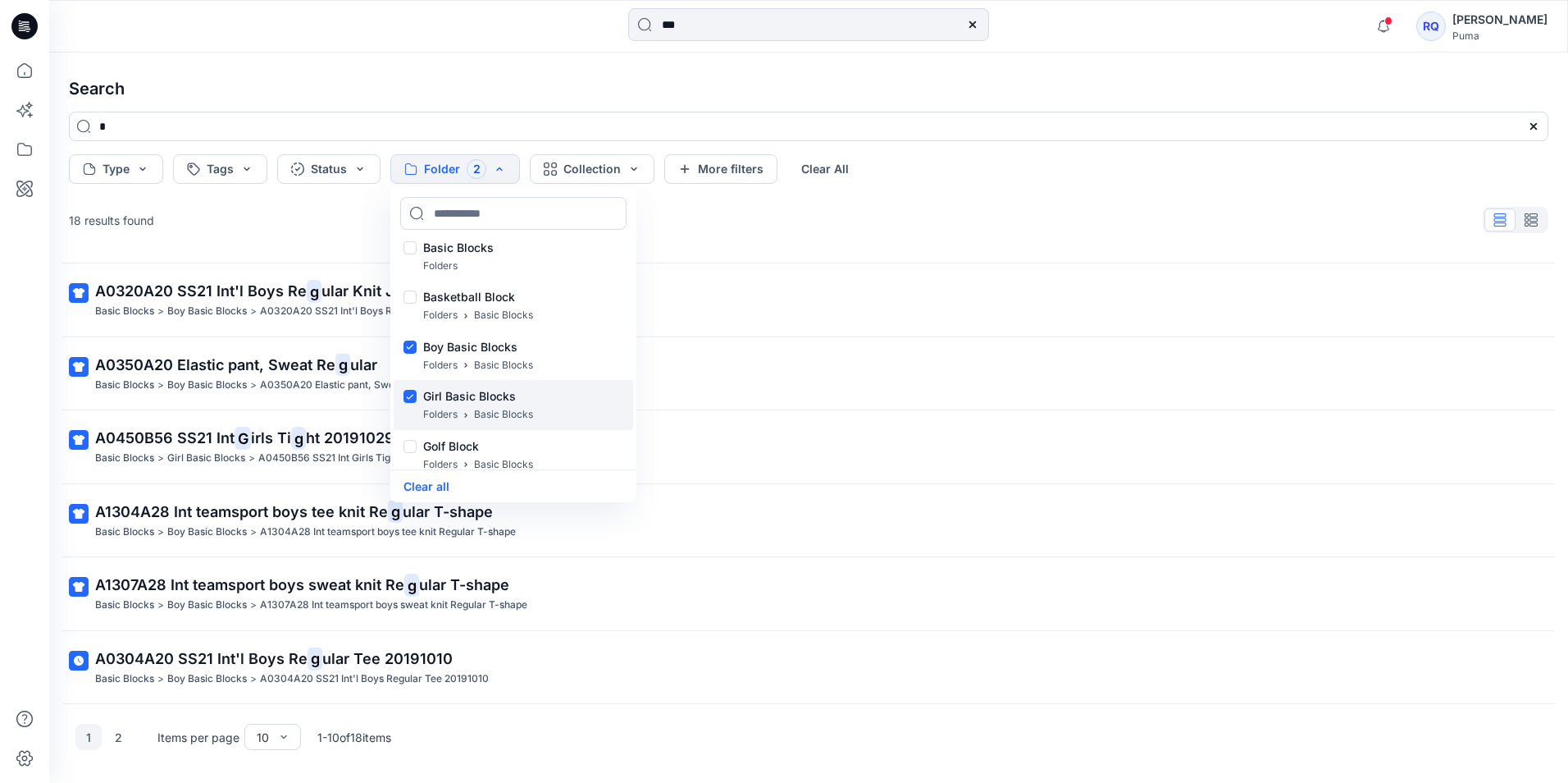
click at [406, 394] on div at bounding box center [410, 398] width 13 height 18
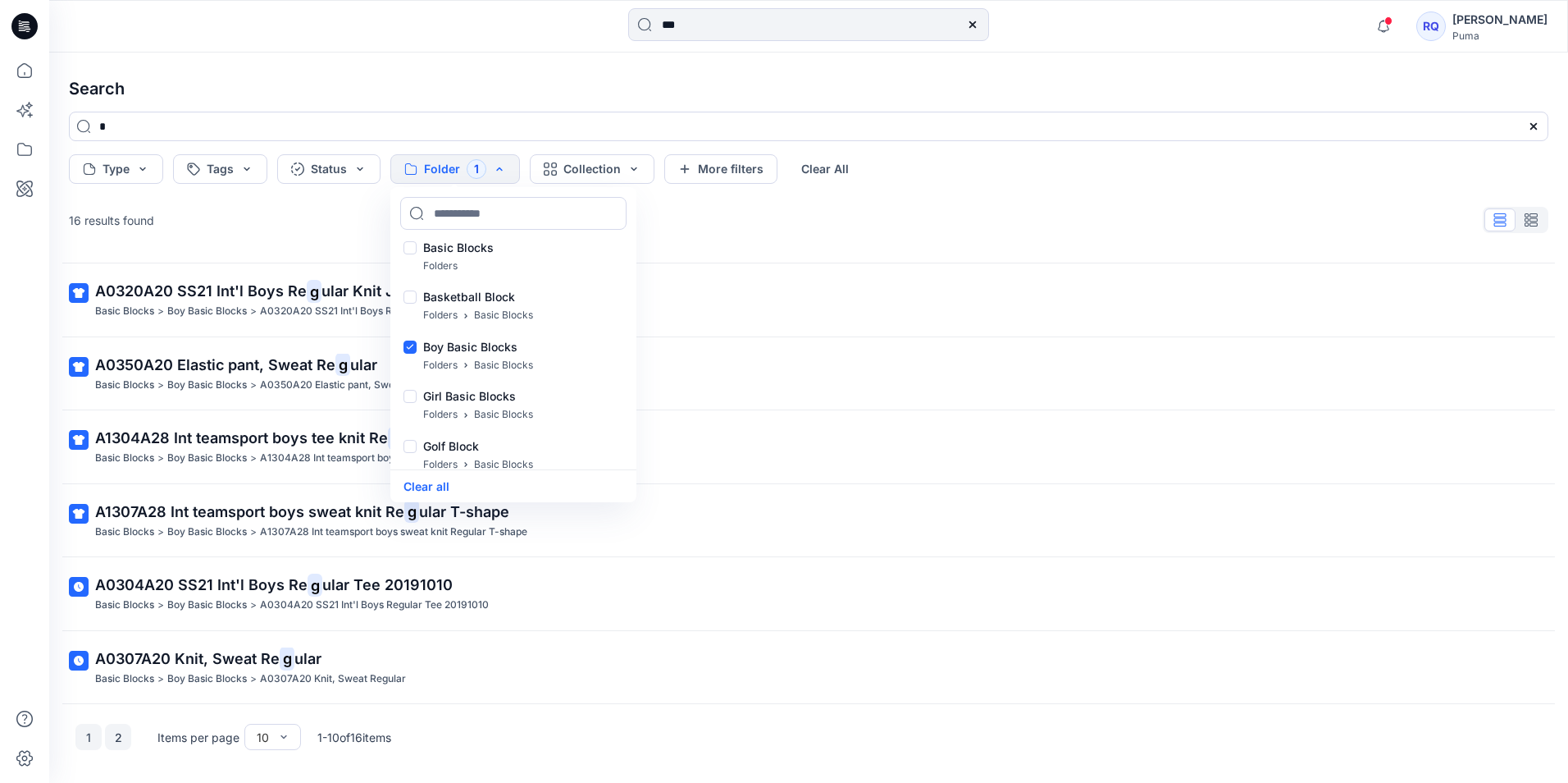
click at [117, 739] on button "2" at bounding box center [117, 737] width 26 height 26
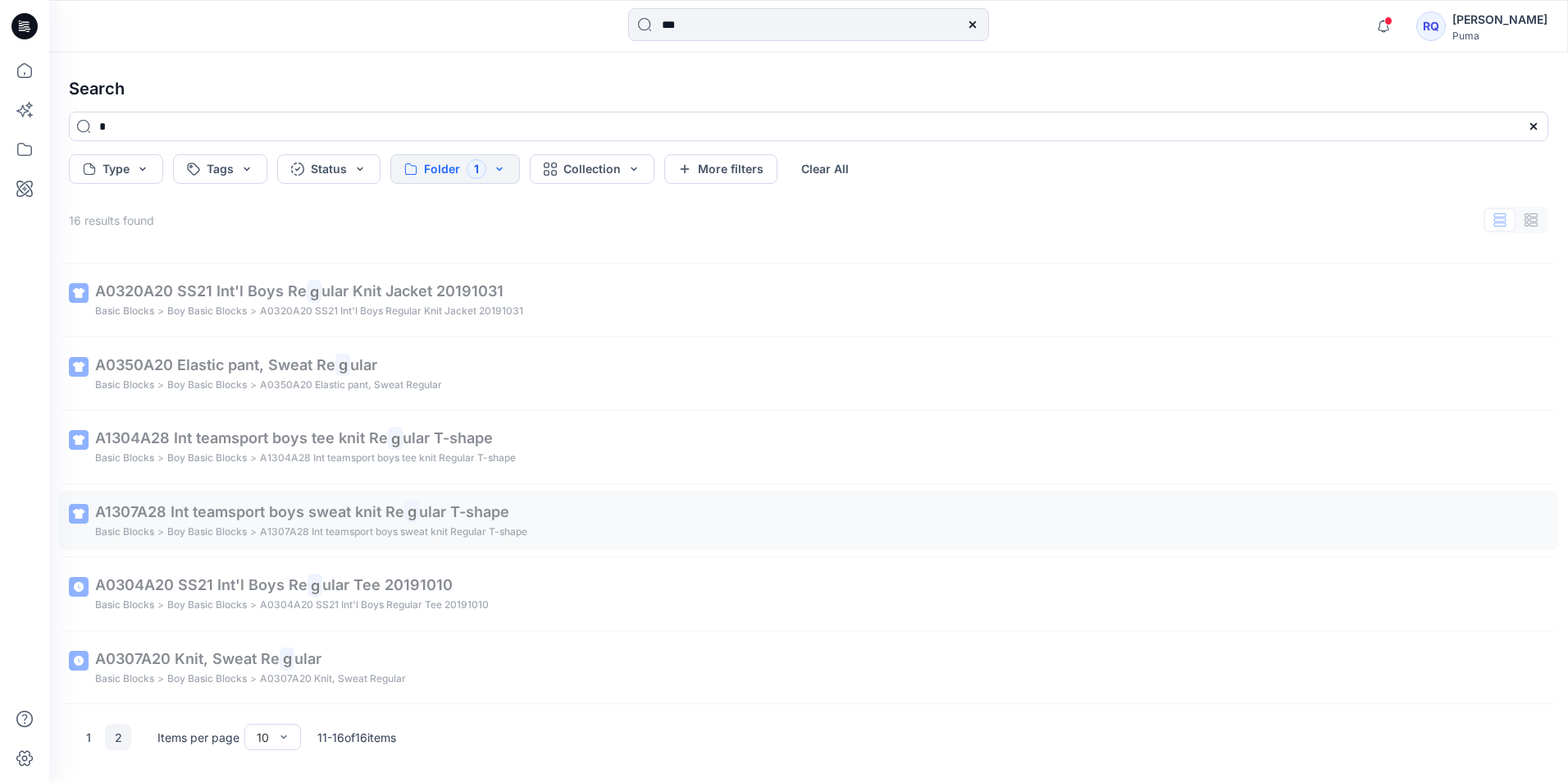
scroll to position [0, 0]
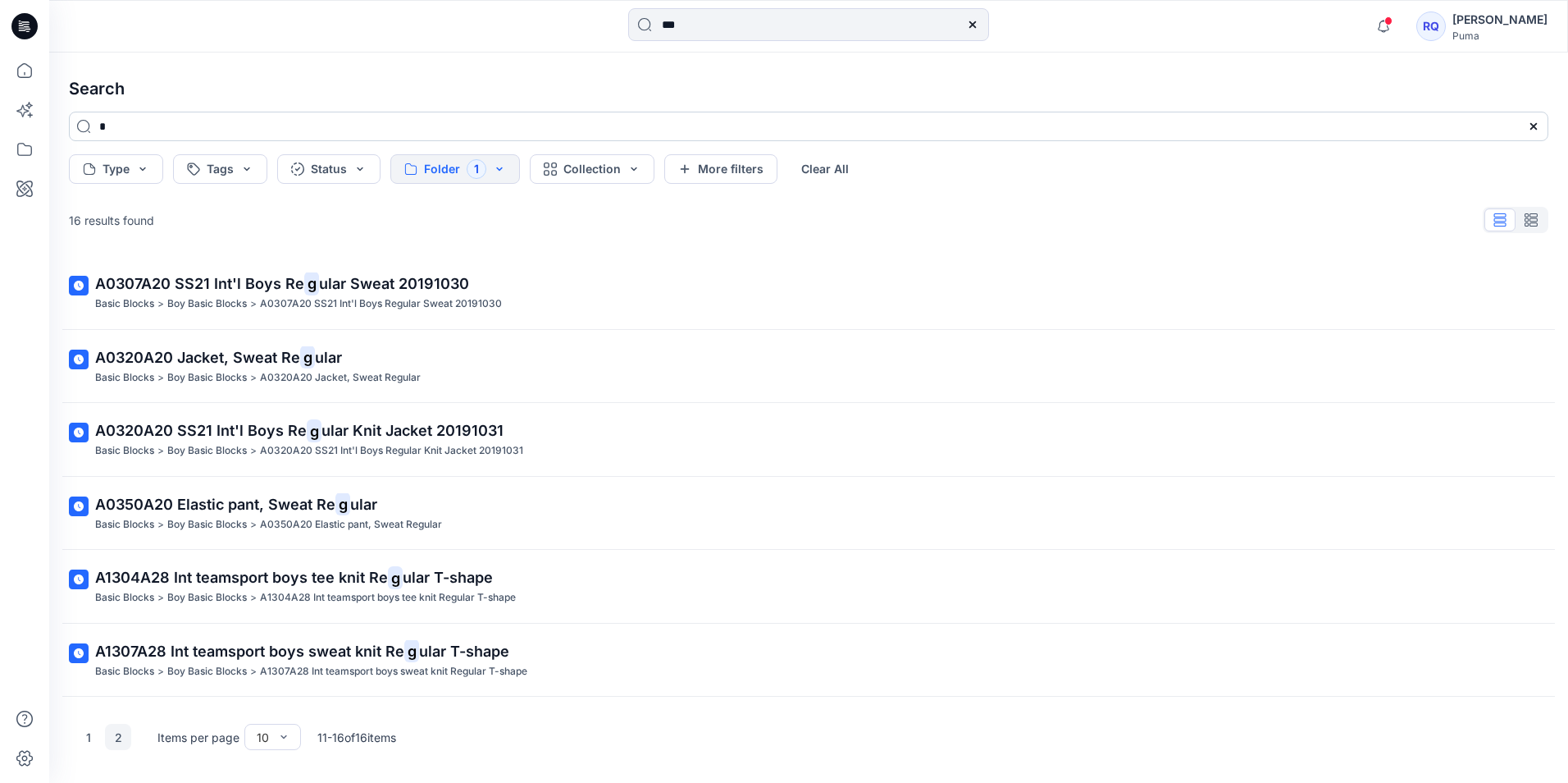
click at [130, 129] on input "*" at bounding box center [808, 127] width 1479 height 30
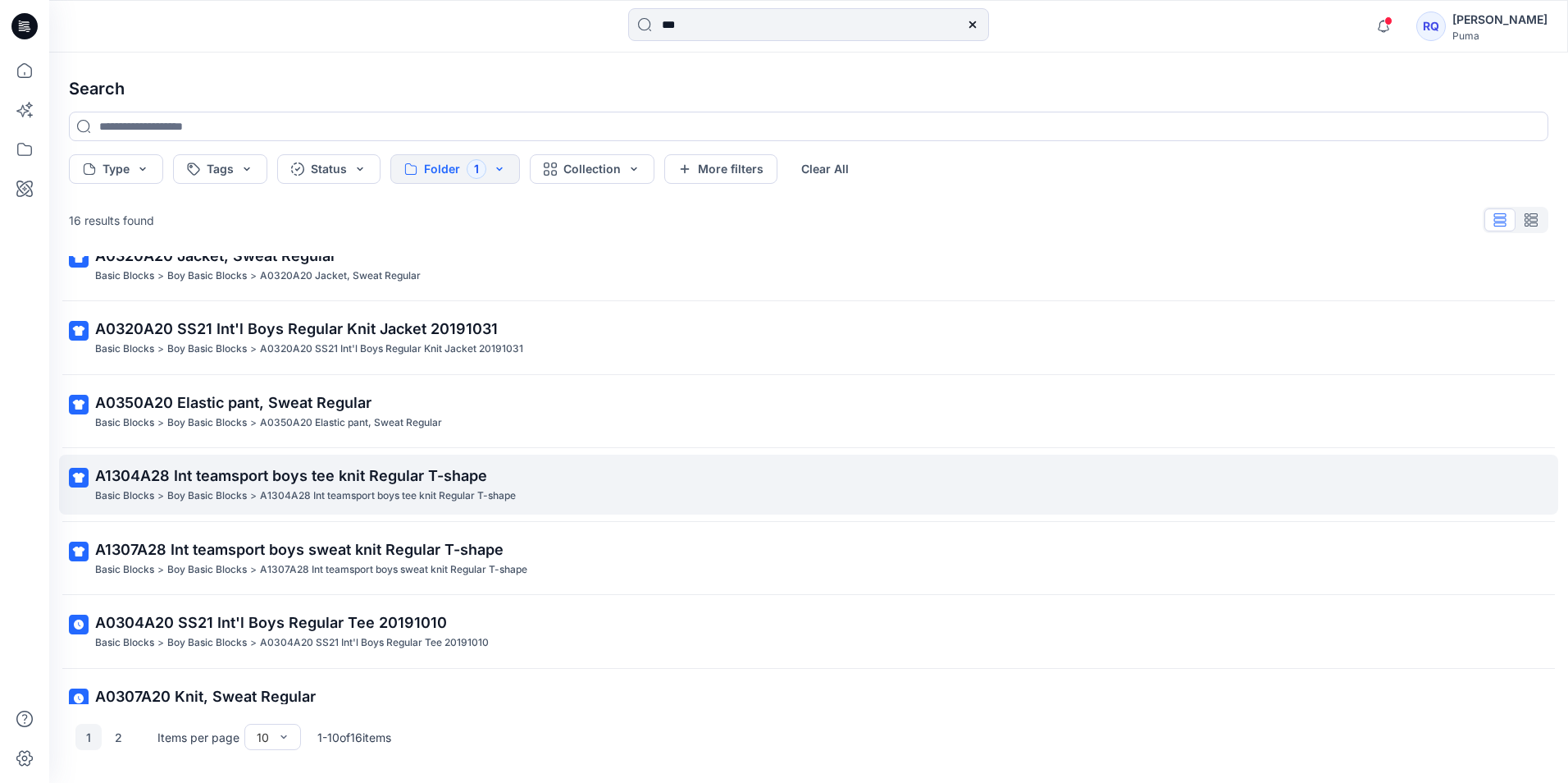
scroll to position [286, 0]
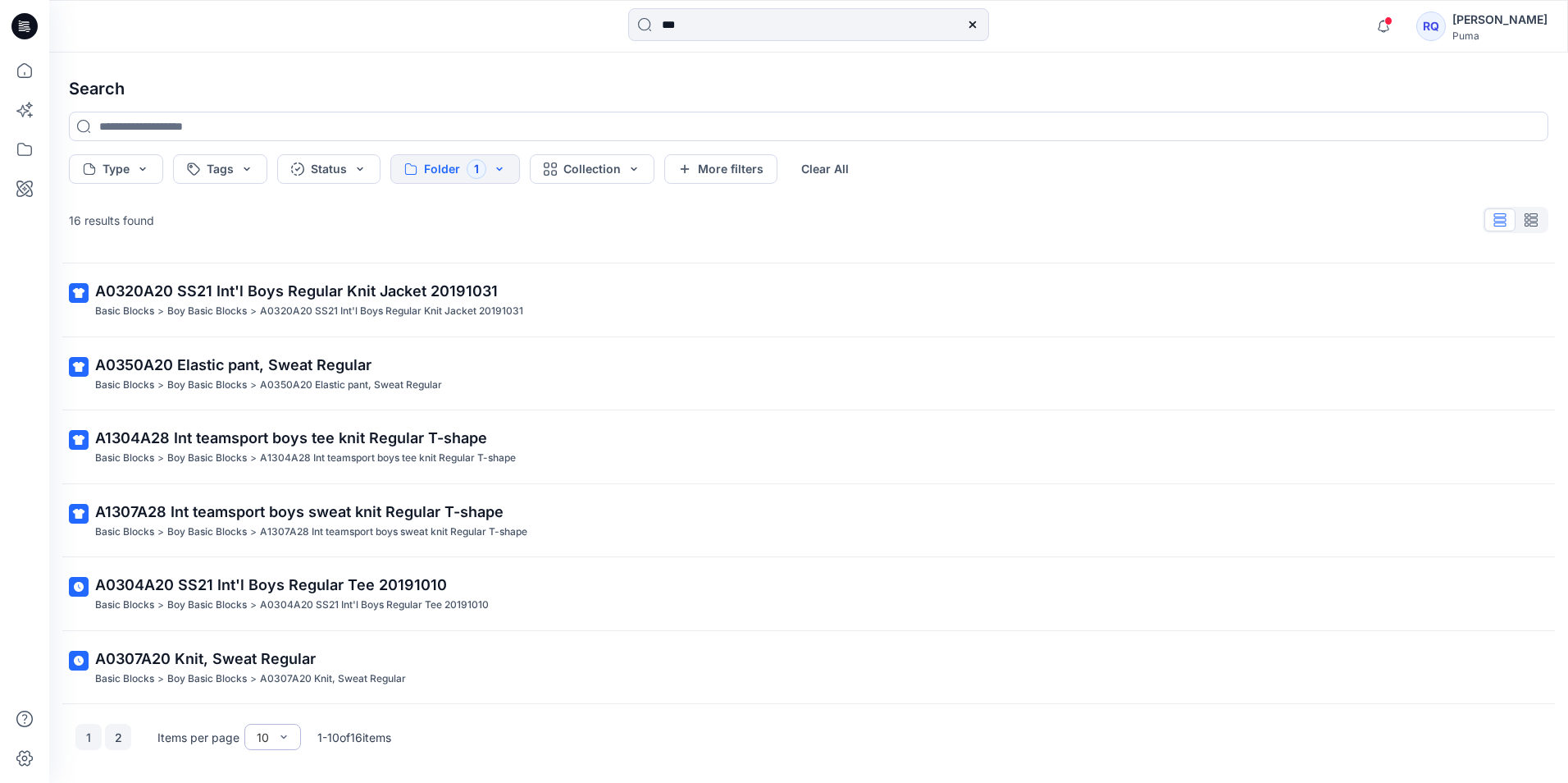
click at [117, 740] on button "2" at bounding box center [117, 737] width 26 height 26
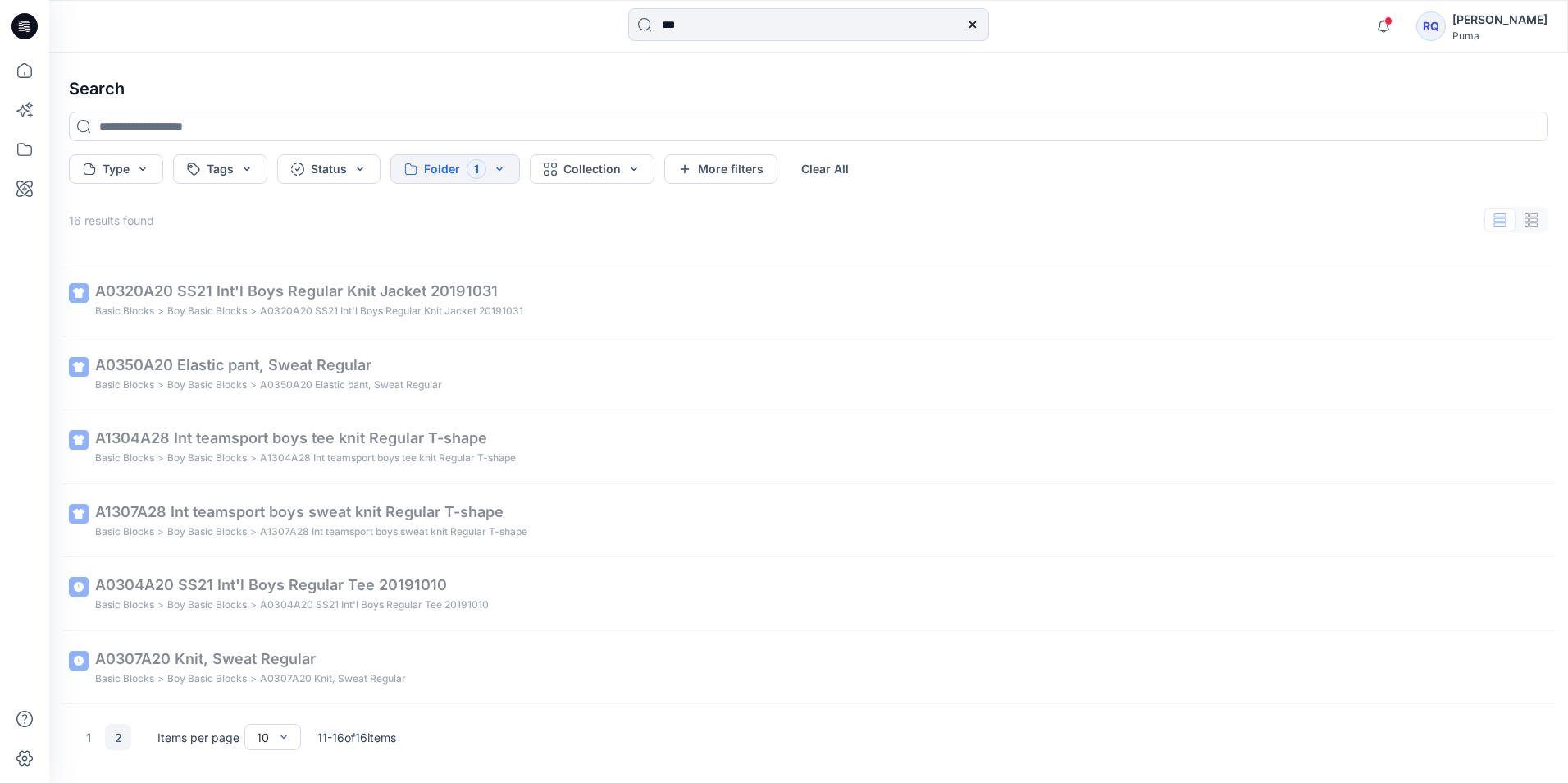
scroll to position [0, 0]
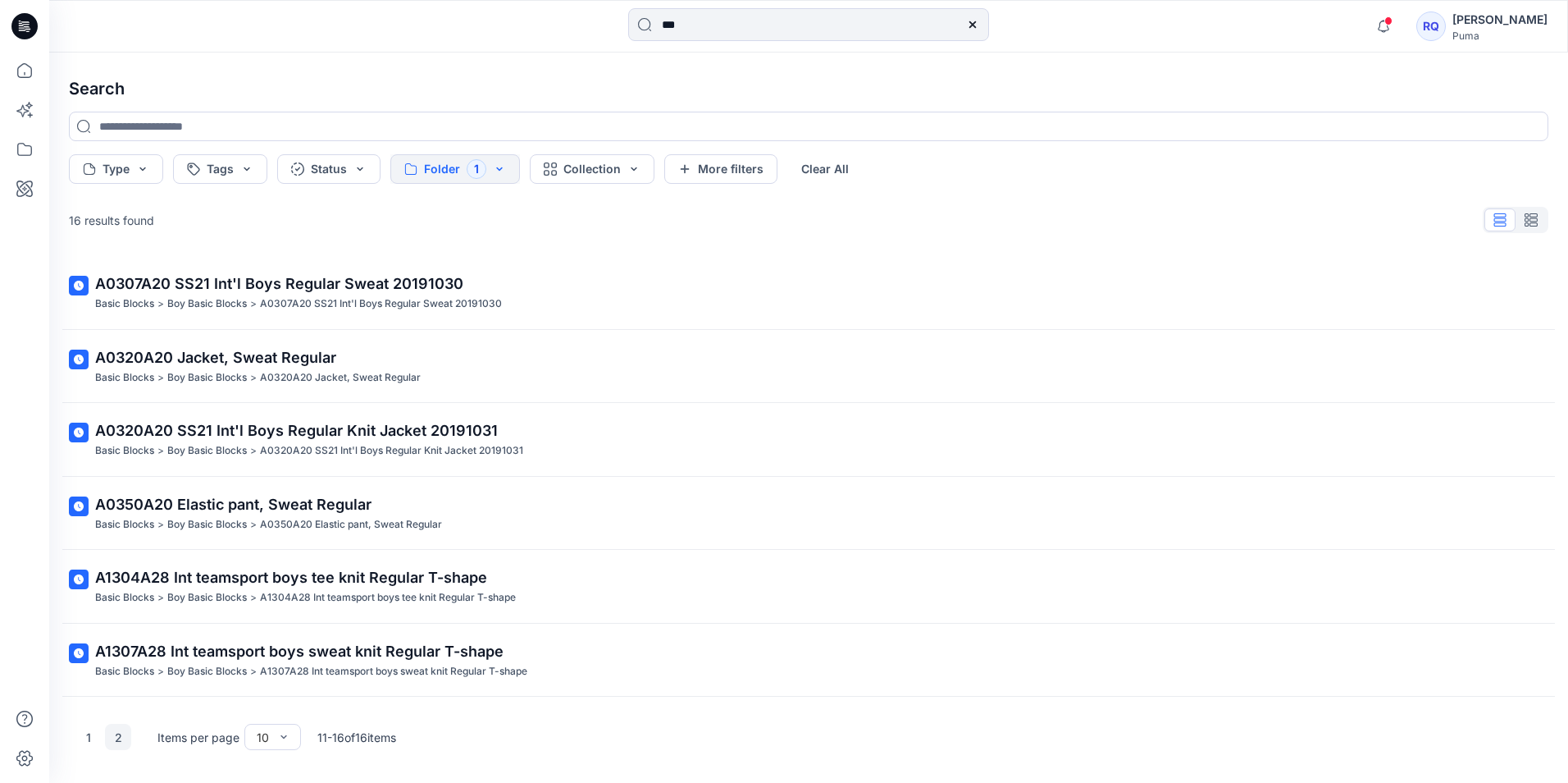
click at [490, 164] on button "Folder 1" at bounding box center [455, 169] width 130 height 30
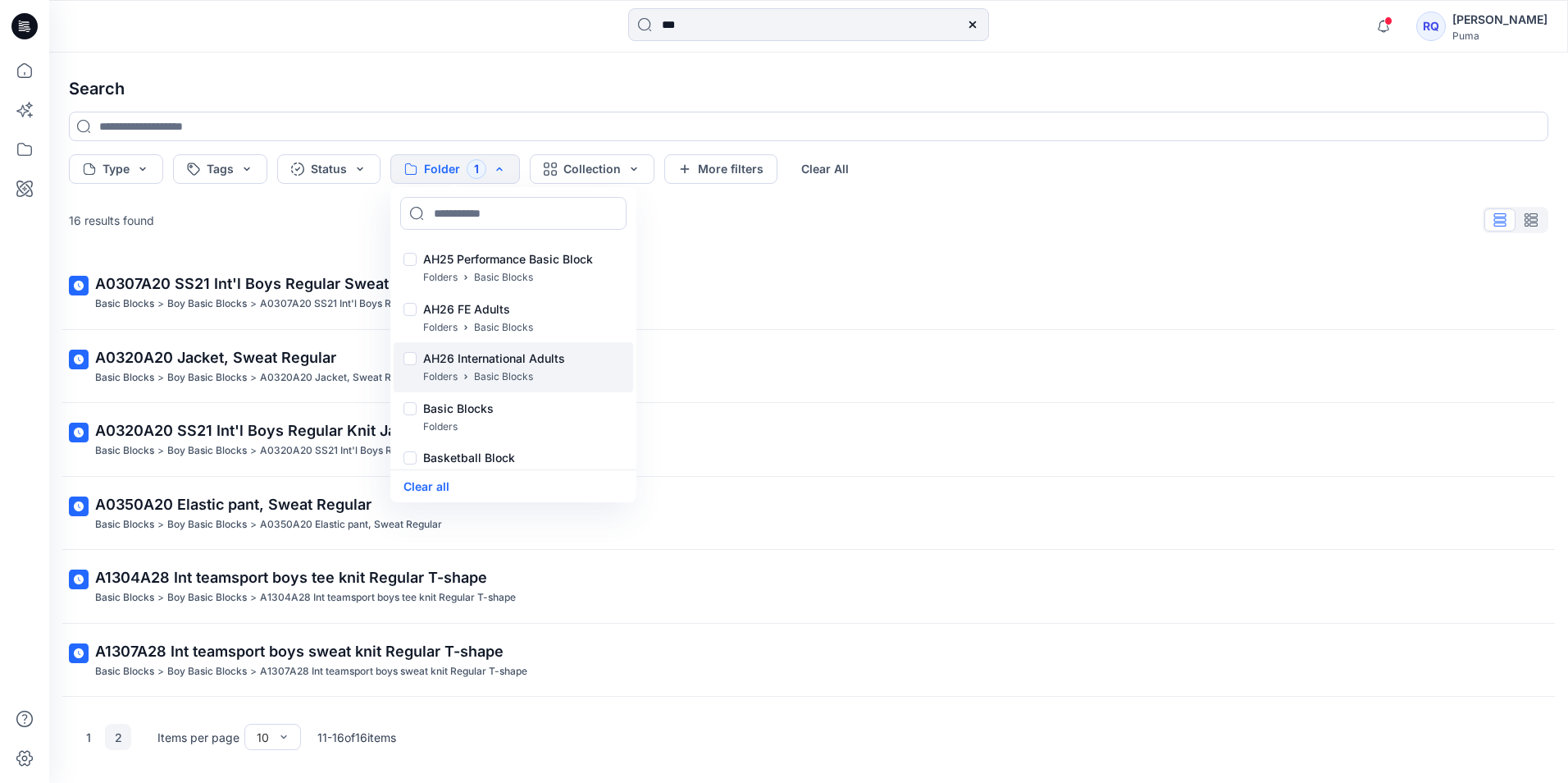
click at [500, 355] on p "AH26 International Adults" at bounding box center [493, 358] width 142 height 19
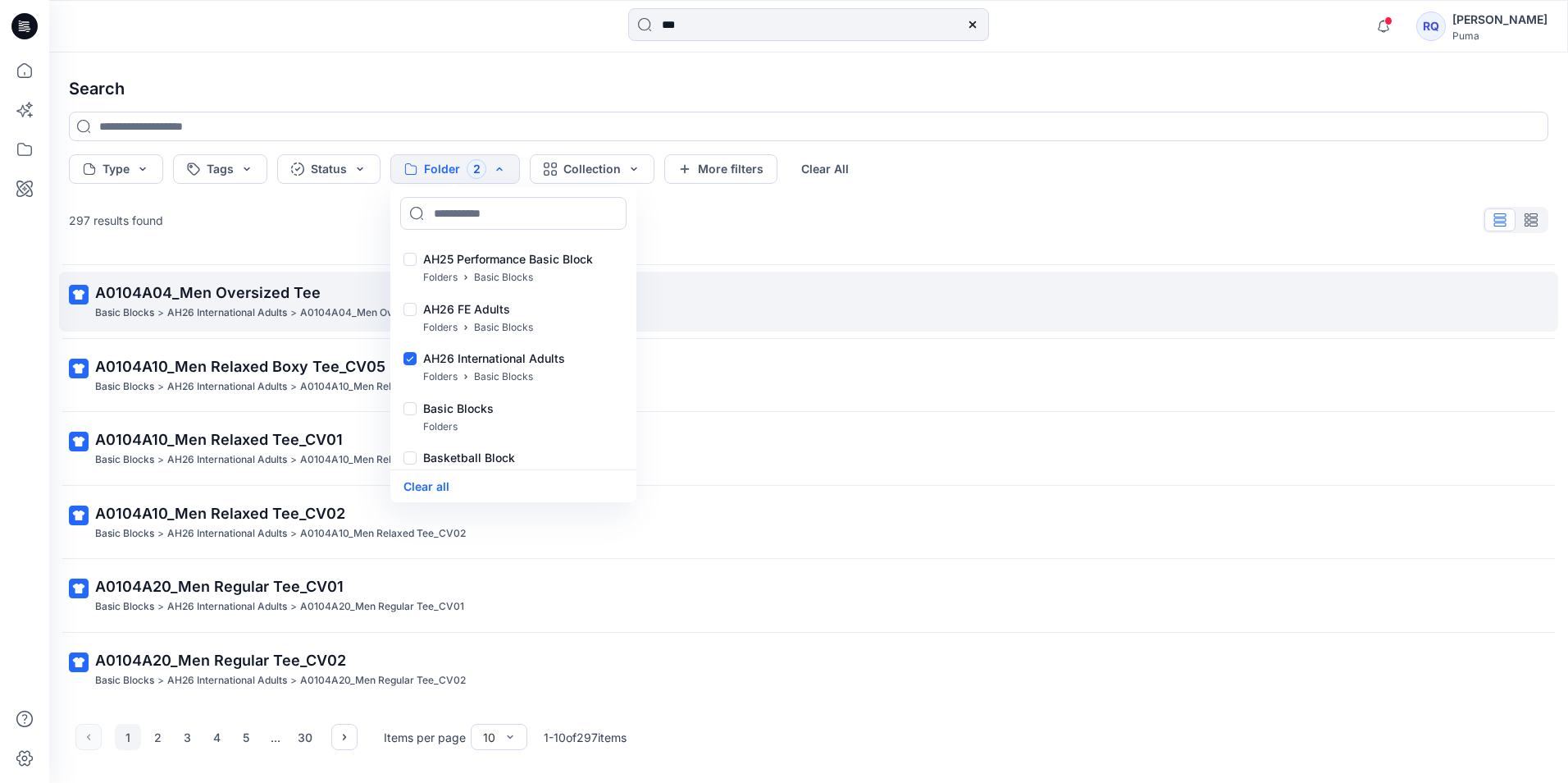
scroll to position [286, 0]
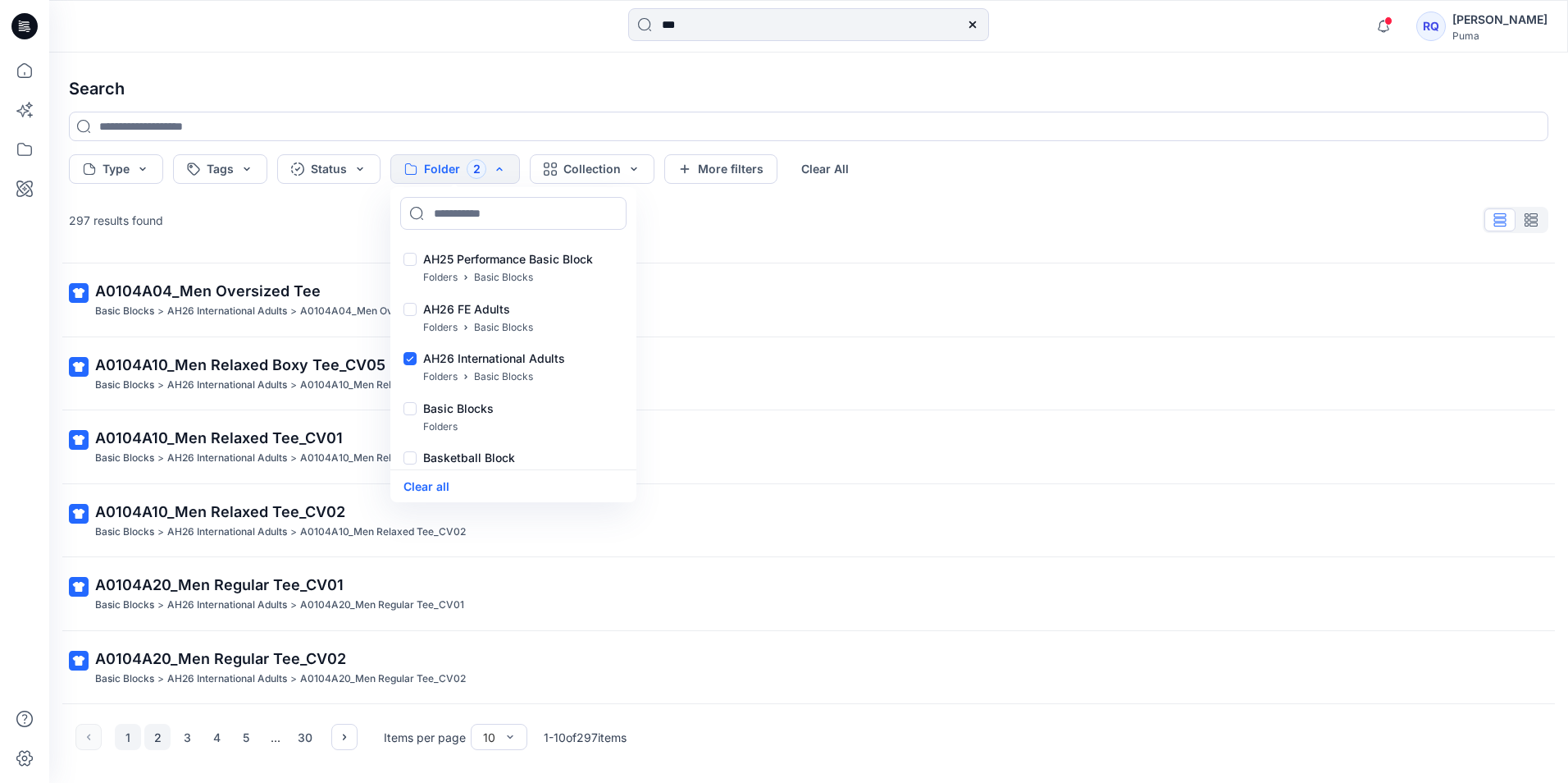
click at [156, 740] on button "2" at bounding box center [157, 737] width 26 height 26
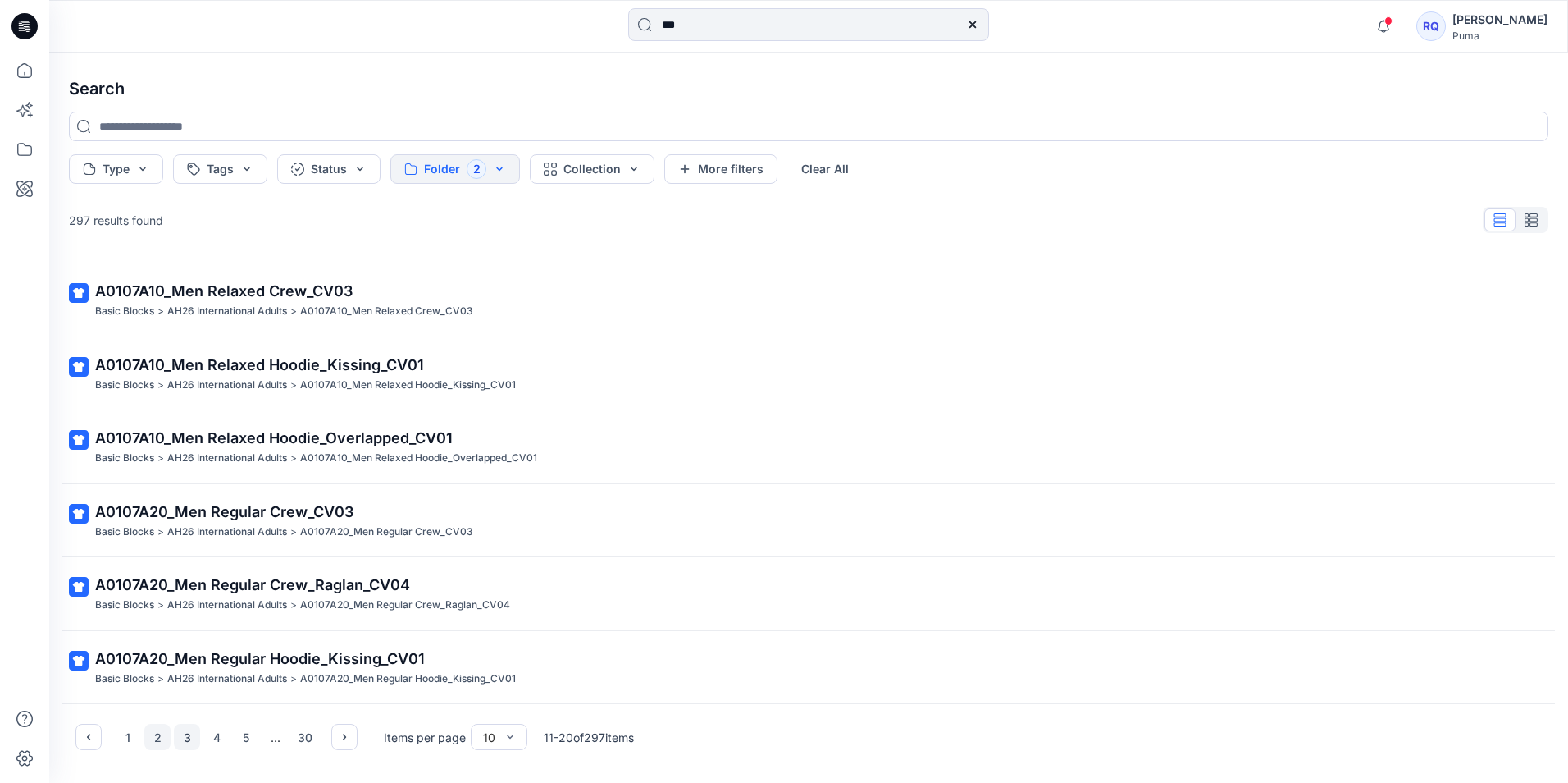
click at [188, 739] on button "3" at bounding box center [187, 737] width 26 height 26
click at [203, 737] on div "1 2 3 4 5 ... 30" at bounding box center [216, 737] width 204 height 26
click at [210, 734] on button "4" at bounding box center [216, 737] width 26 height 26
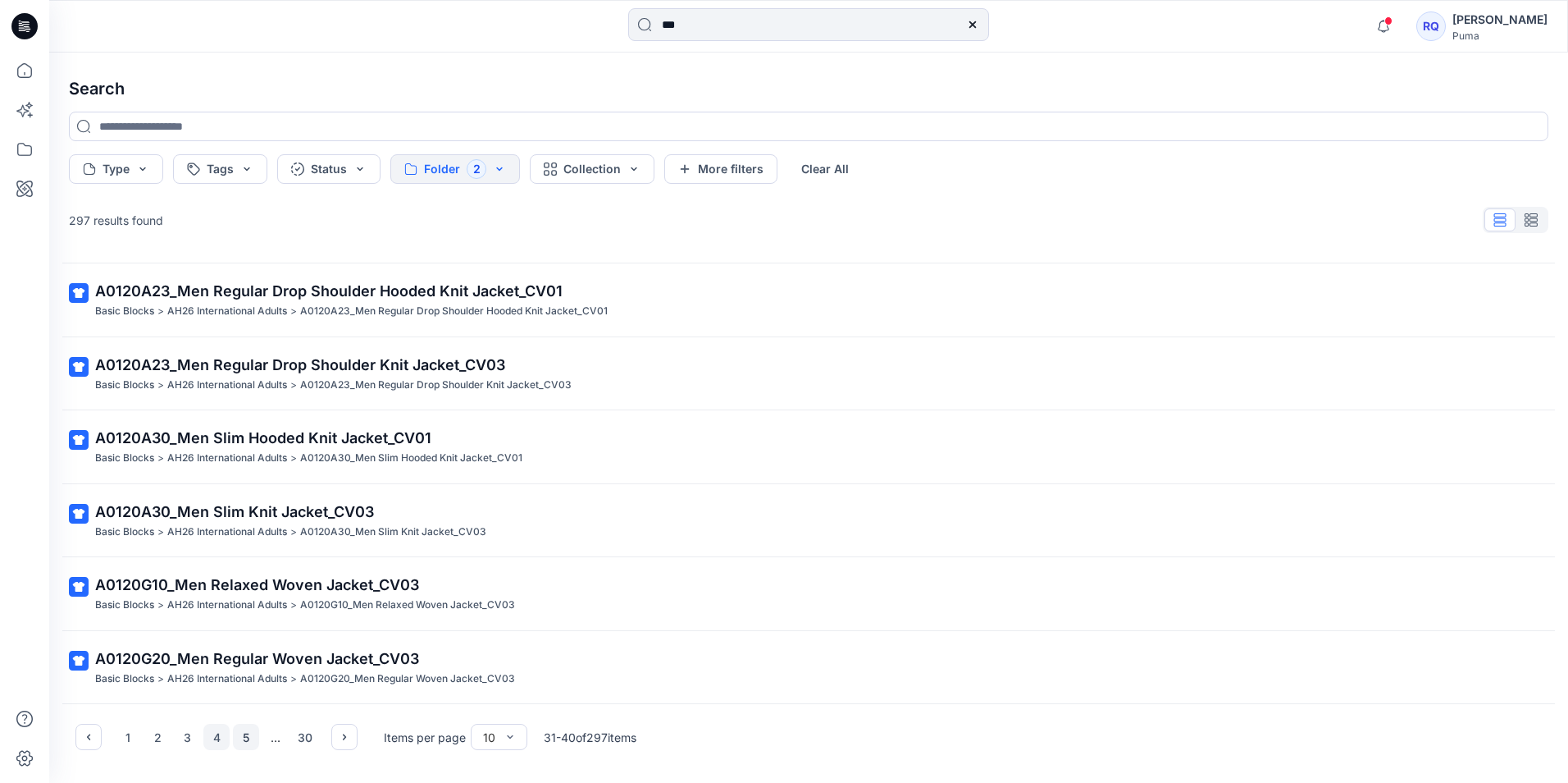
click at [244, 741] on button "5" at bounding box center [246, 737] width 26 height 26
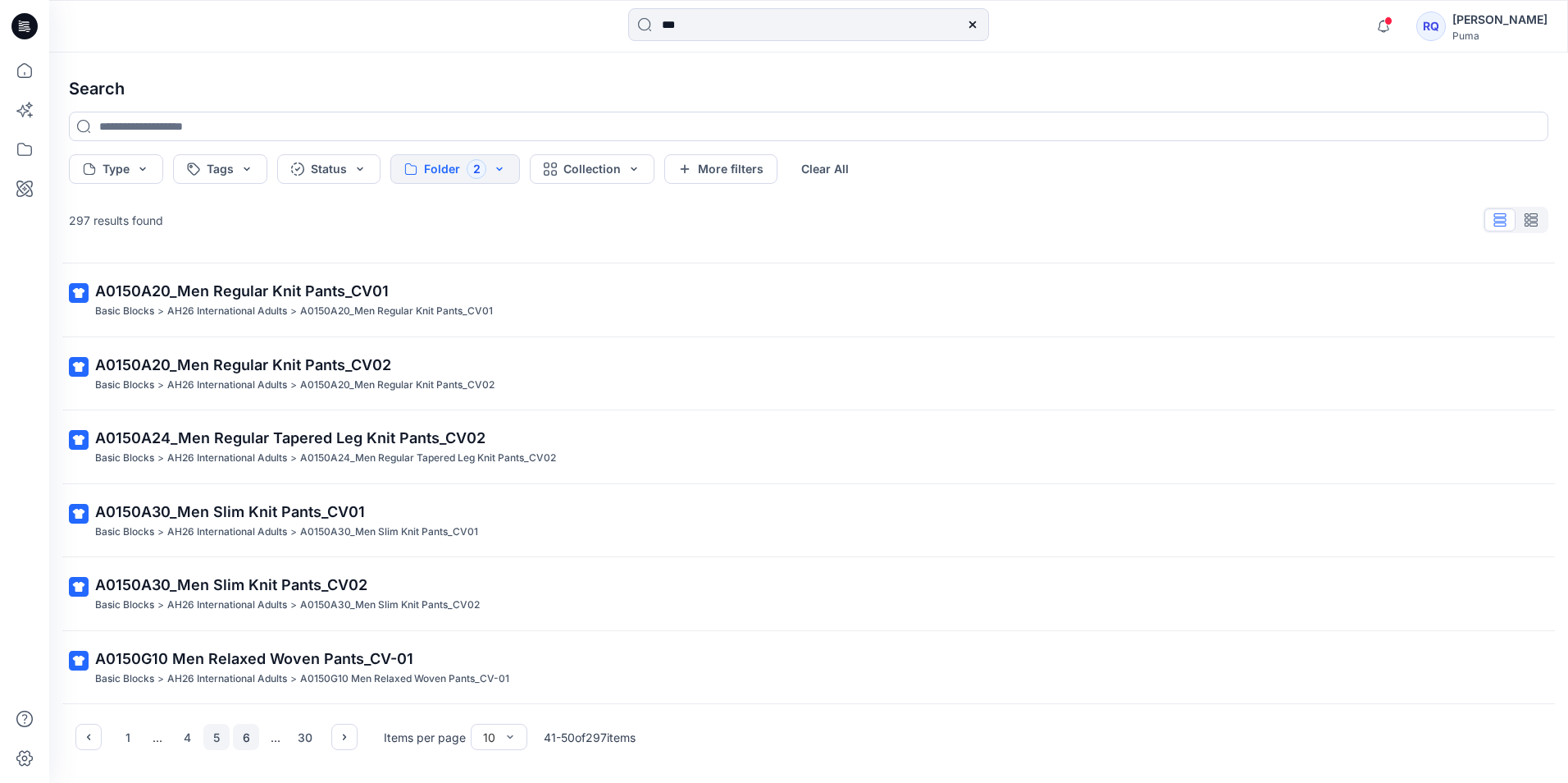
click at [242, 740] on button "6" at bounding box center [246, 737] width 26 height 26
click at [350, 739] on icon "button" at bounding box center [344, 737] width 13 height 13
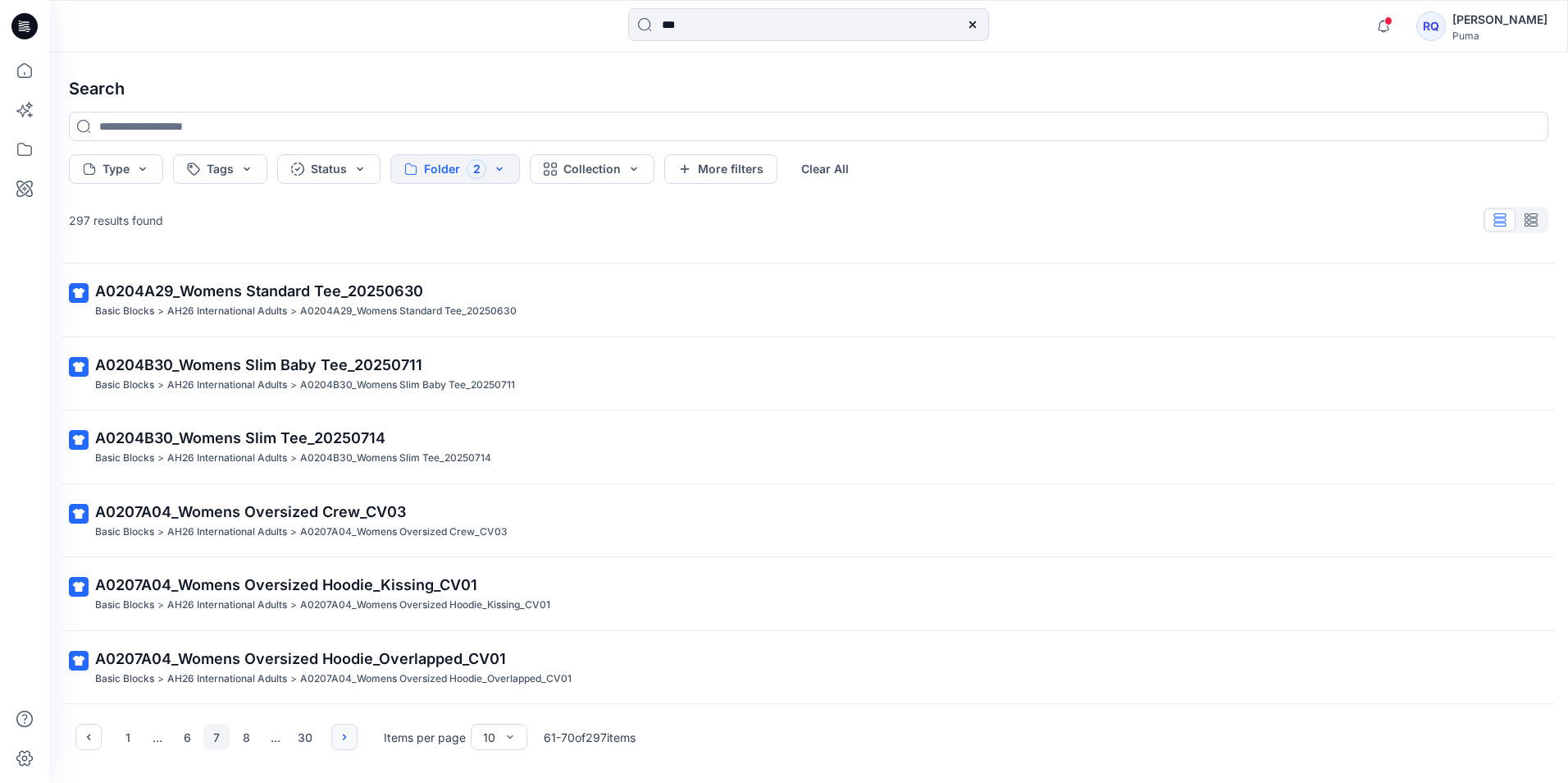
click at [351, 734] on icon "button" at bounding box center [344, 737] width 13 height 13
click at [349, 735] on icon "button" at bounding box center [344, 737] width 13 height 13
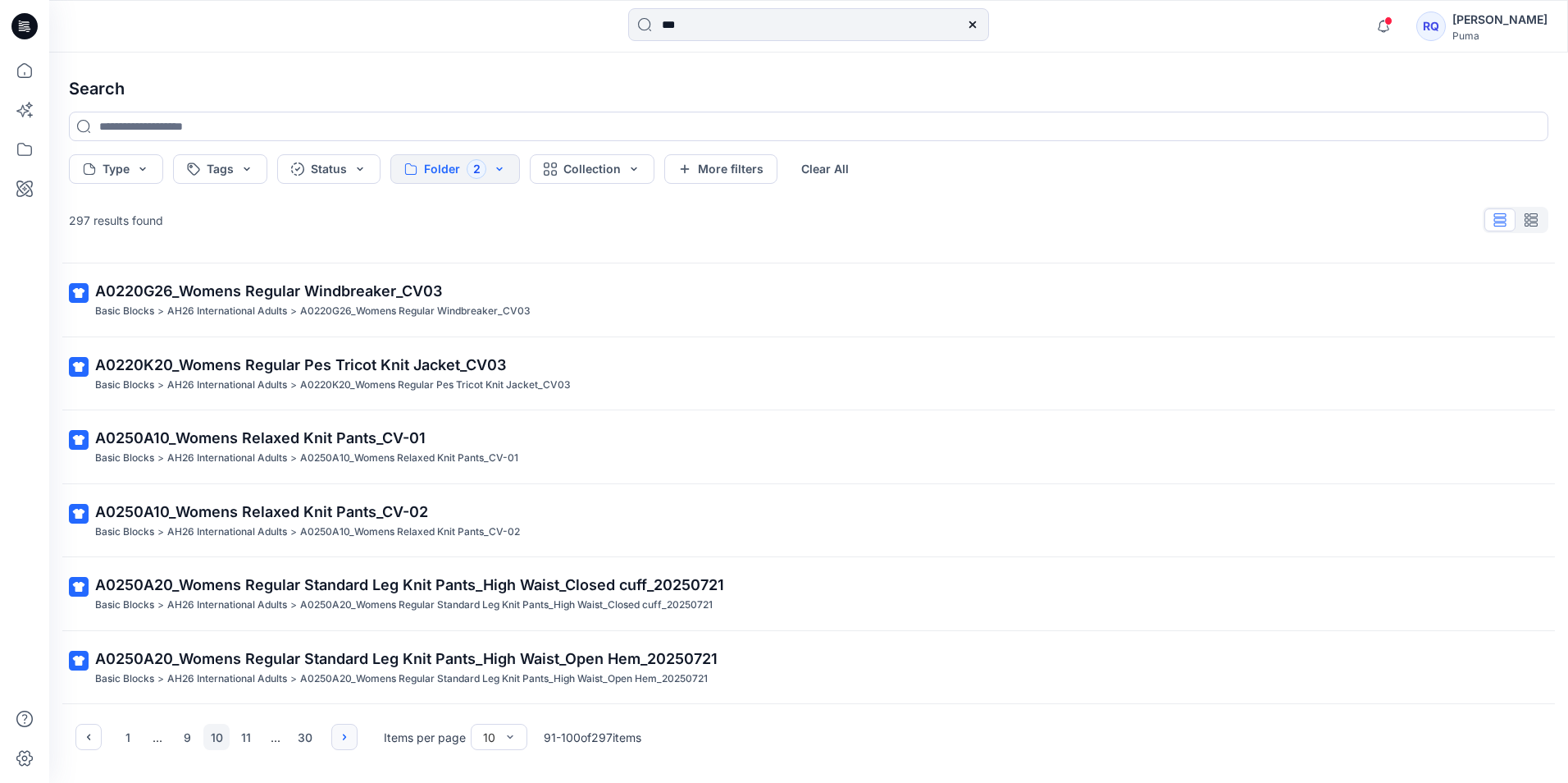
click at [349, 735] on icon "button" at bounding box center [344, 737] width 13 height 13
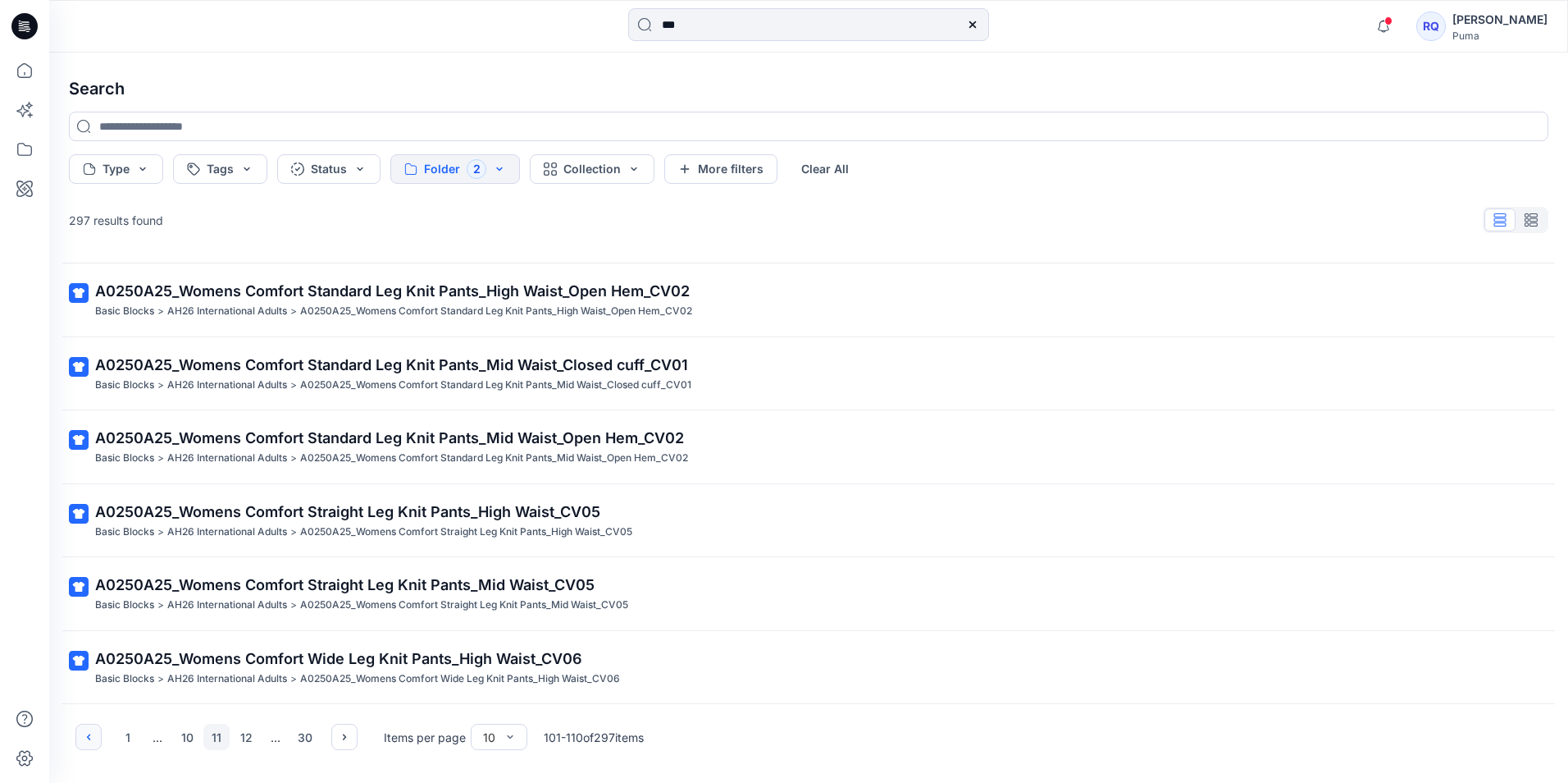
click at [89, 733] on icon "button" at bounding box center [89, 737] width 13 height 13
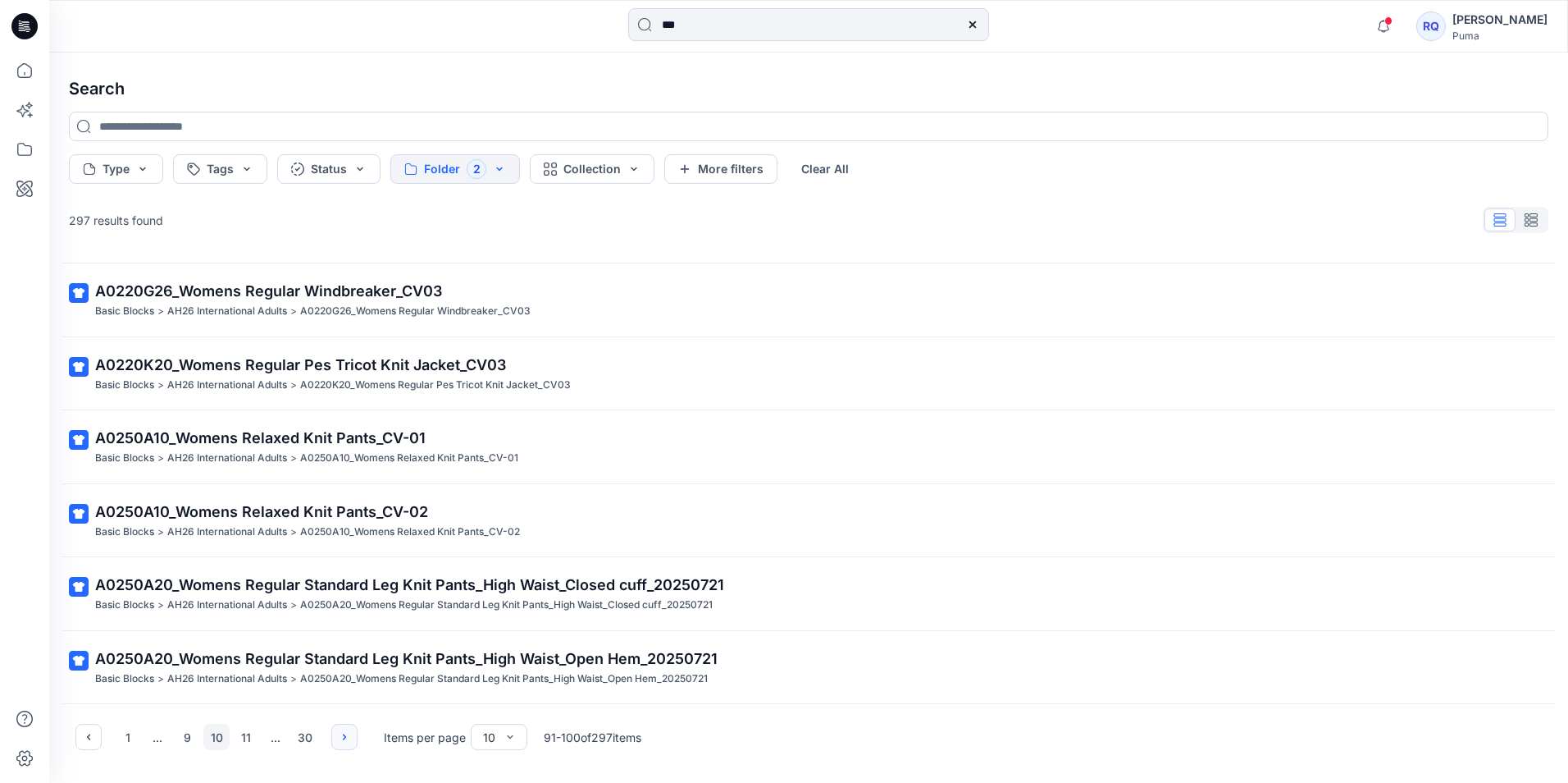
click at [345, 734] on icon "button" at bounding box center [344, 737] width 13 height 13
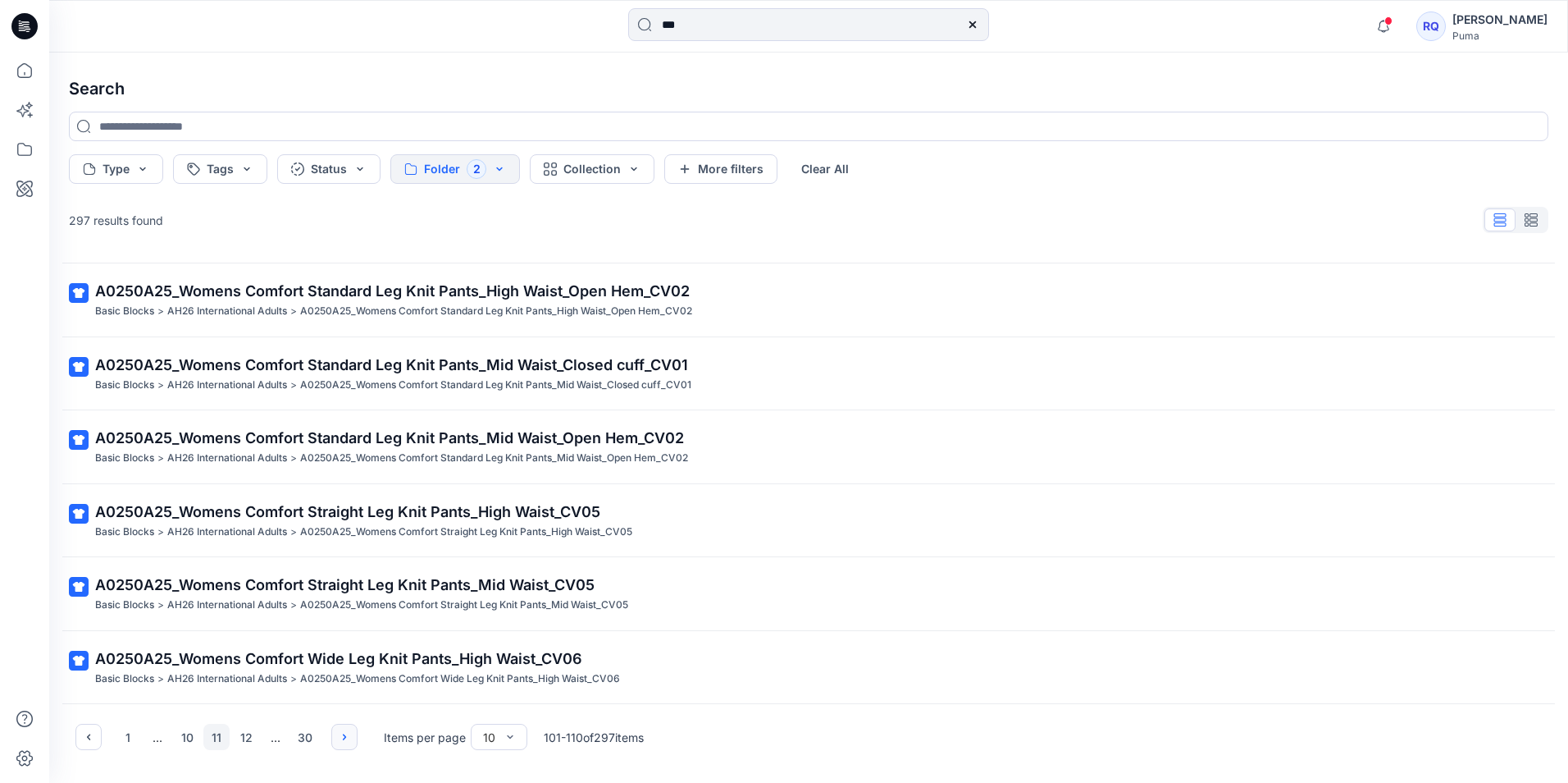
click at [348, 736] on icon "button" at bounding box center [344, 737] width 13 height 13
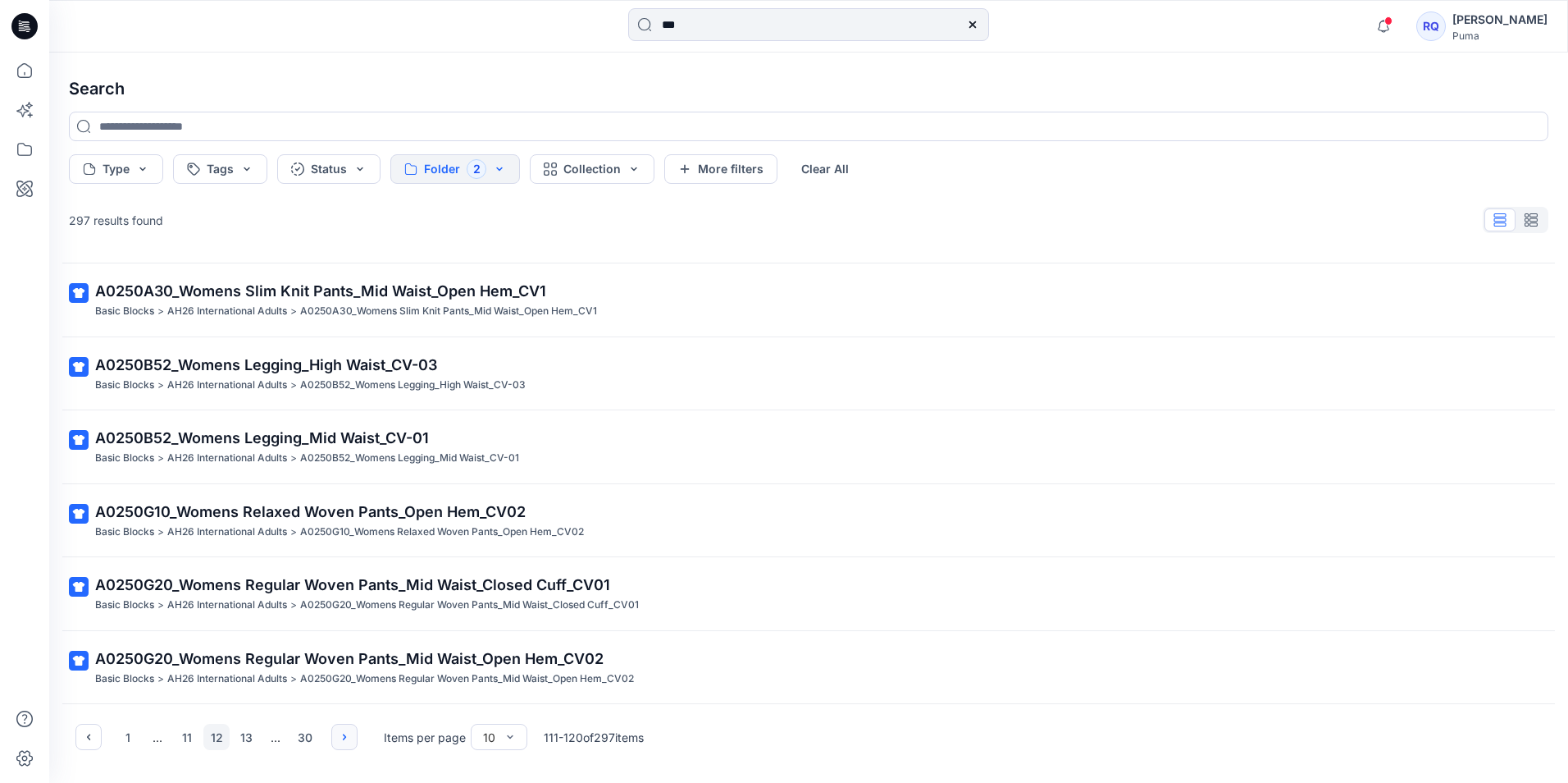
click at [353, 740] on button "button" at bounding box center [344, 737] width 26 height 26
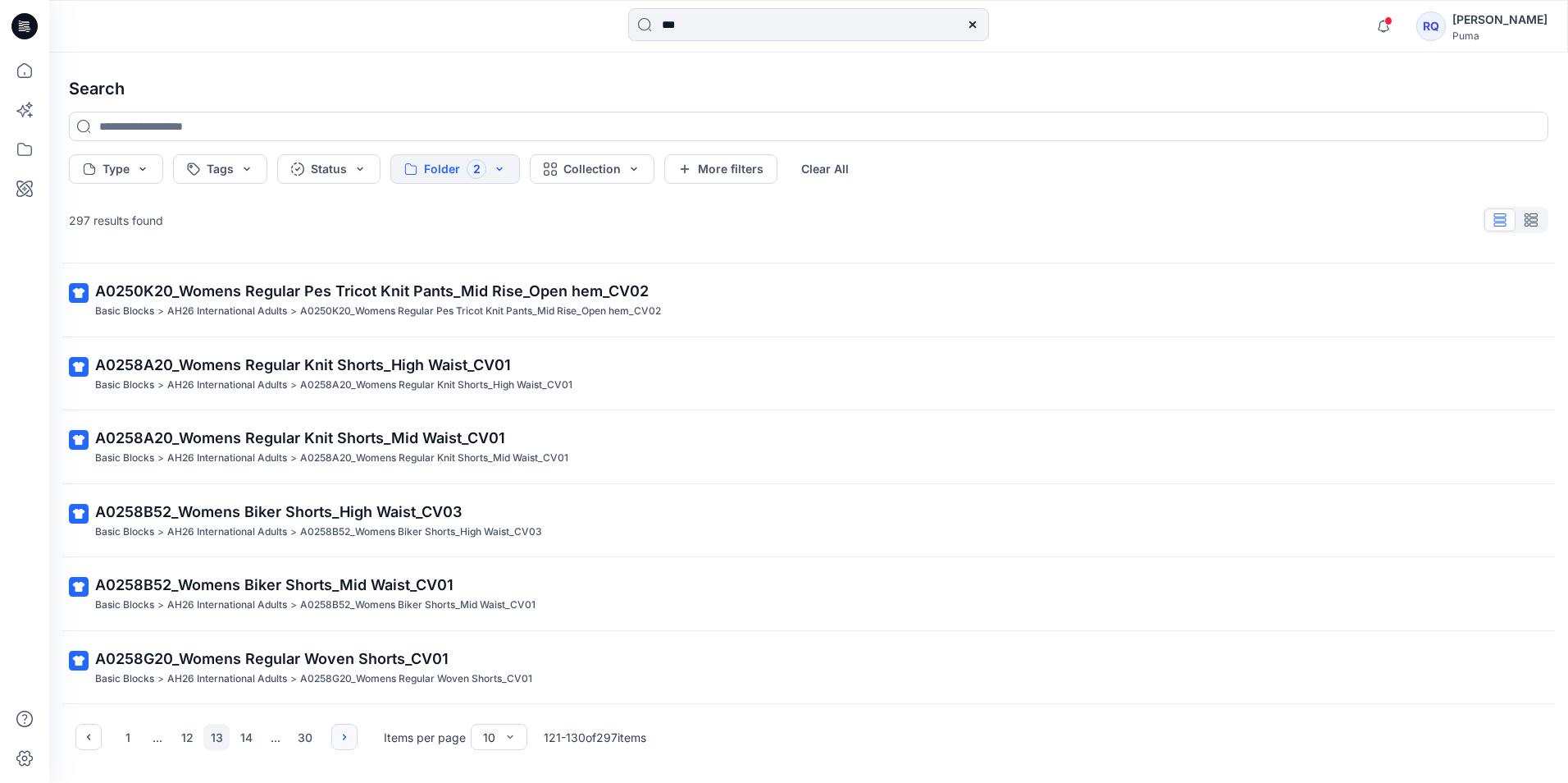
click at [355, 738] on button "button" at bounding box center [344, 737] width 26 height 26
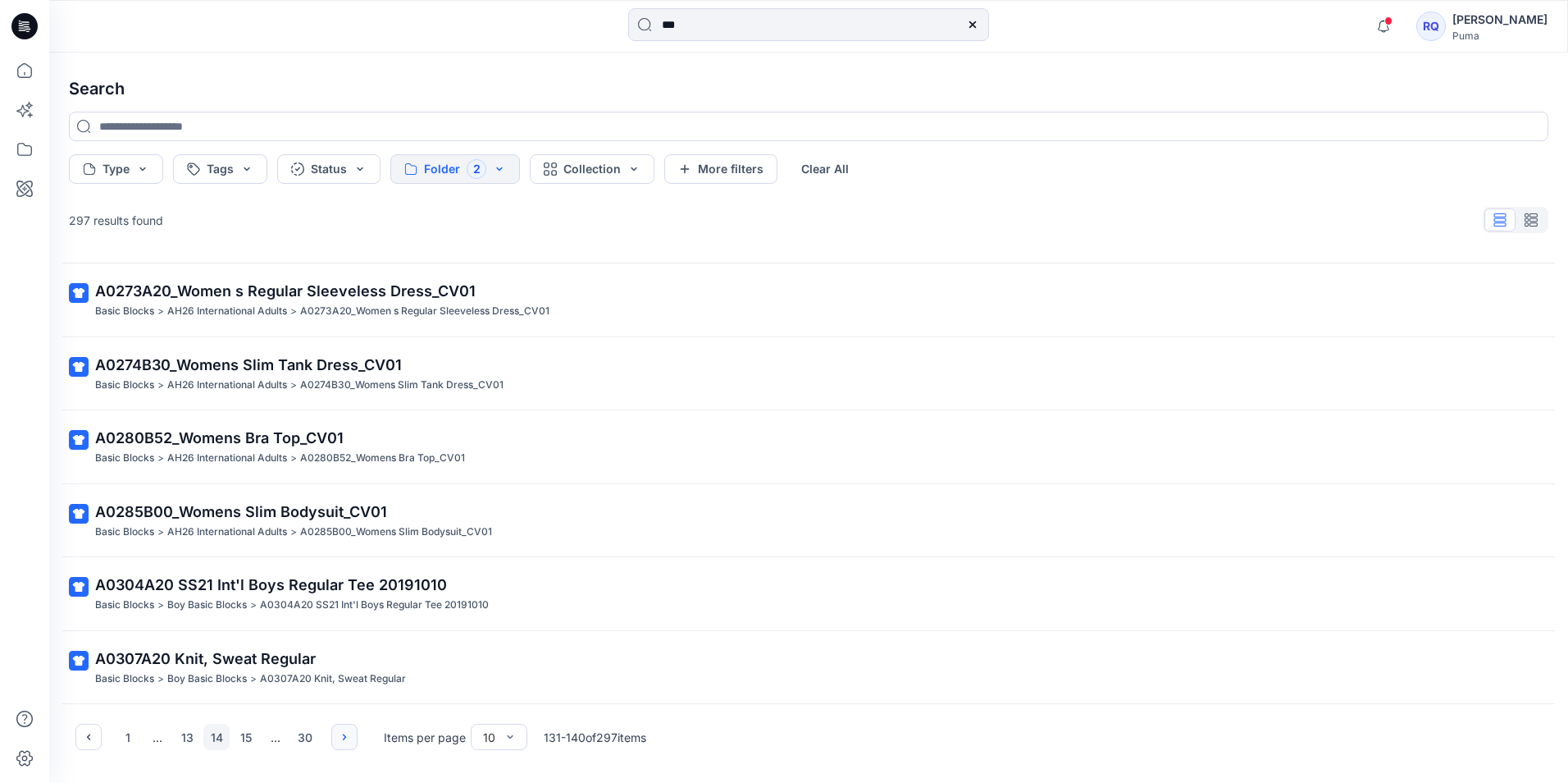
click at [355, 738] on button "button" at bounding box center [344, 737] width 26 height 26
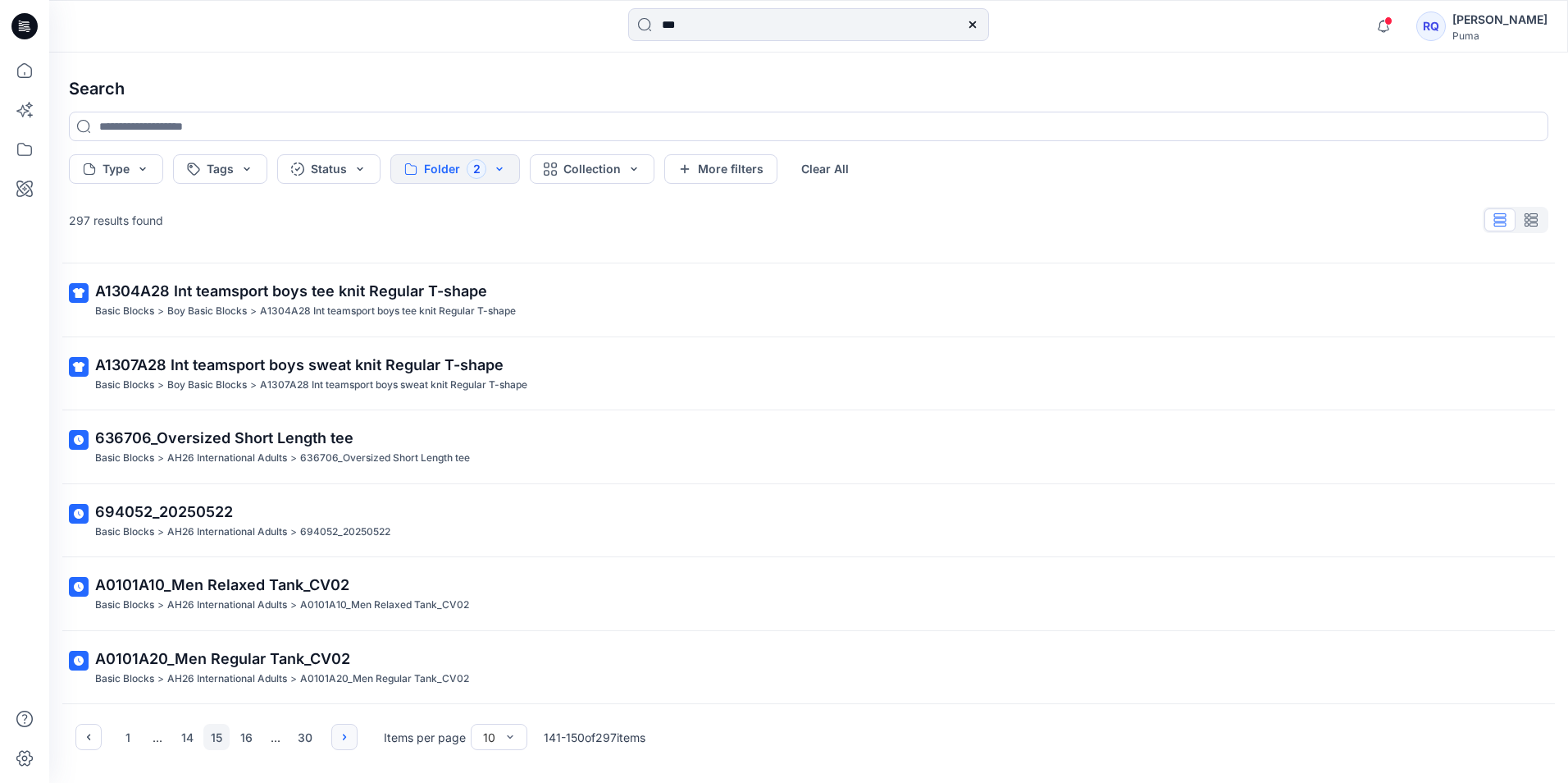
click at [339, 740] on icon "button" at bounding box center [344, 737] width 13 height 13
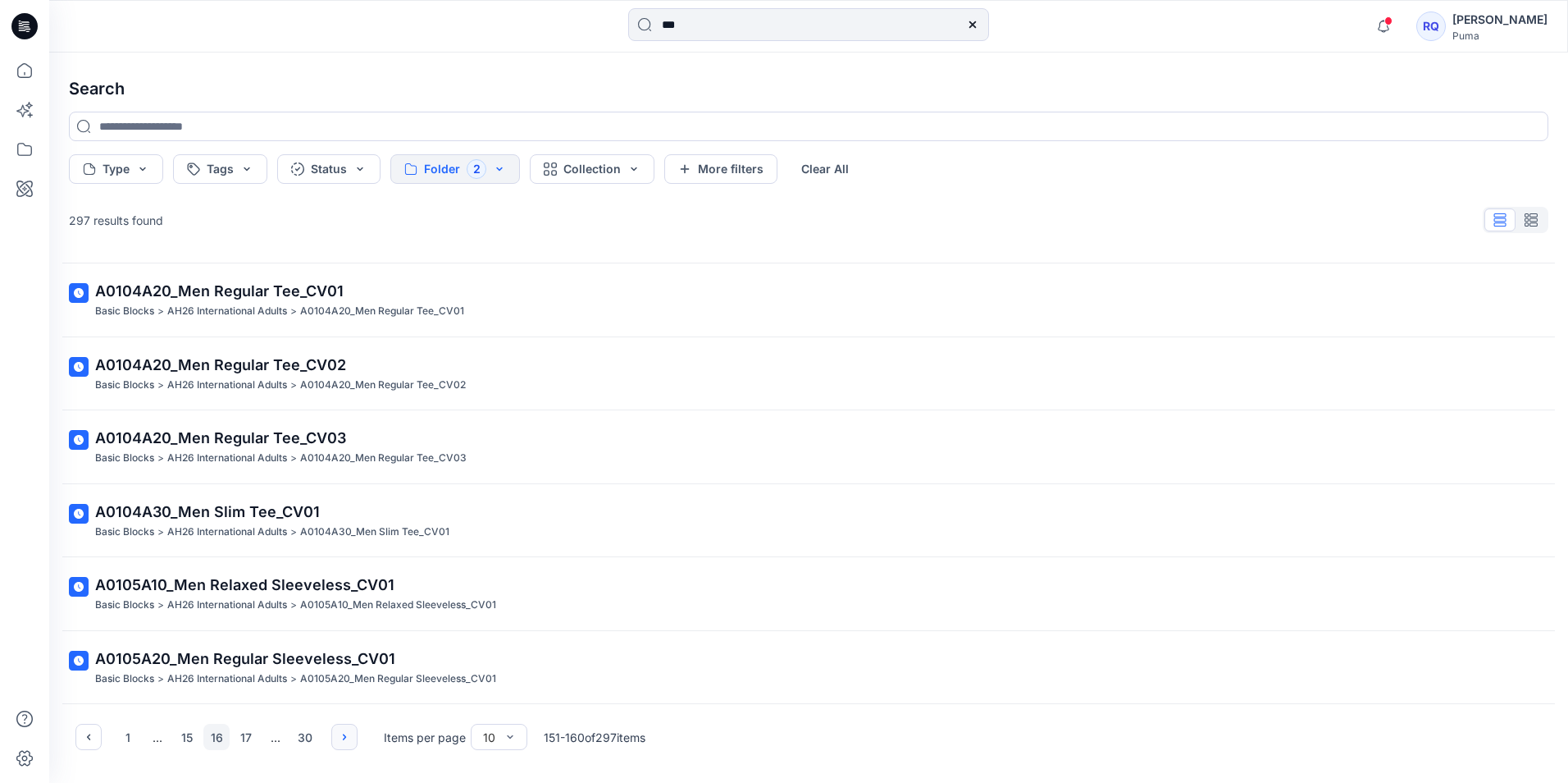
click at [343, 732] on icon "button" at bounding box center [344, 737] width 13 height 13
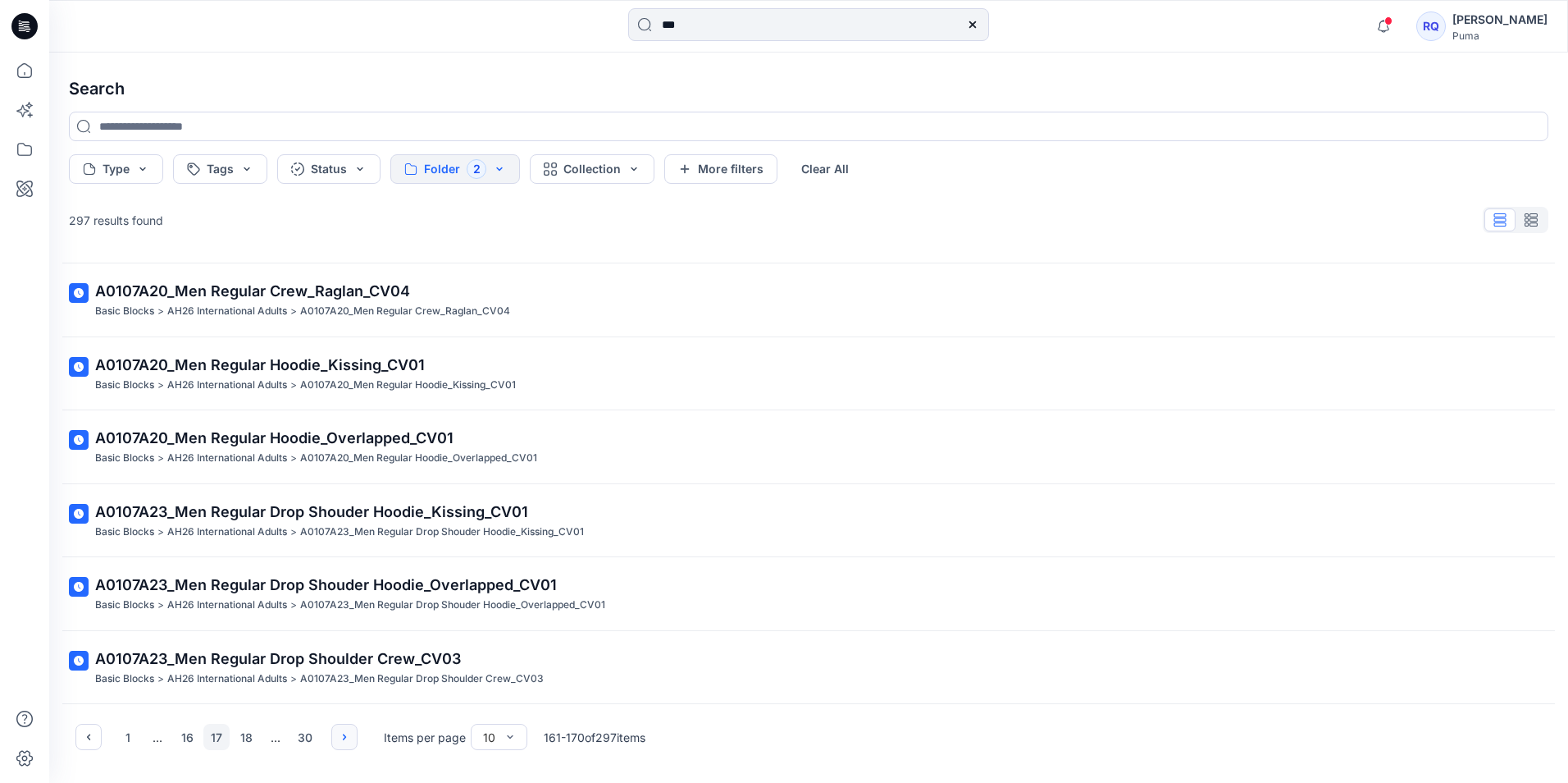
click at [350, 741] on icon "button" at bounding box center [344, 737] width 13 height 13
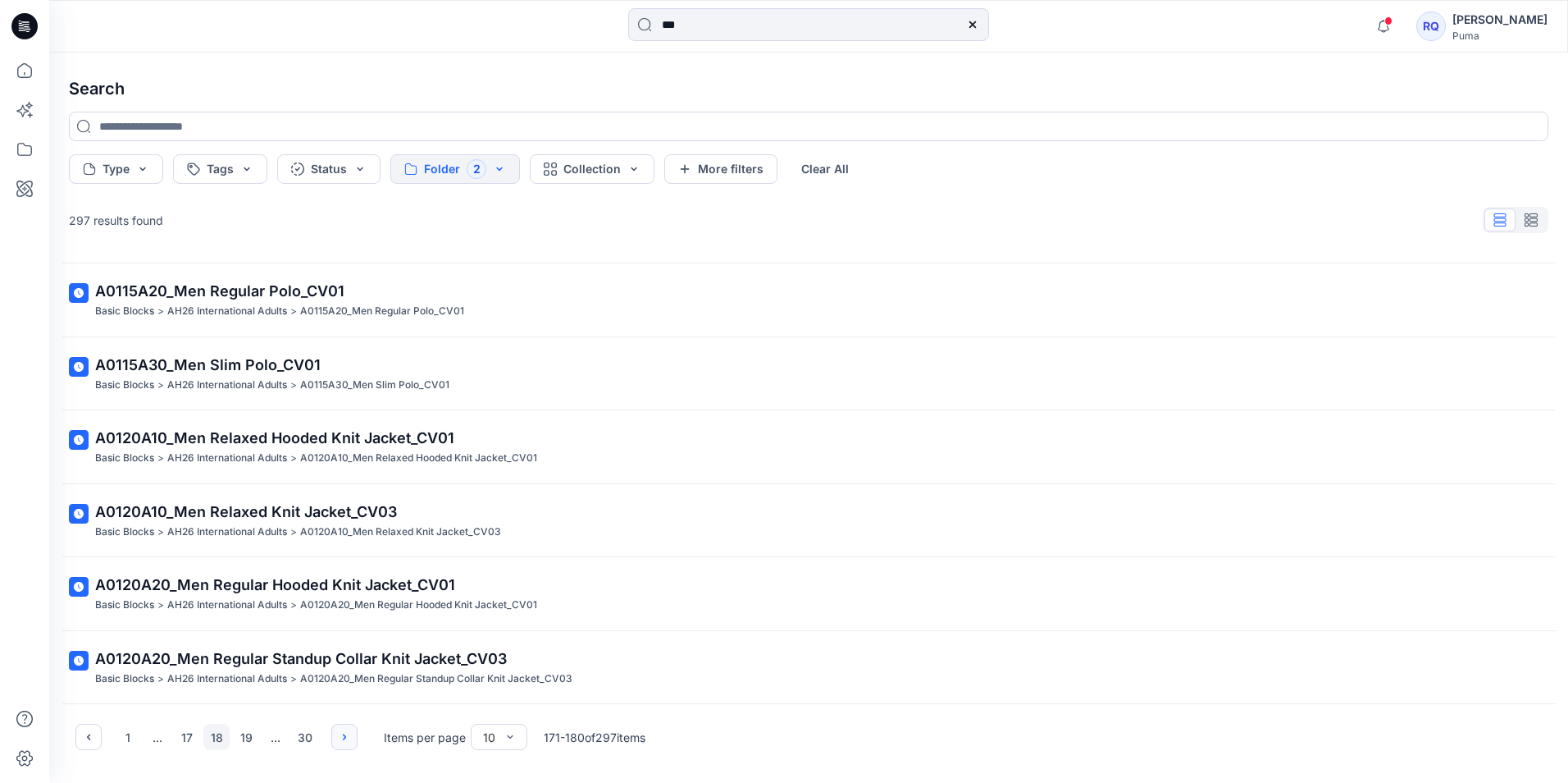
click at [350, 741] on icon "button" at bounding box center [344, 737] width 13 height 13
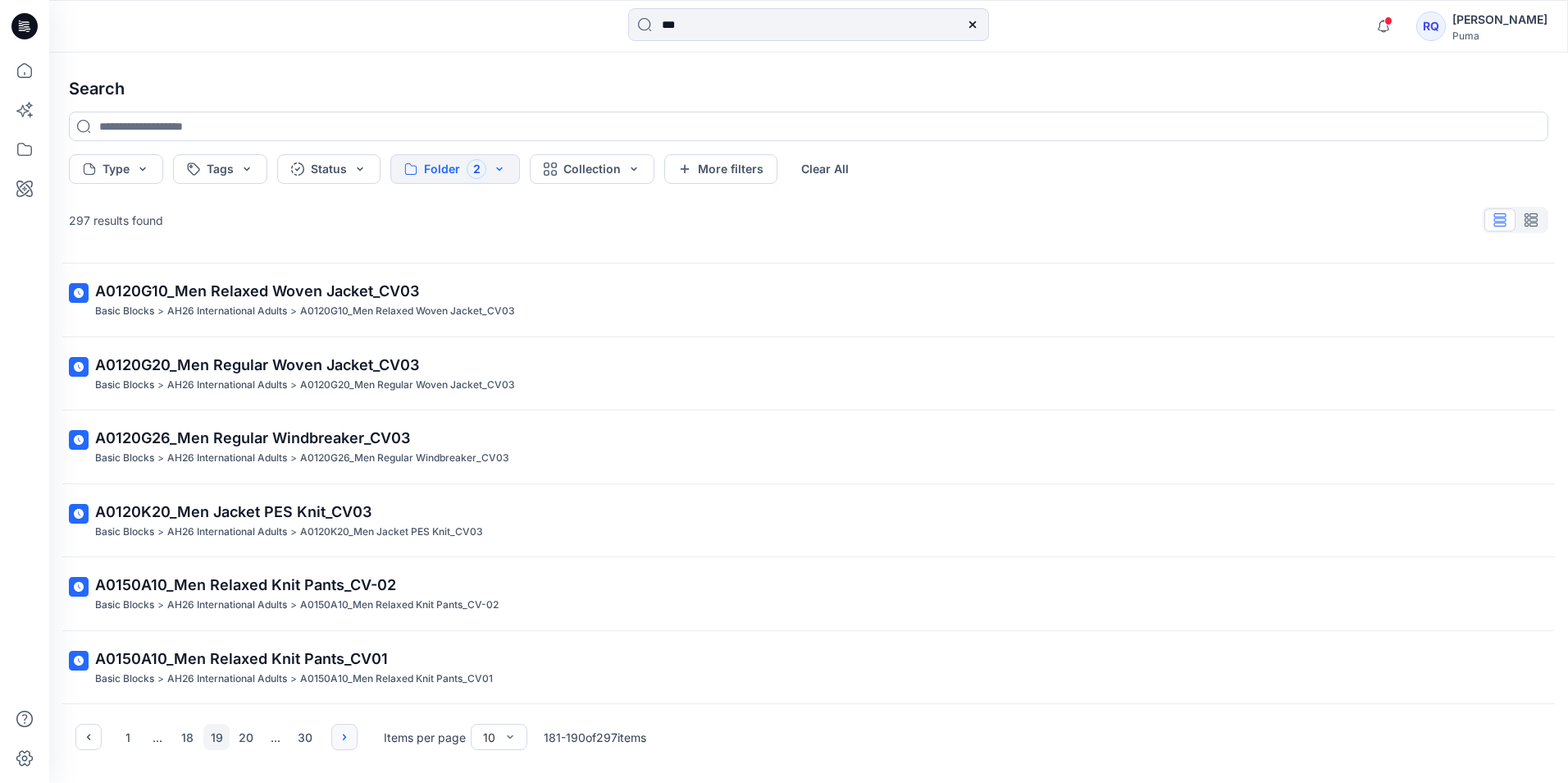
click at [350, 741] on icon "button" at bounding box center [344, 737] width 13 height 13
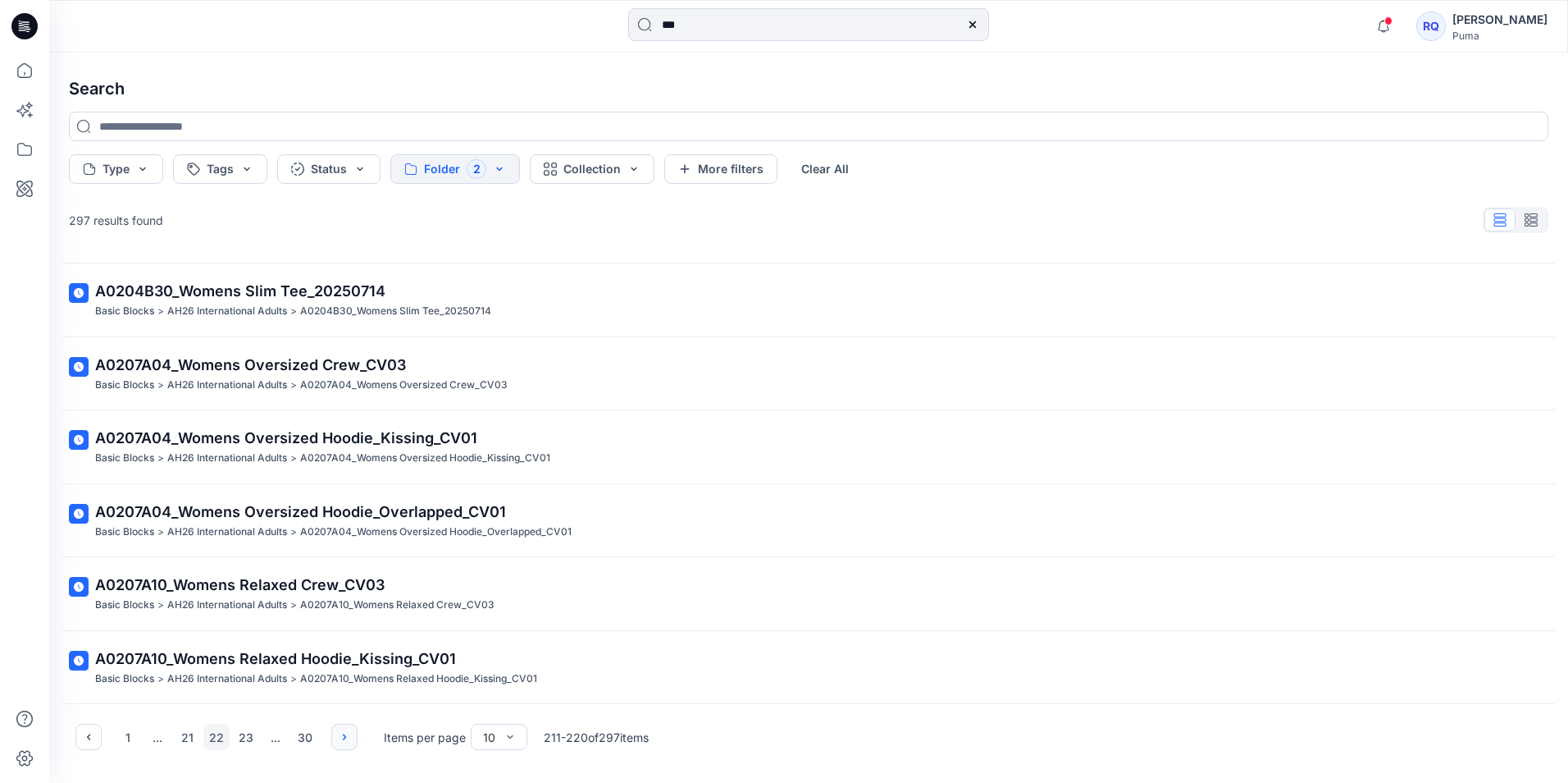
click at [352, 732] on button "button" at bounding box center [344, 737] width 26 height 26
click at [350, 734] on icon "button" at bounding box center [344, 737] width 13 height 13
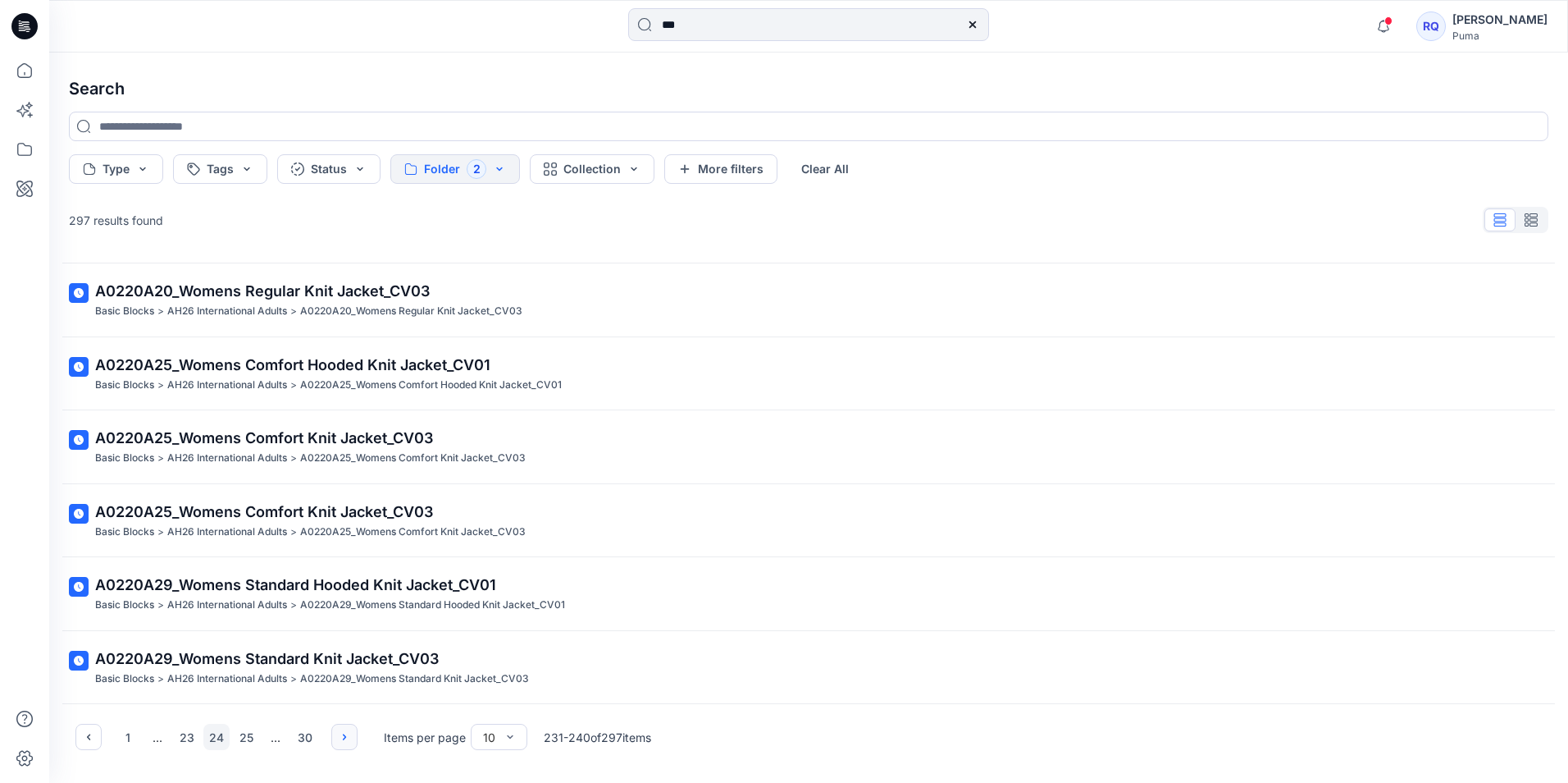
click at [350, 734] on icon "button" at bounding box center [344, 737] width 13 height 13
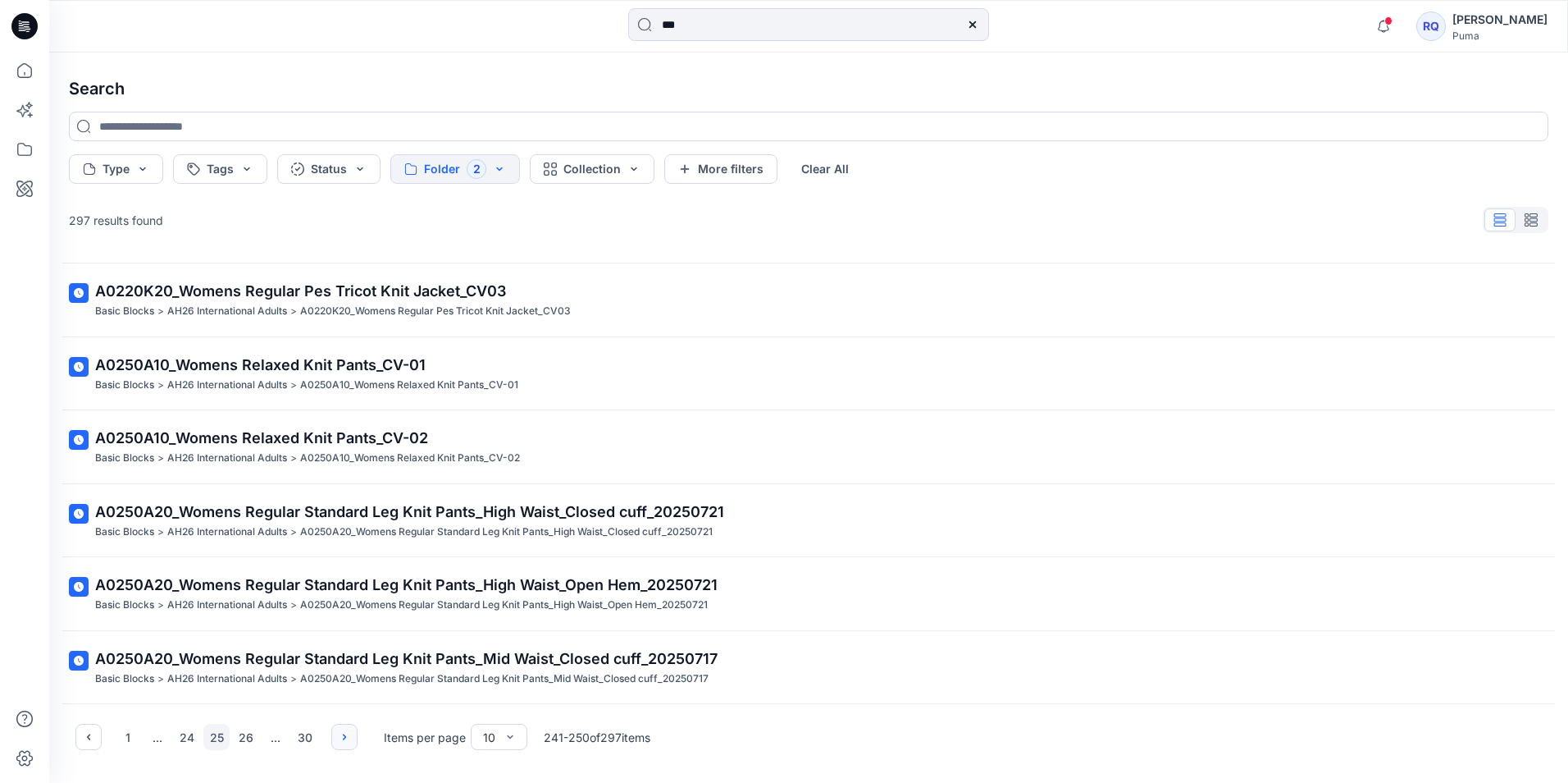
click at [352, 732] on button "button" at bounding box center [344, 737] width 26 height 26
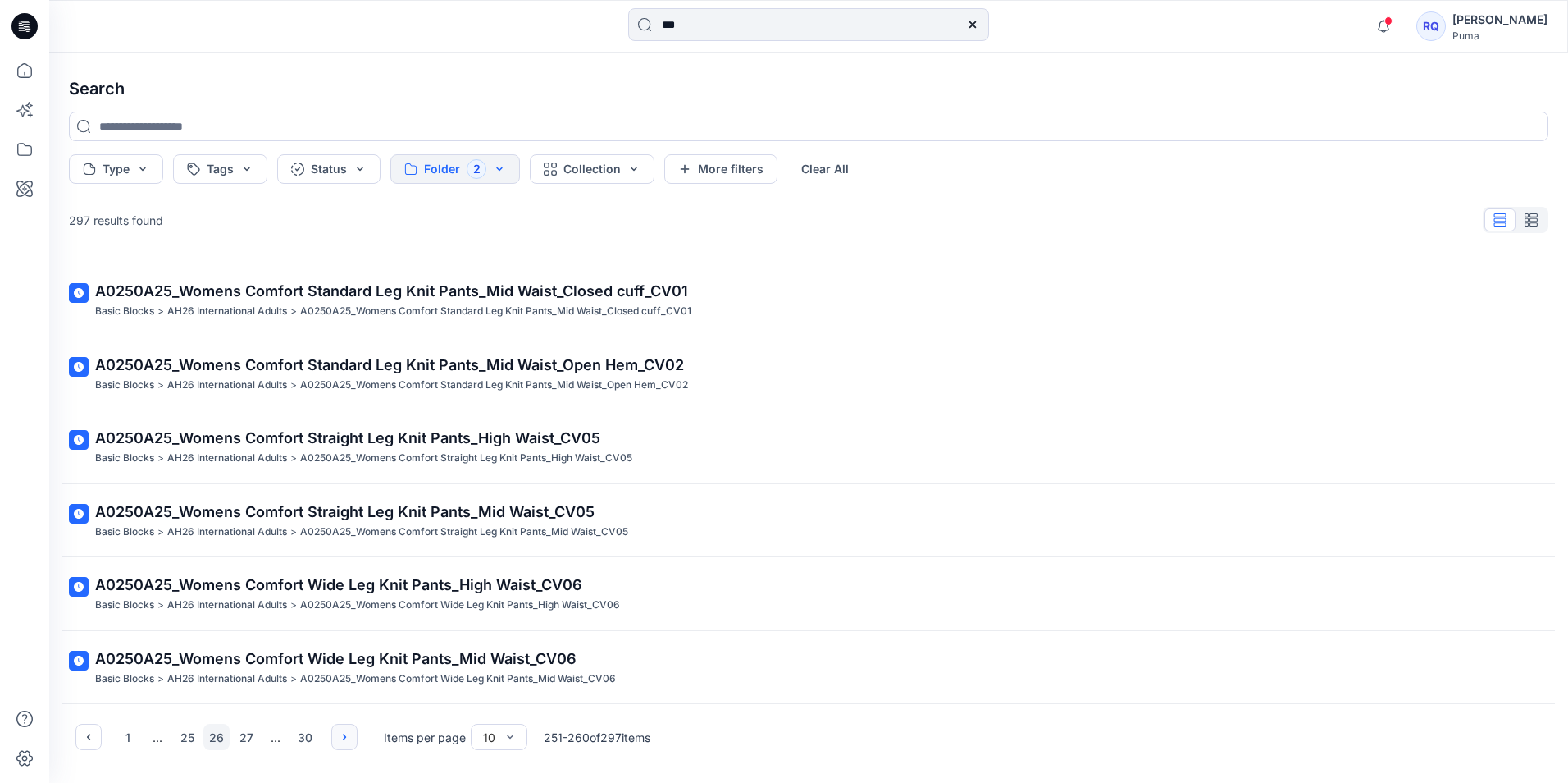
click at [352, 732] on button "button" at bounding box center [344, 737] width 26 height 26
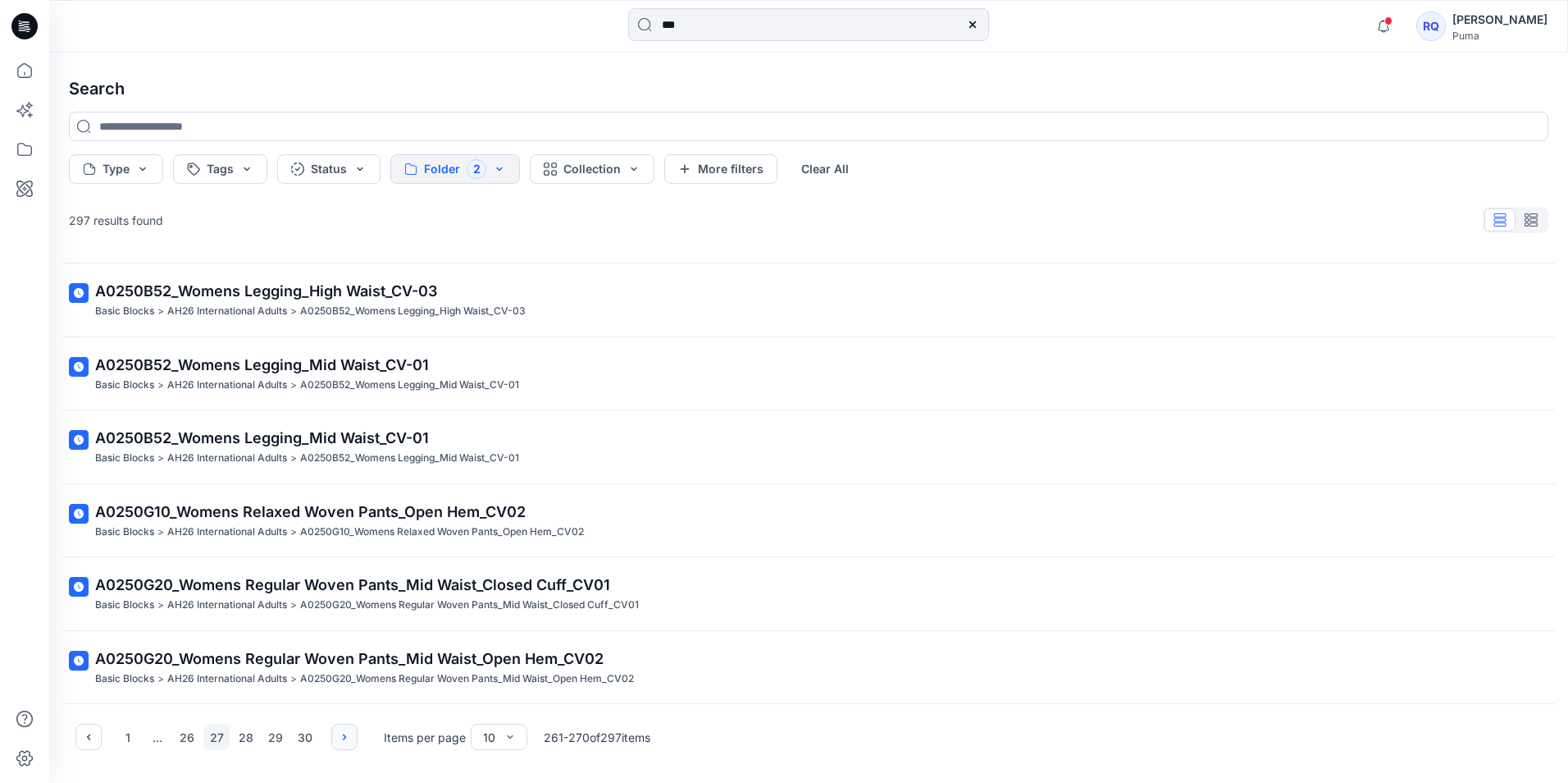
click at [352, 732] on button "button" at bounding box center [344, 737] width 26 height 26
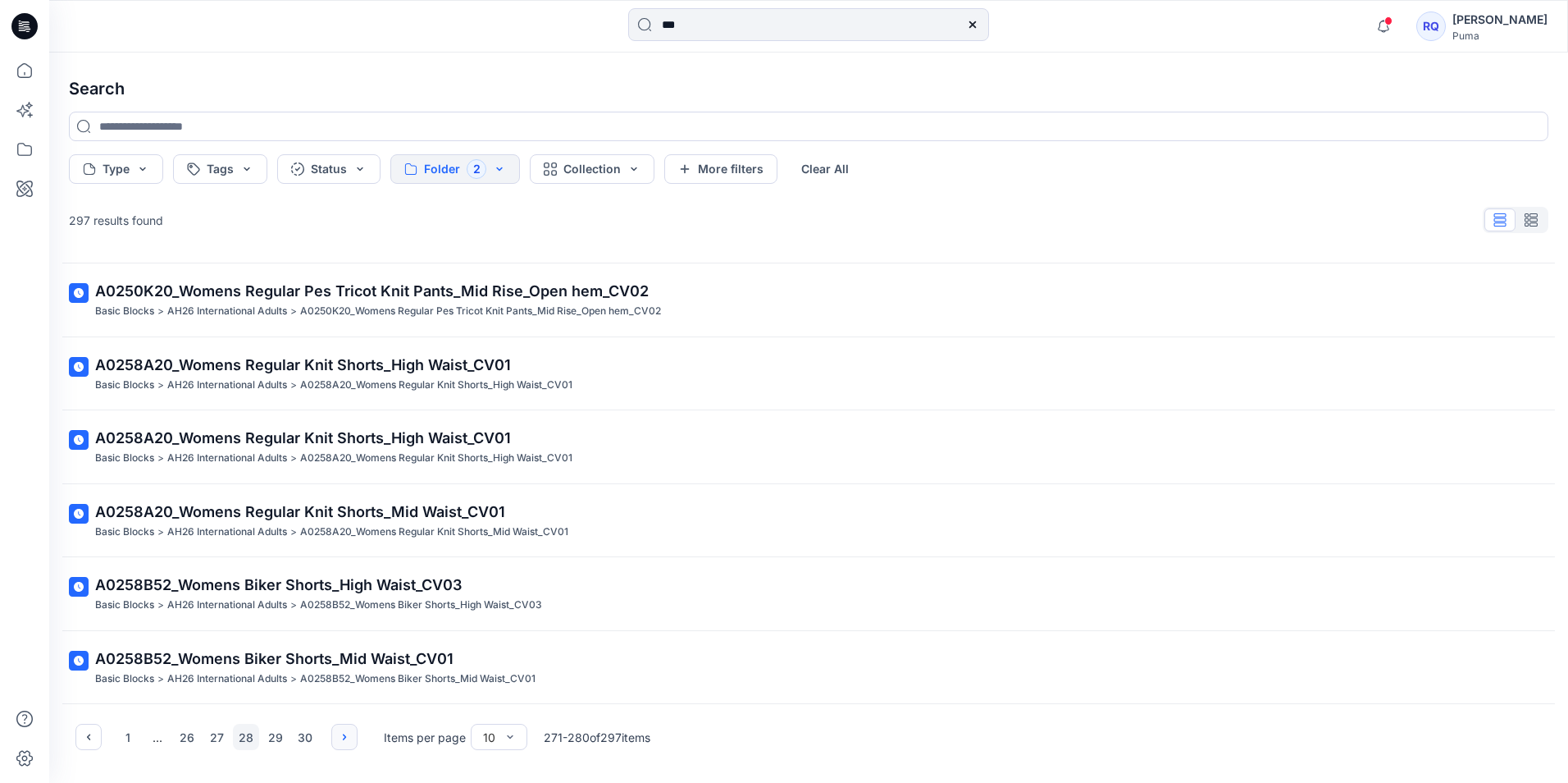
click at [339, 740] on icon "button" at bounding box center [344, 737] width 13 height 13
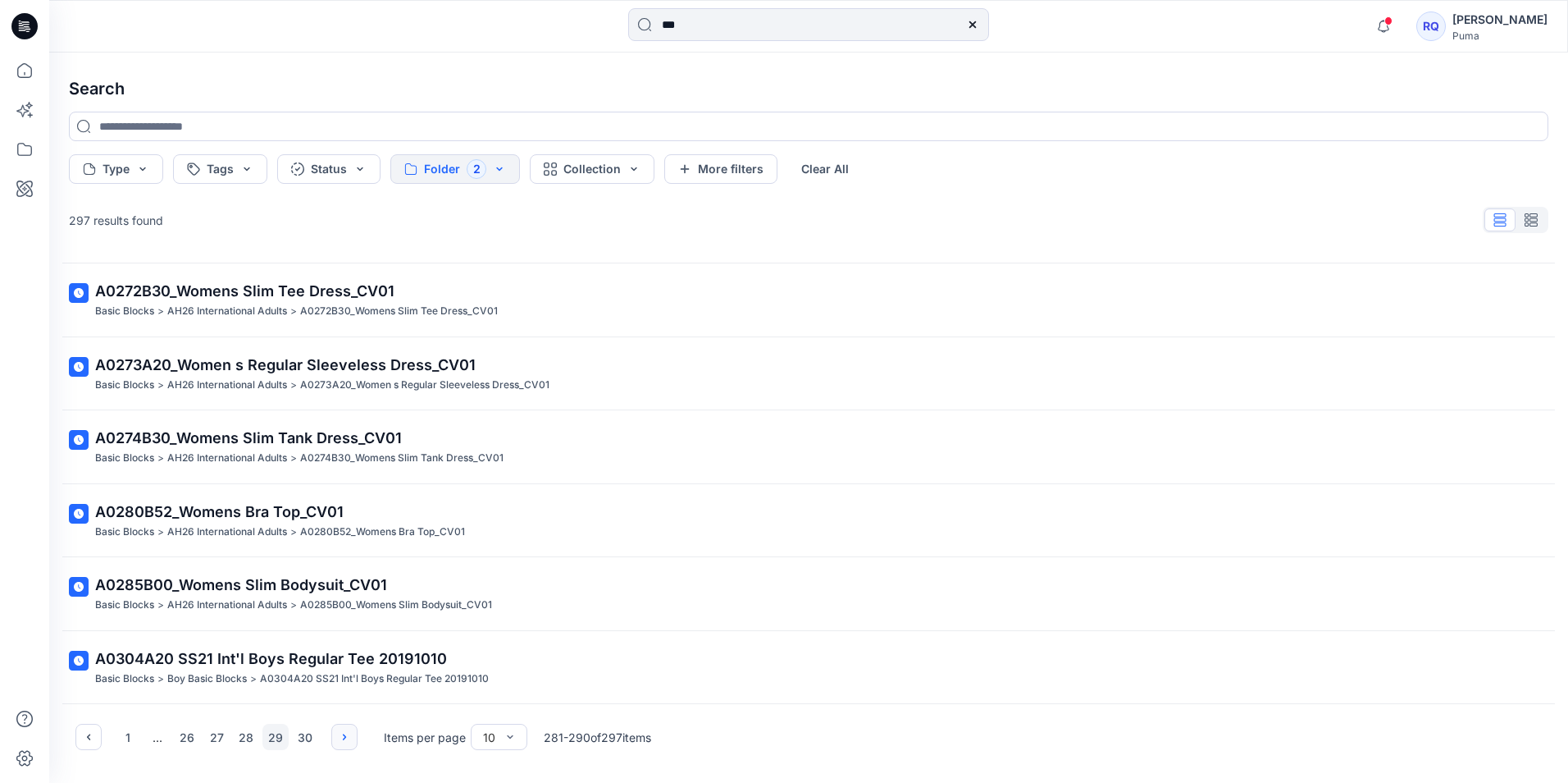
click at [340, 736] on icon "button" at bounding box center [344, 737] width 13 height 13
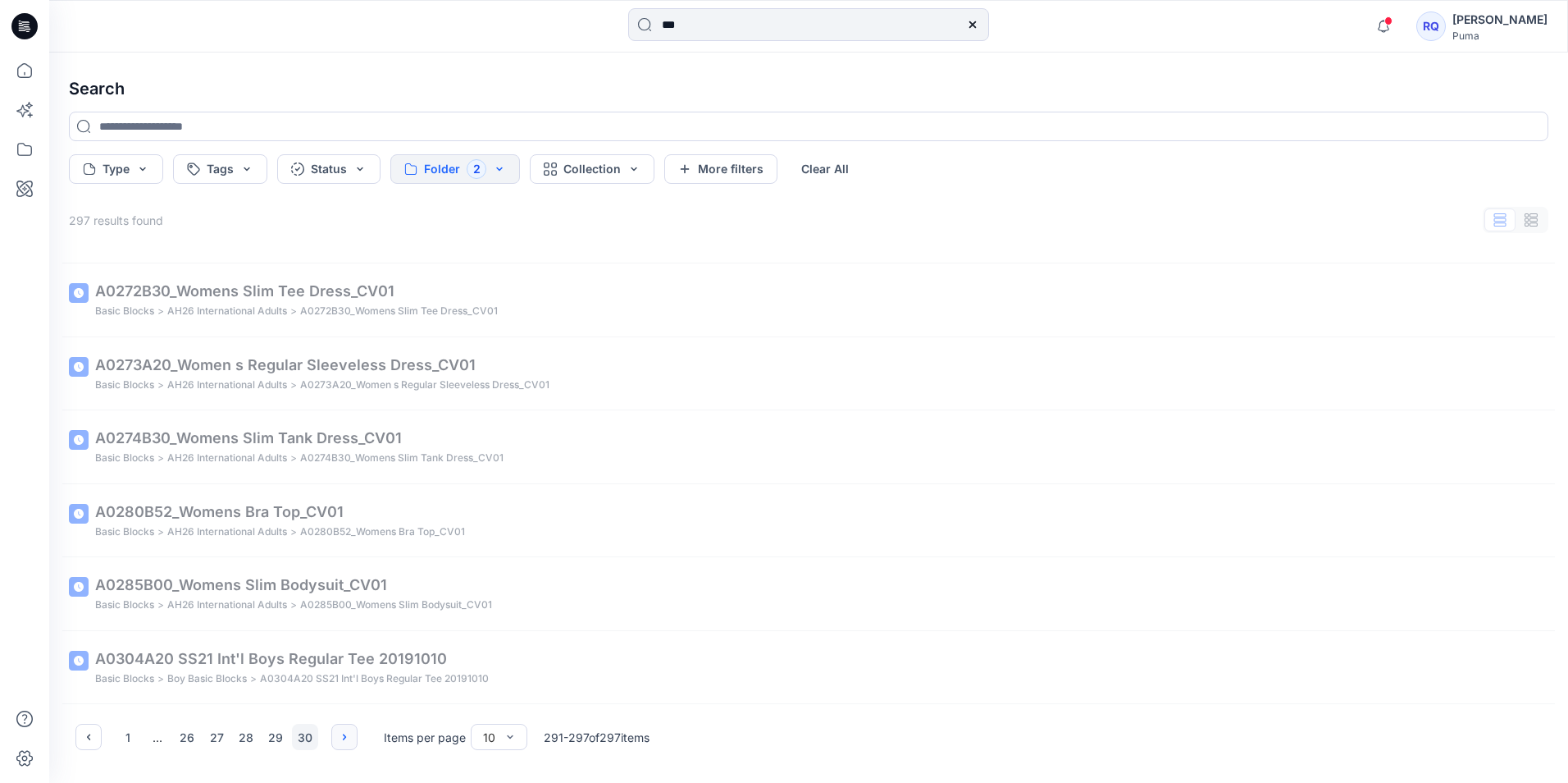
scroll to position [67, 0]
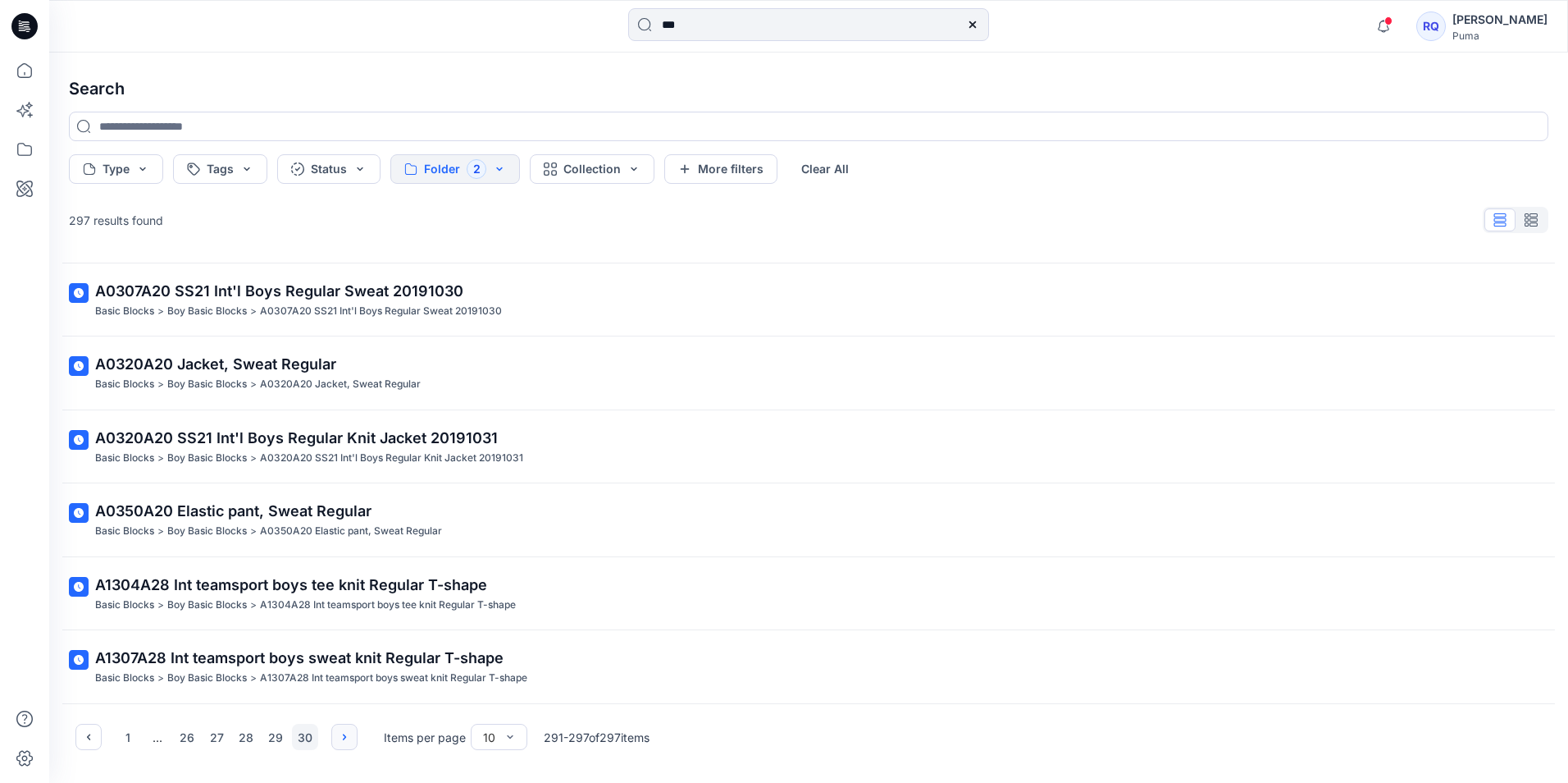
click at [340, 736] on div "1 ... 26 27 28 29 30" at bounding box center [216, 737] width 282 height 26
click at [337, 740] on div "1 ... 26 27 28 29 30" at bounding box center [216, 737] width 282 height 26
click at [180, 731] on button "26" at bounding box center [187, 737] width 26 height 26
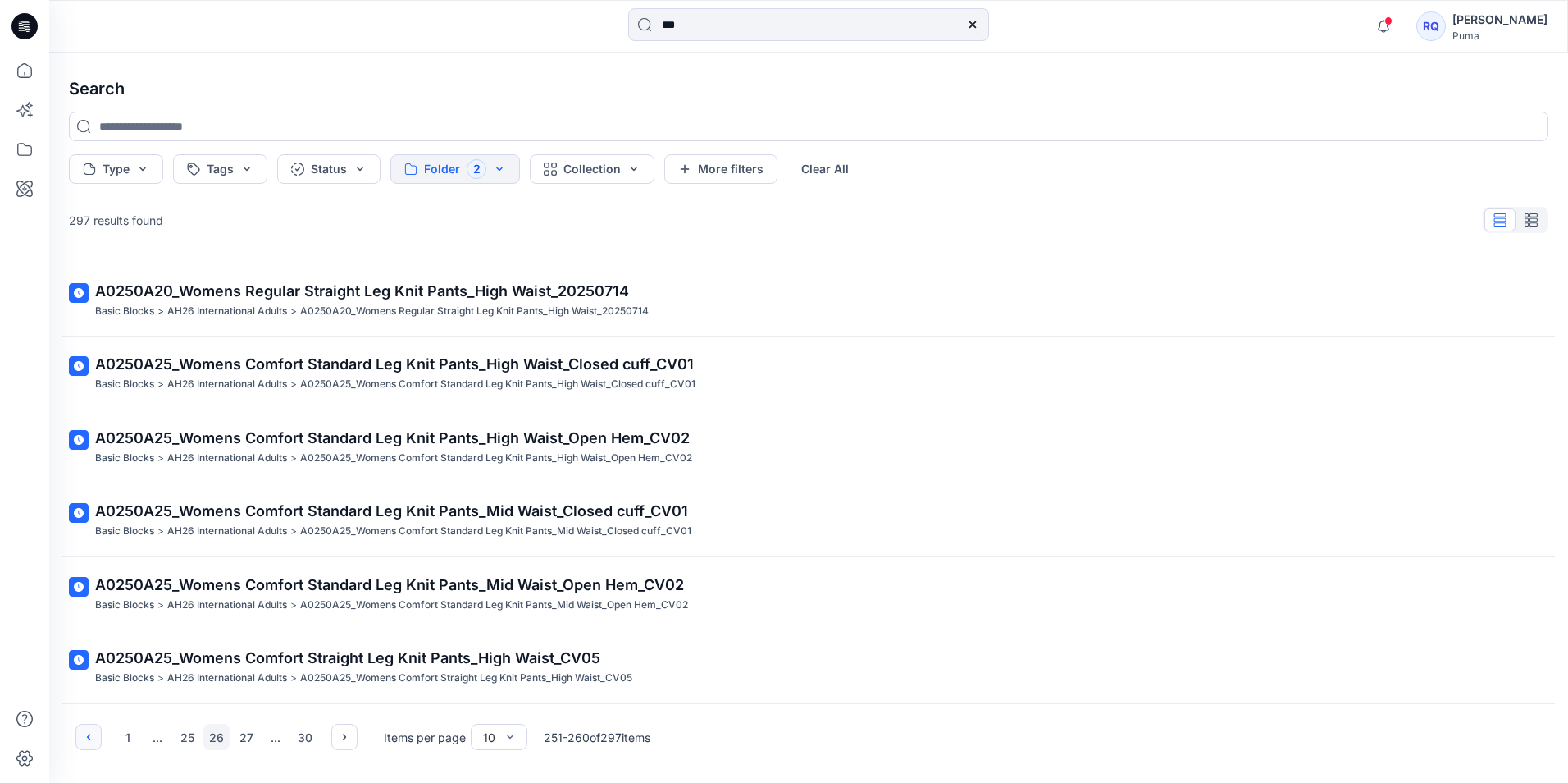
click at [90, 734] on icon "button" at bounding box center [89, 737] width 4 height 6
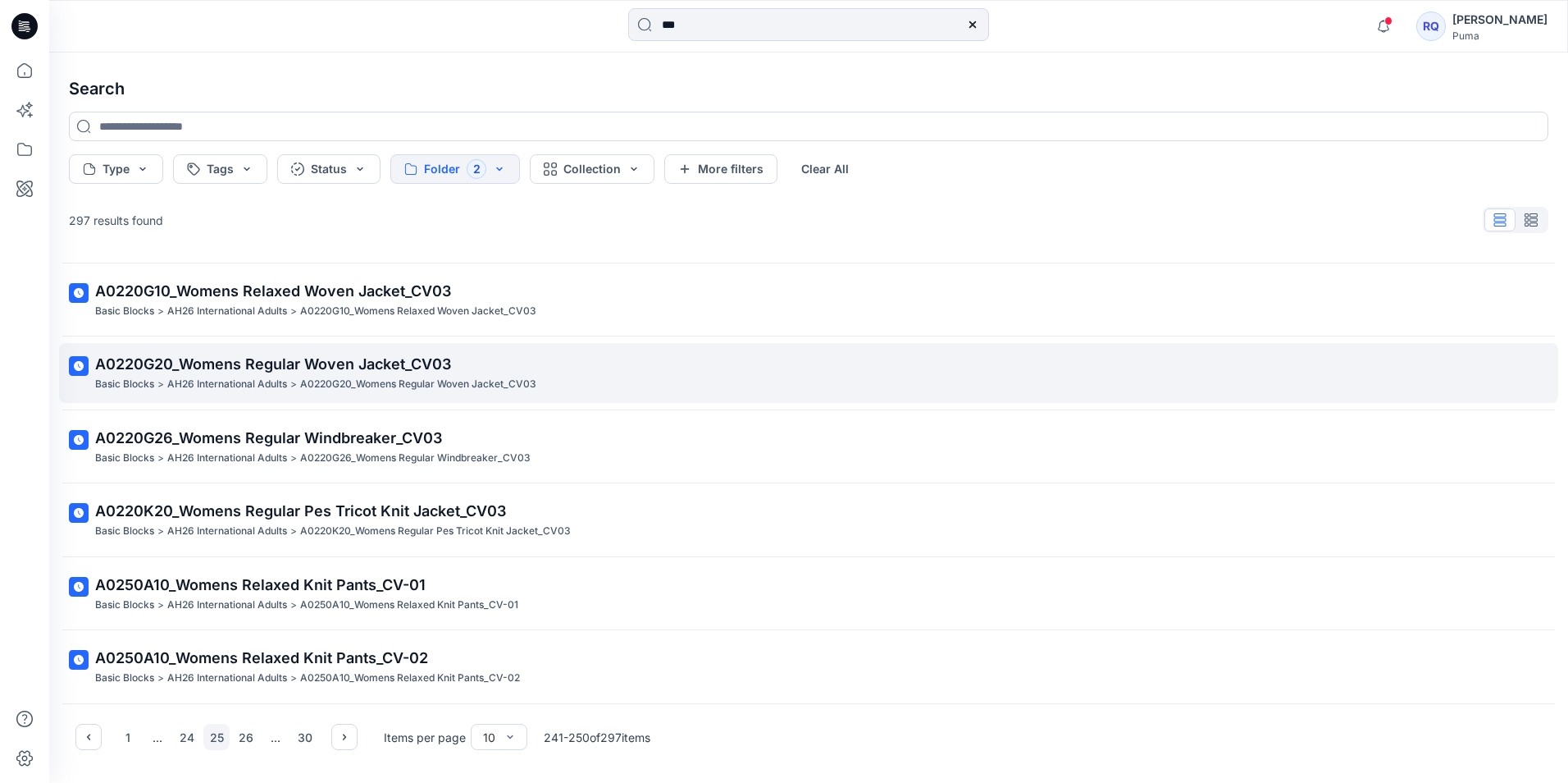
click at [179, 365] on span "A0220G20_Womens Regular Woven Jacket_CV03" at bounding box center [273, 364] width 356 height 18
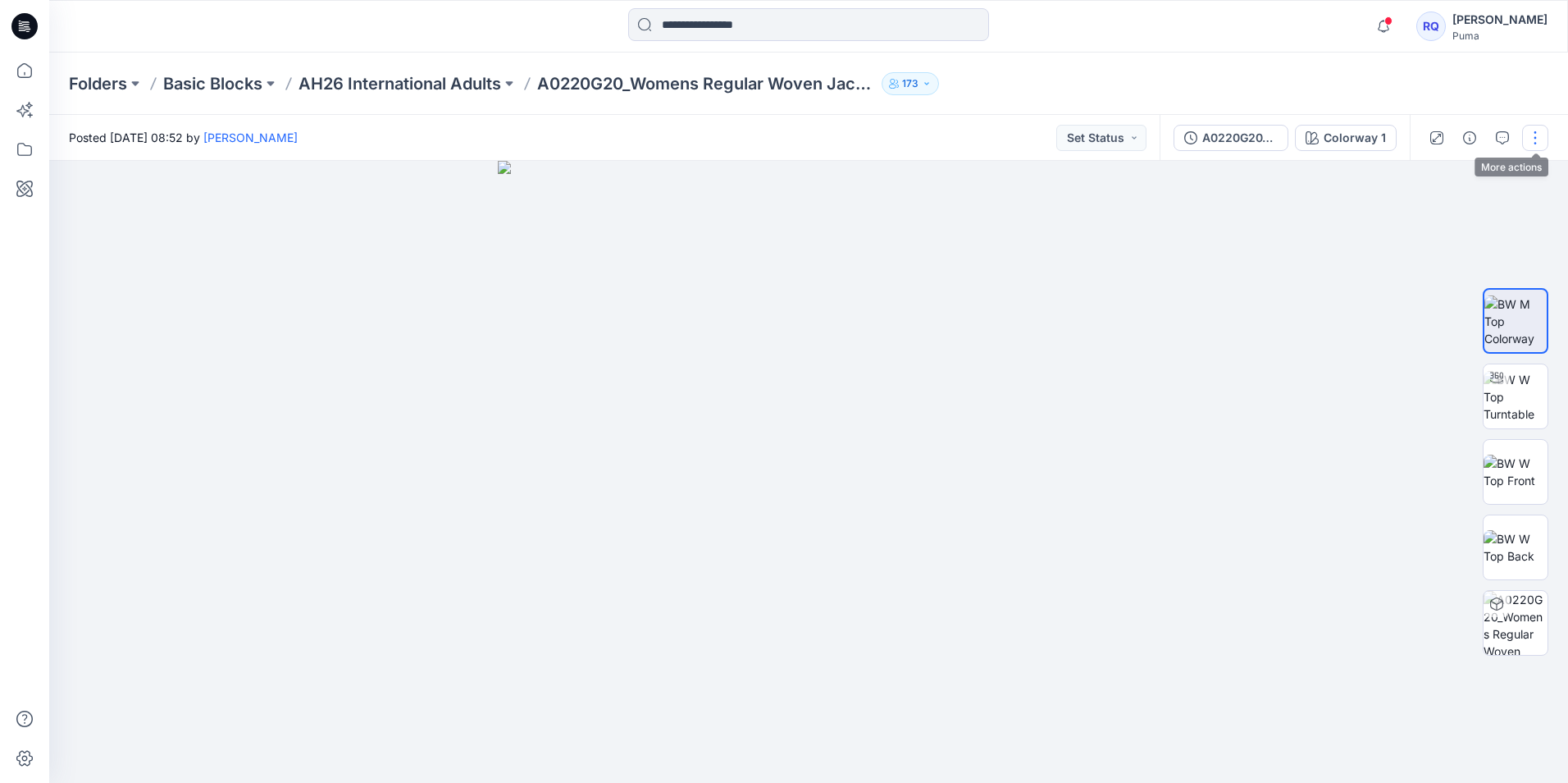
click at [1542, 137] on button "button" at bounding box center [1535, 138] width 26 height 26
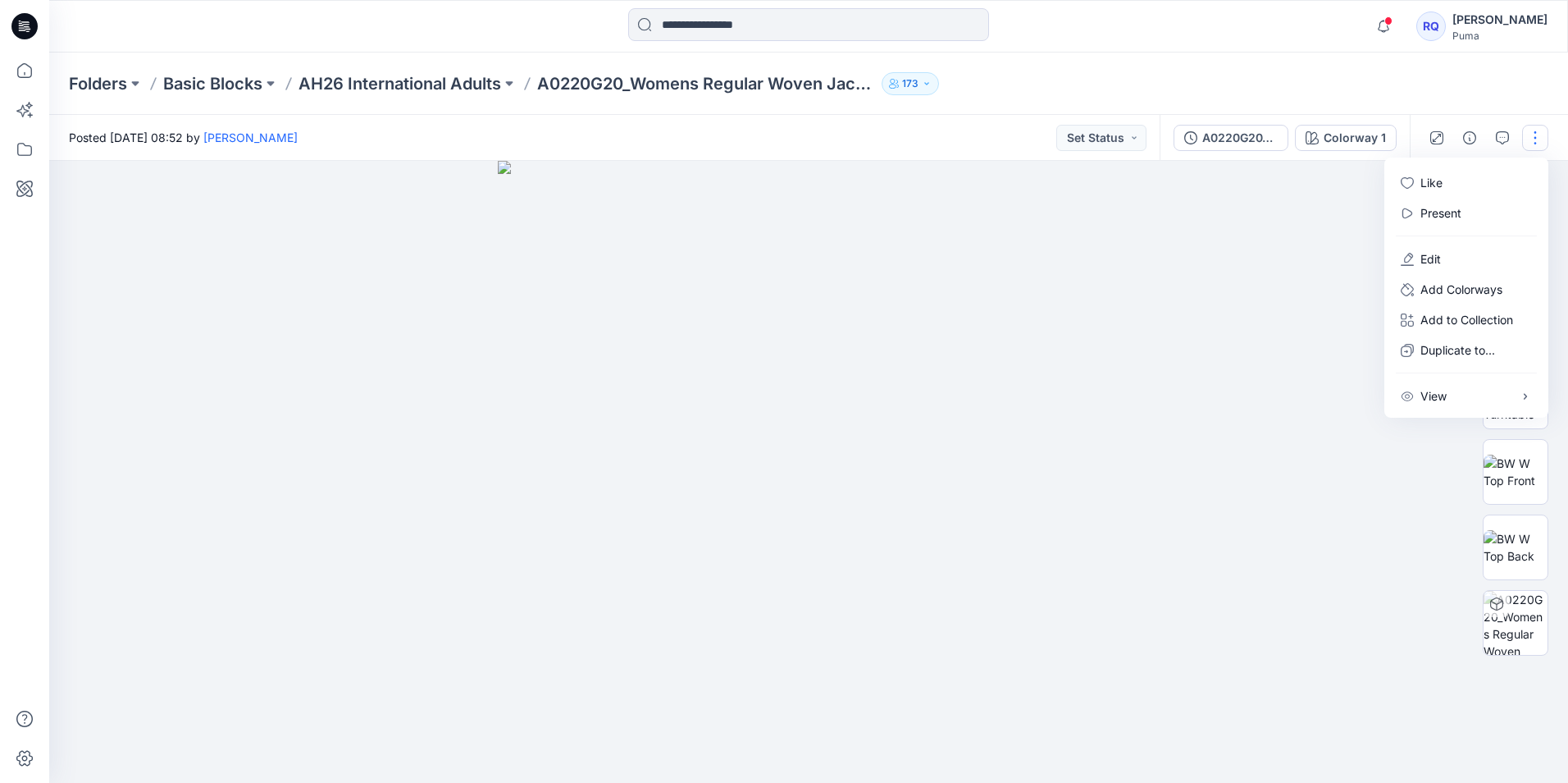
click at [1531, 132] on button "button" at bounding box center [1535, 138] width 26 height 26
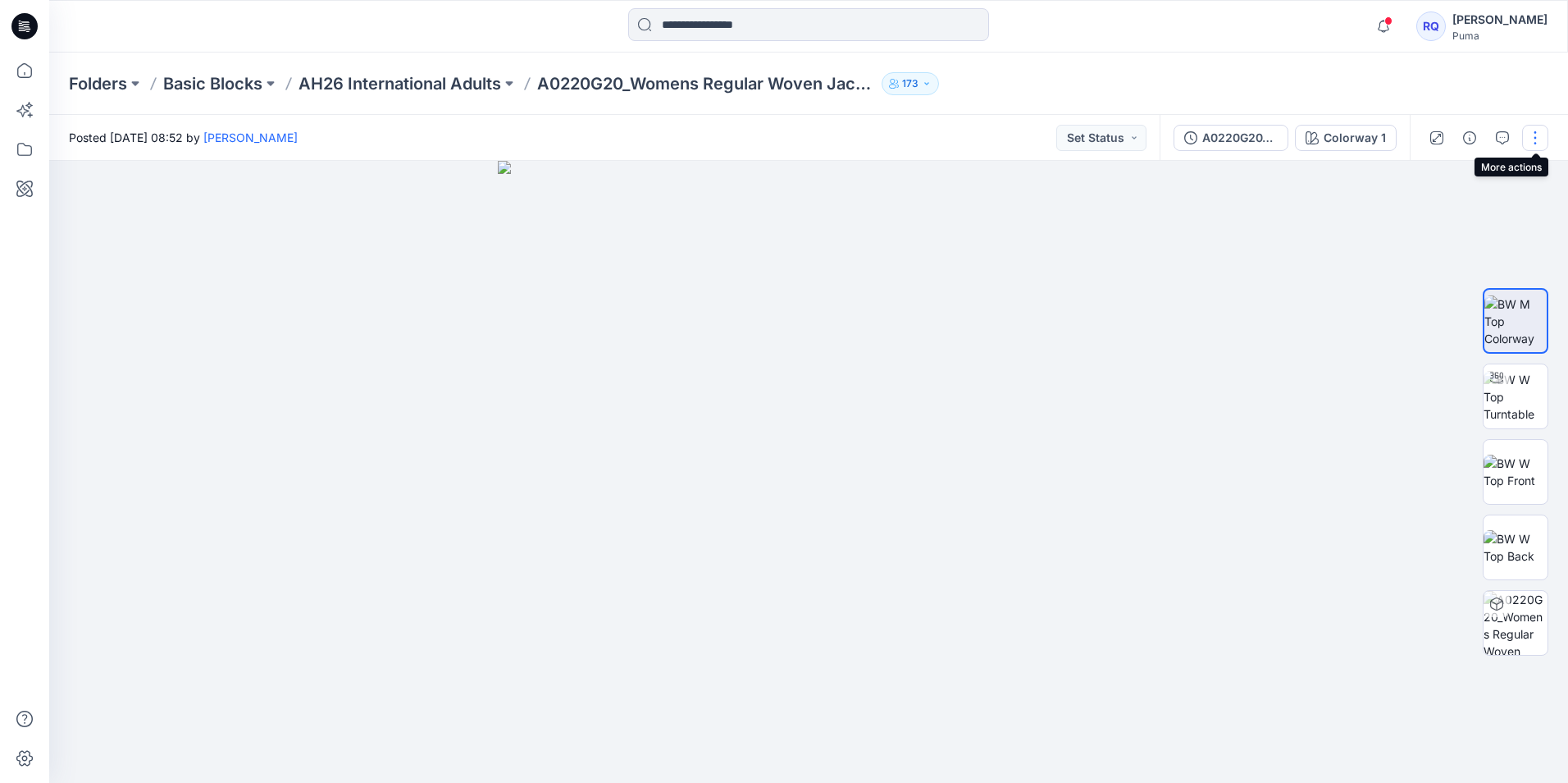
click at [1531, 132] on button "button" at bounding box center [1535, 138] width 26 height 26
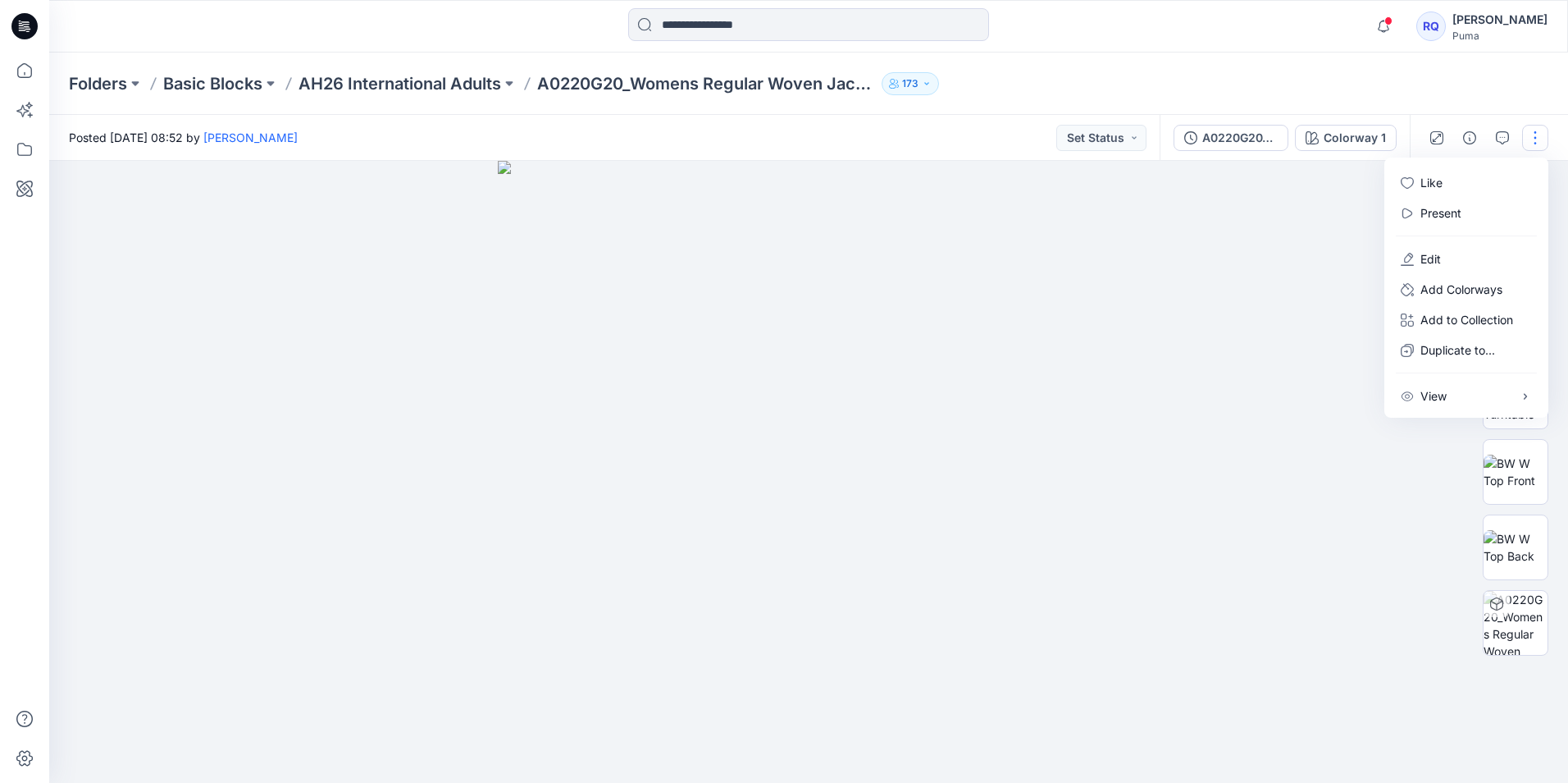
click at [1528, 135] on button "button" at bounding box center [1535, 138] width 26 height 26
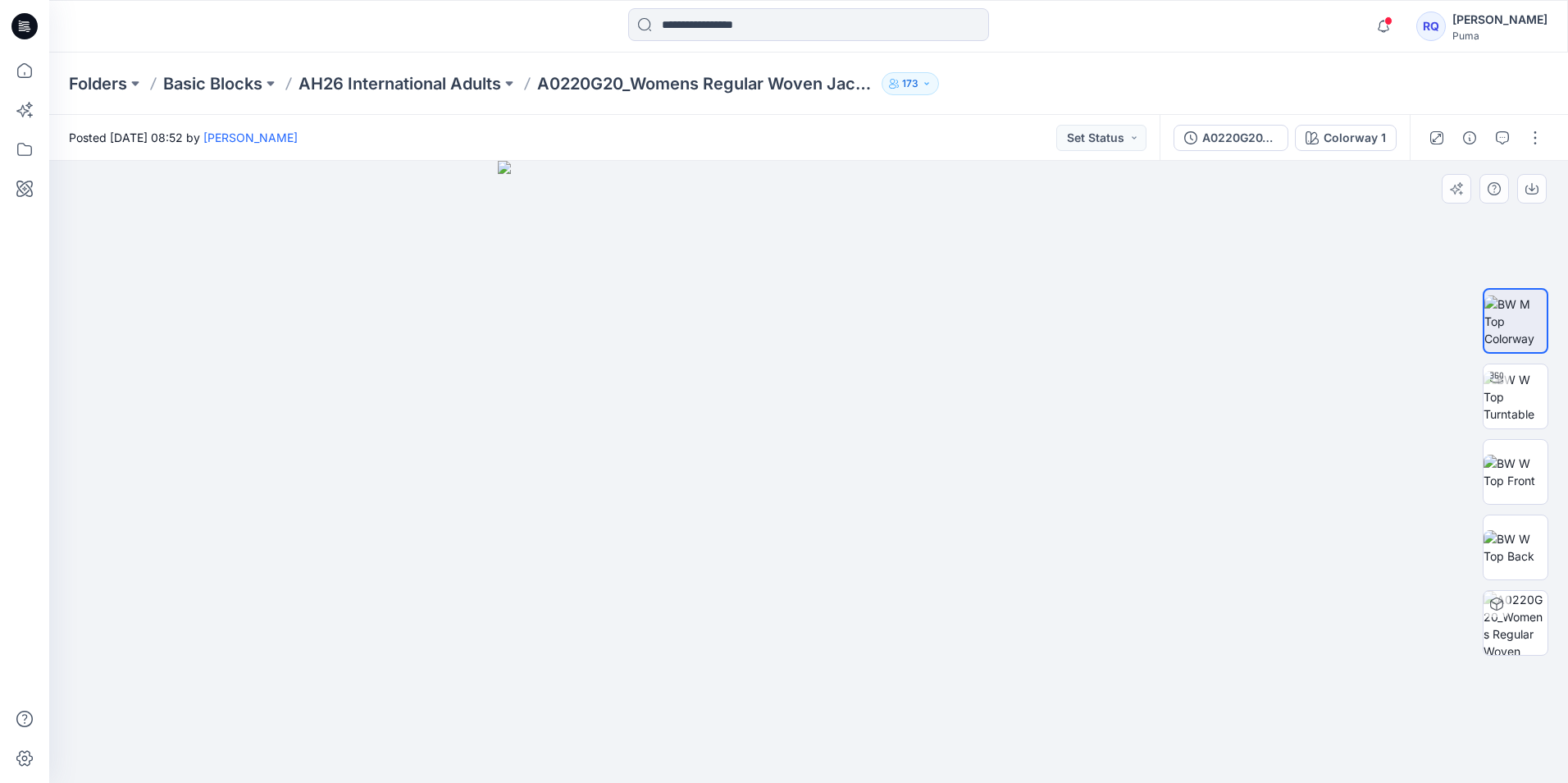
click at [888, 480] on img at bounding box center [809, 472] width 622 height 622
drag, startPoint x: 826, startPoint y: 491, endPoint x: 870, endPoint y: 495, distance: 44.2
click at [870, 495] on img at bounding box center [809, 472] width 622 height 622
drag, startPoint x: 646, startPoint y: 467, endPoint x: 644, endPoint y: 476, distance: 9.2
click at [639, 477] on img at bounding box center [809, 472] width 622 height 622
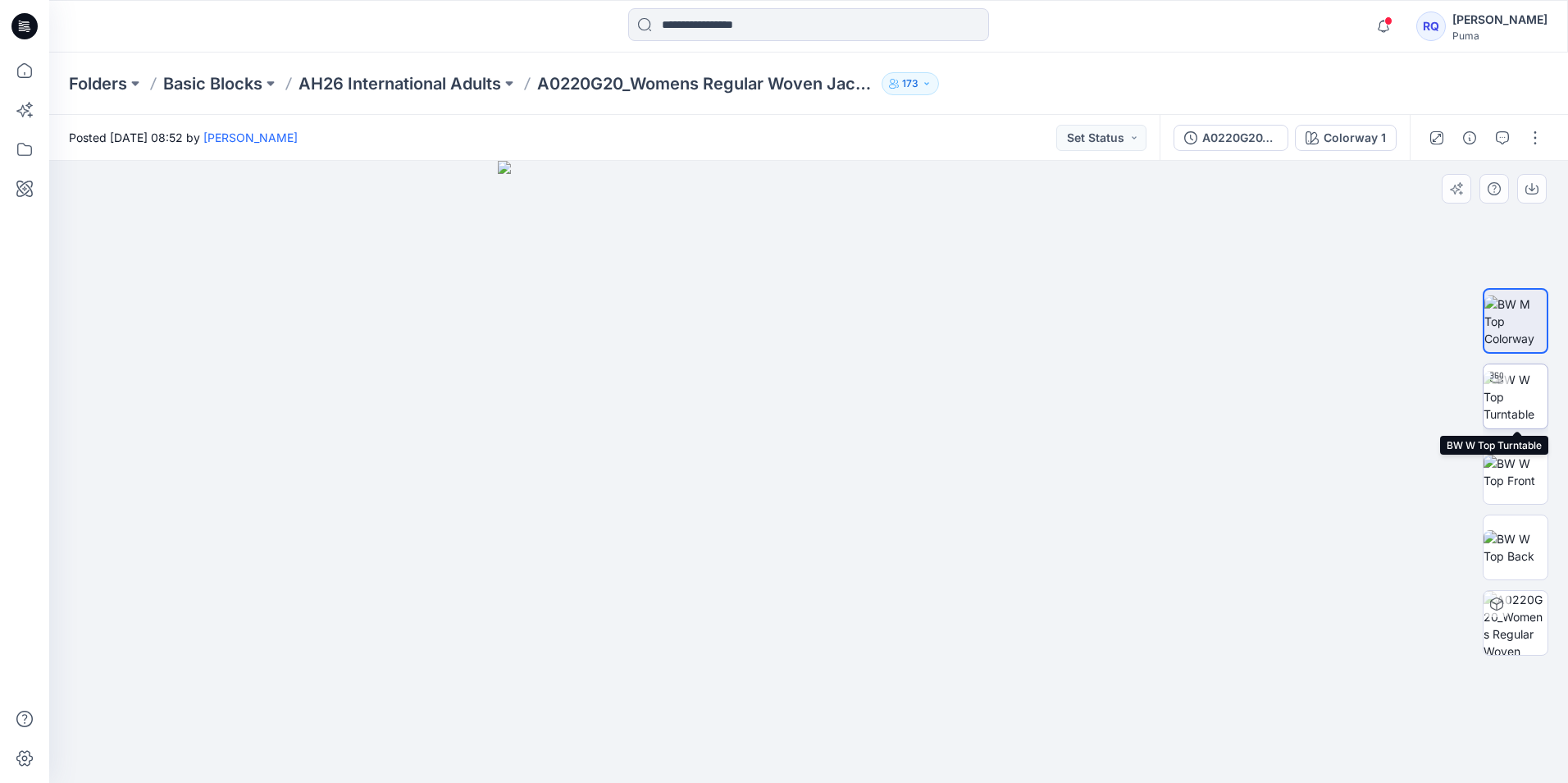
click at [1528, 405] on img at bounding box center [1515, 397] width 64 height 52
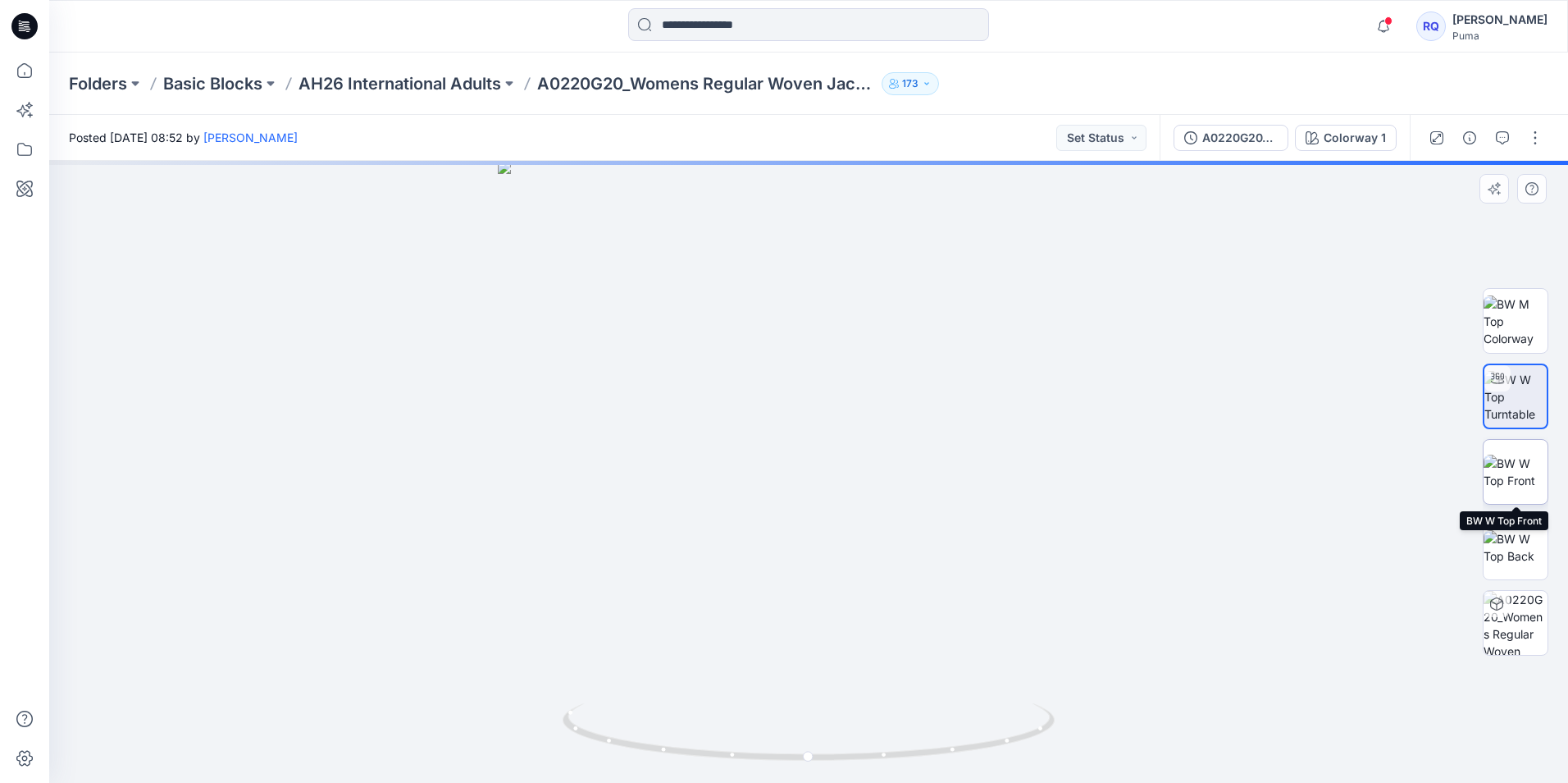
click at [1512, 480] on img at bounding box center [1515, 471] width 64 height 34
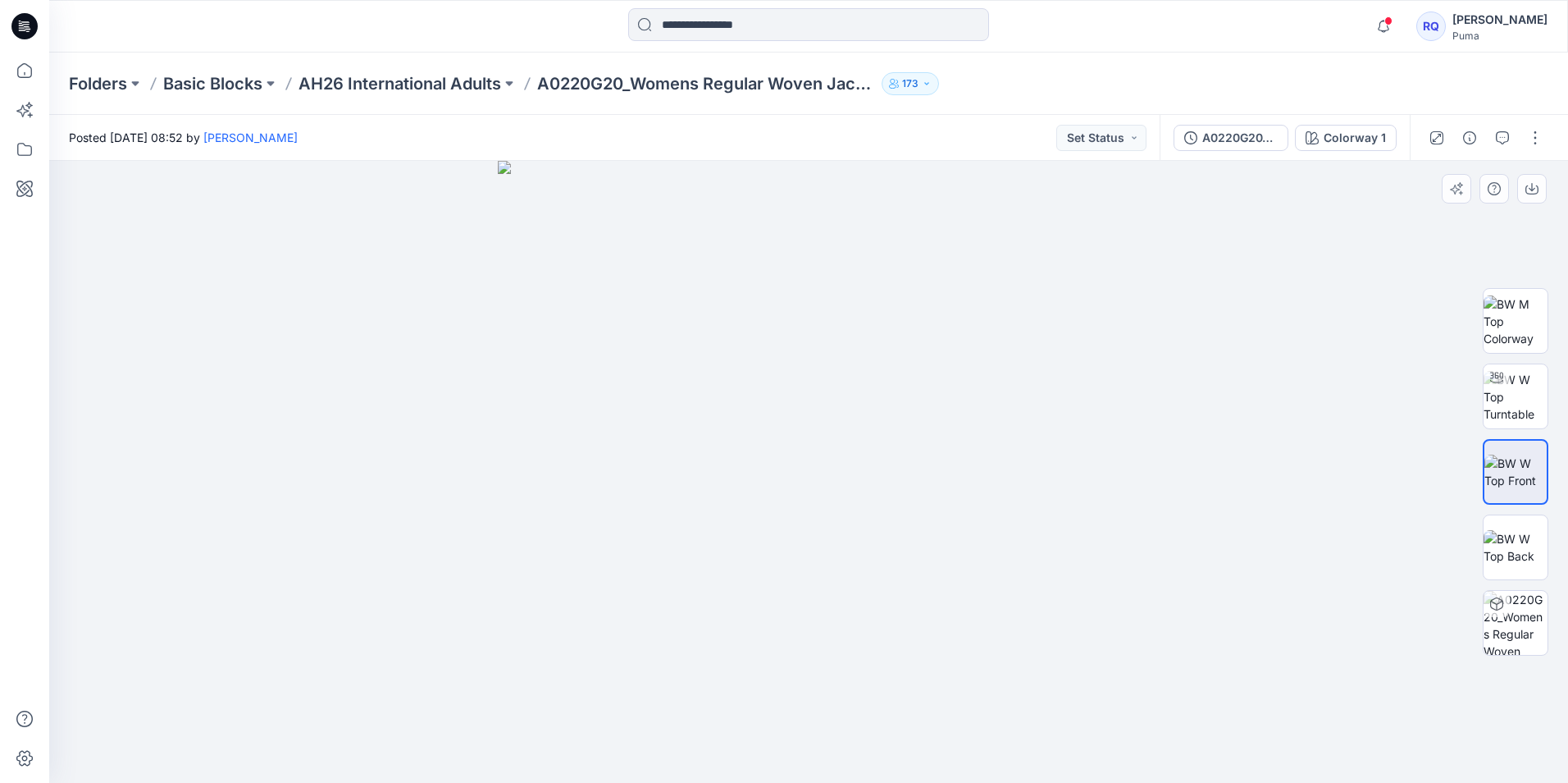
click at [796, 437] on img at bounding box center [809, 472] width 622 height 622
click at [1010, 444] on img at bounding box center [809, 472] width 622 height 622
click at [1135, 137] on button "Set Status" at bounding box center [1102, 138] width 91 height 26
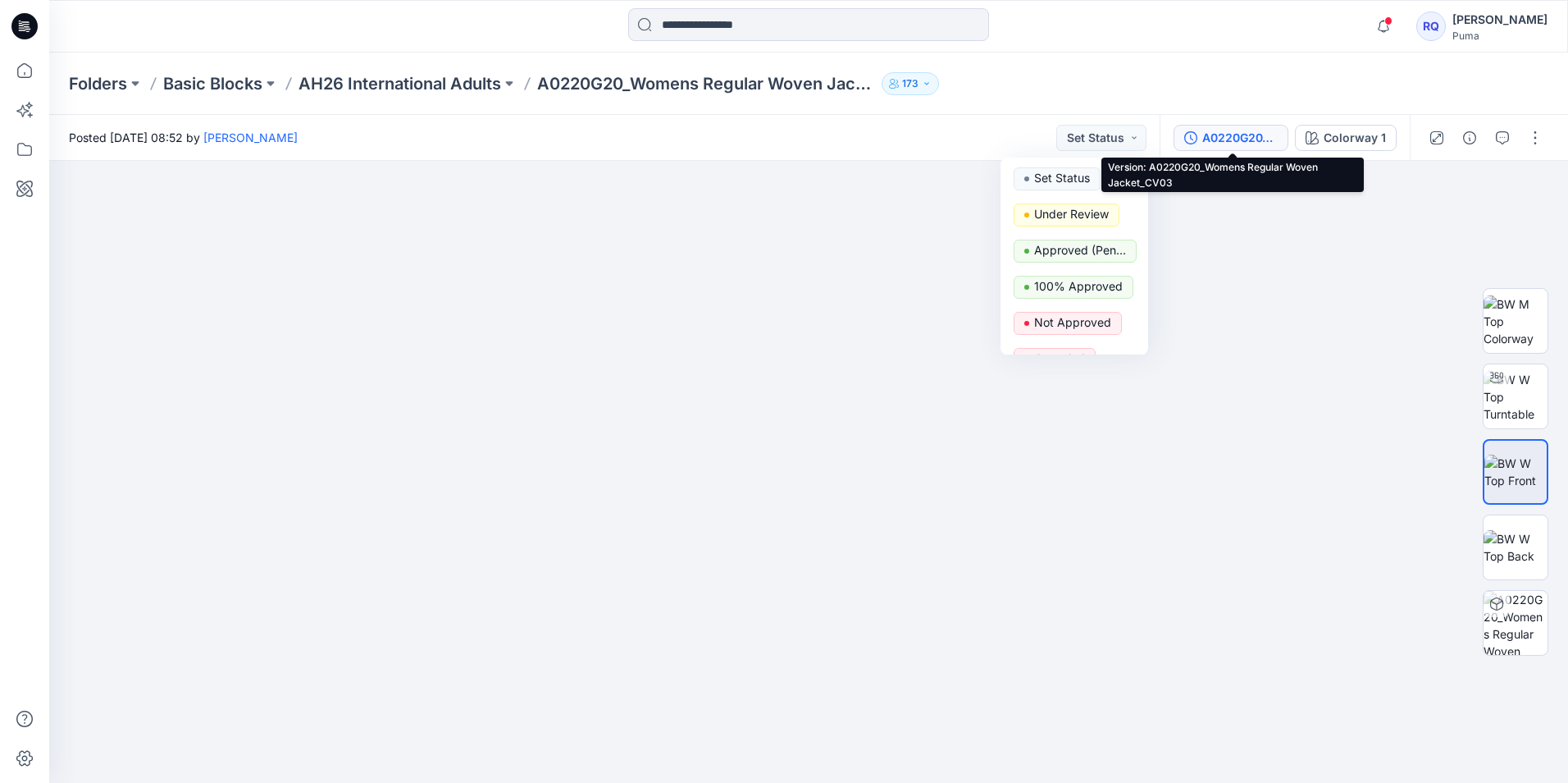
click at [1271, 140] on div "A0220G20_Womens Regular Woven Jacket_CV03" at bounding box center [1241, 138] width 76 height 19
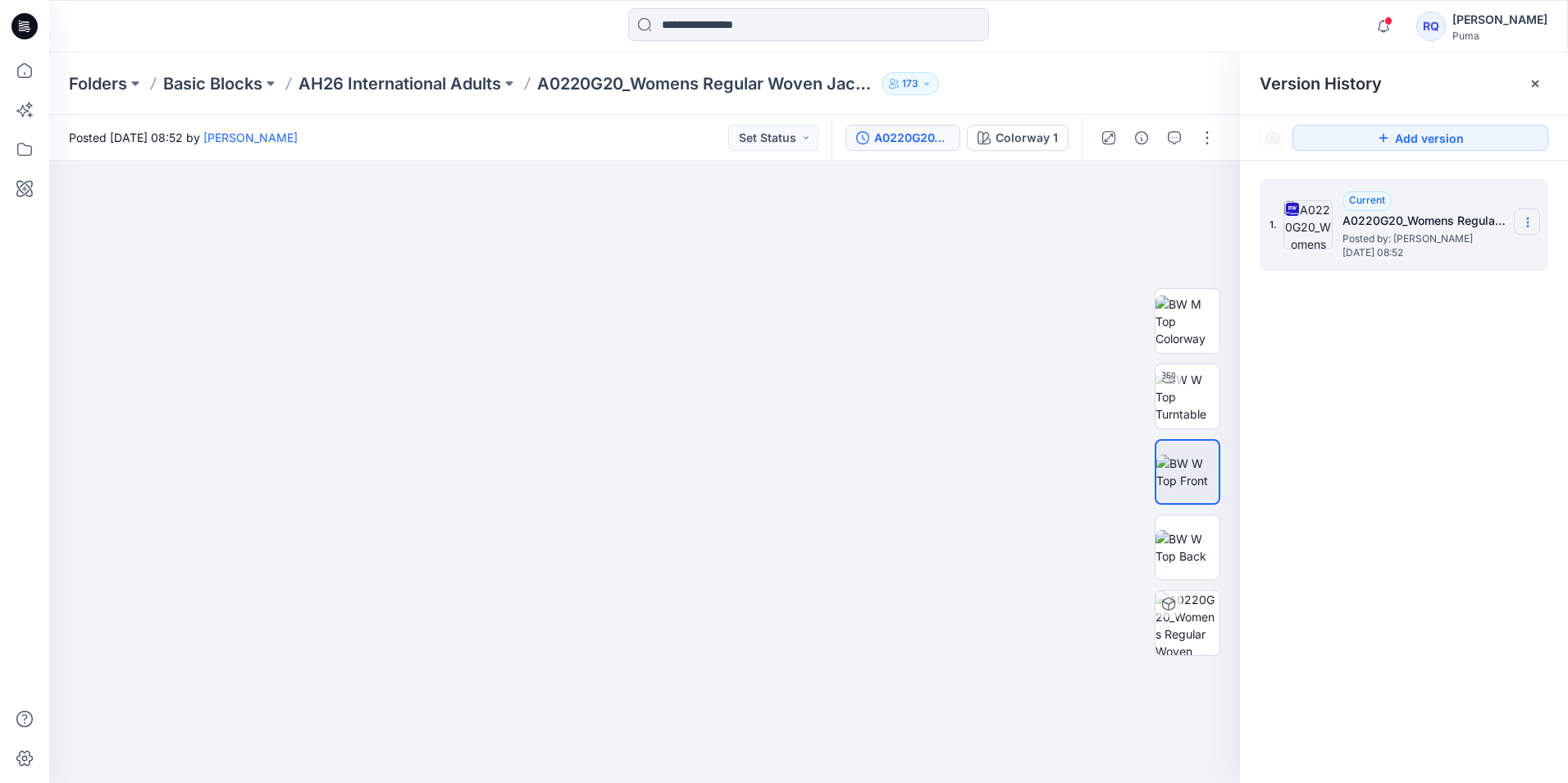
click at [1522, 220] on icon at bounding box center [1527, 222] width 13 height 13
click at [1399, 249] on span "Download Source BW File" at bounding box center [1444, 254] width 138 height 19
